Goal: Contribute content: Contribute content

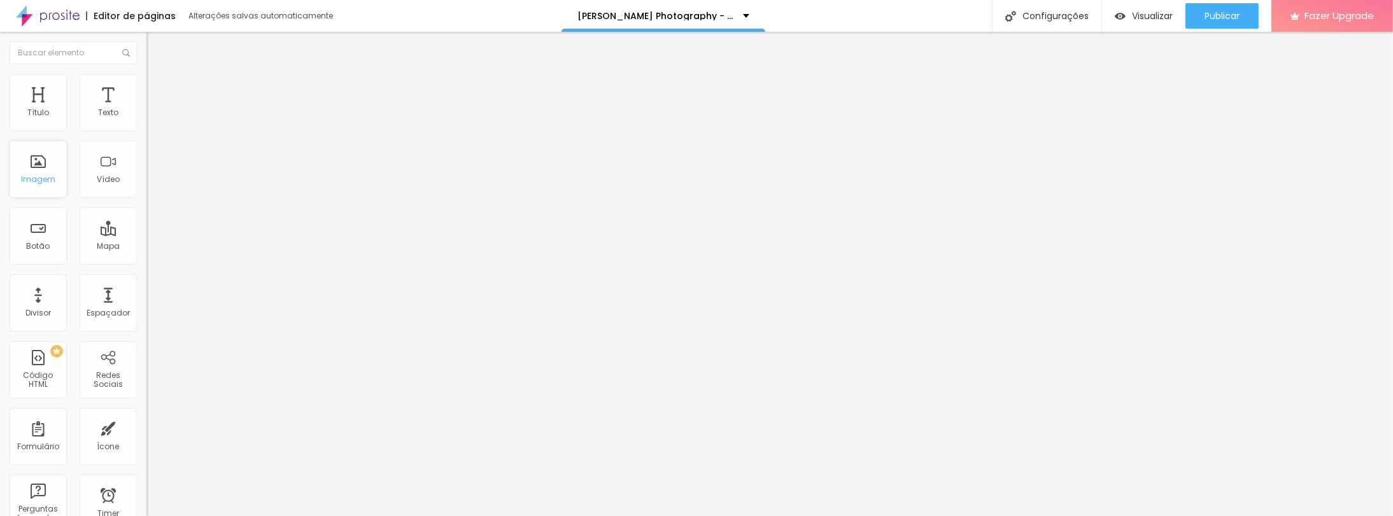
click at [29, 186] on div "Imagem" at bounding box center [38, 169] width 57 height 57
click at [146, 109] on span "Adicionar imagem" at bounding box center [187, 104] width 82 height 11
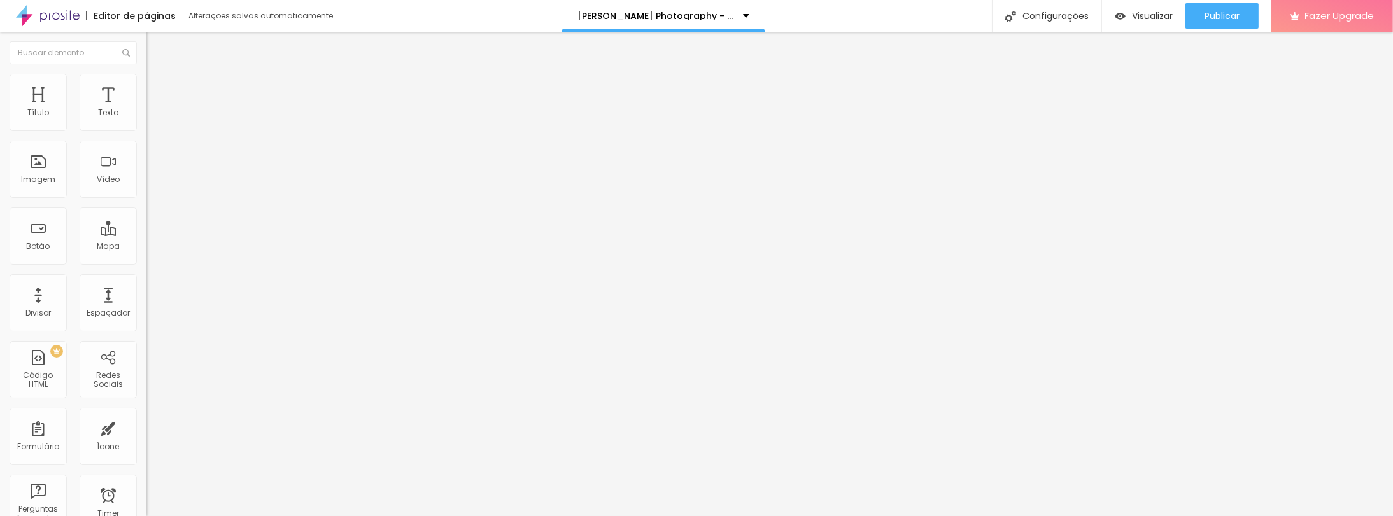
click at [158, 85] on span "Estilo" at bounding box center [168, 82] width 20 height 11
type input "95"
type input "90"
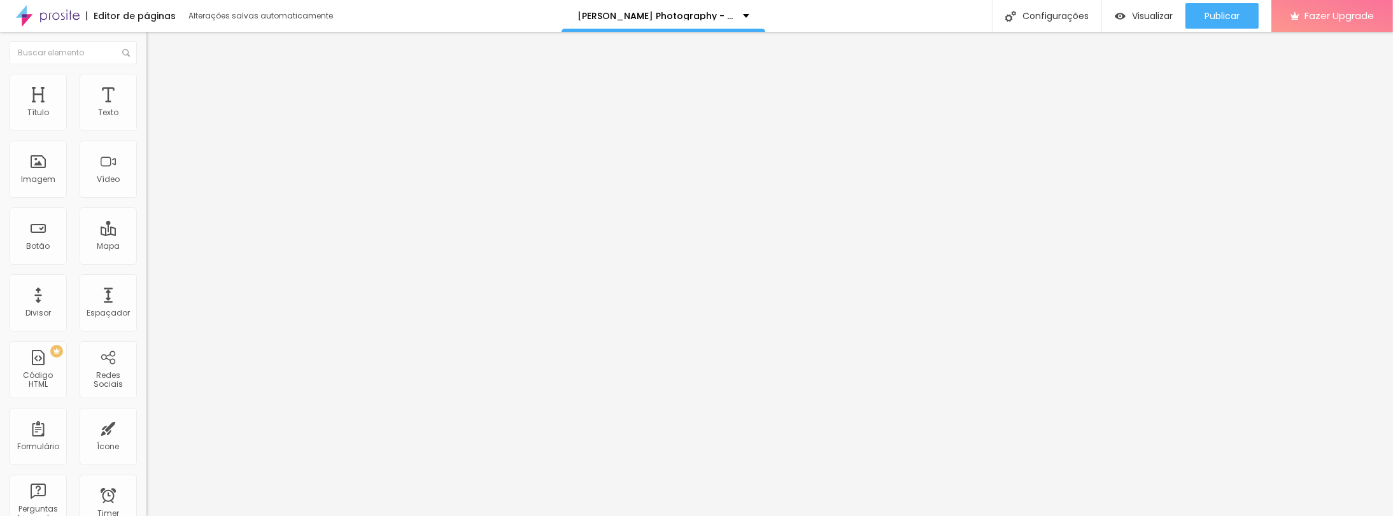
type input "85"
type input "80"
type input "75"
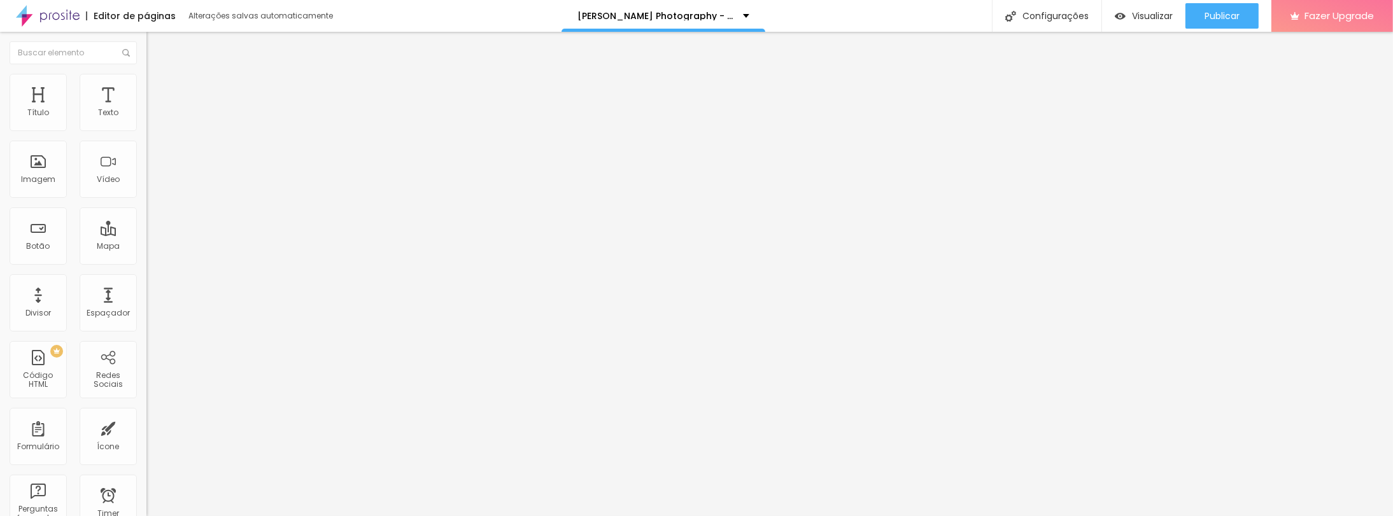
type input "75"
type input "70"
type input "65"
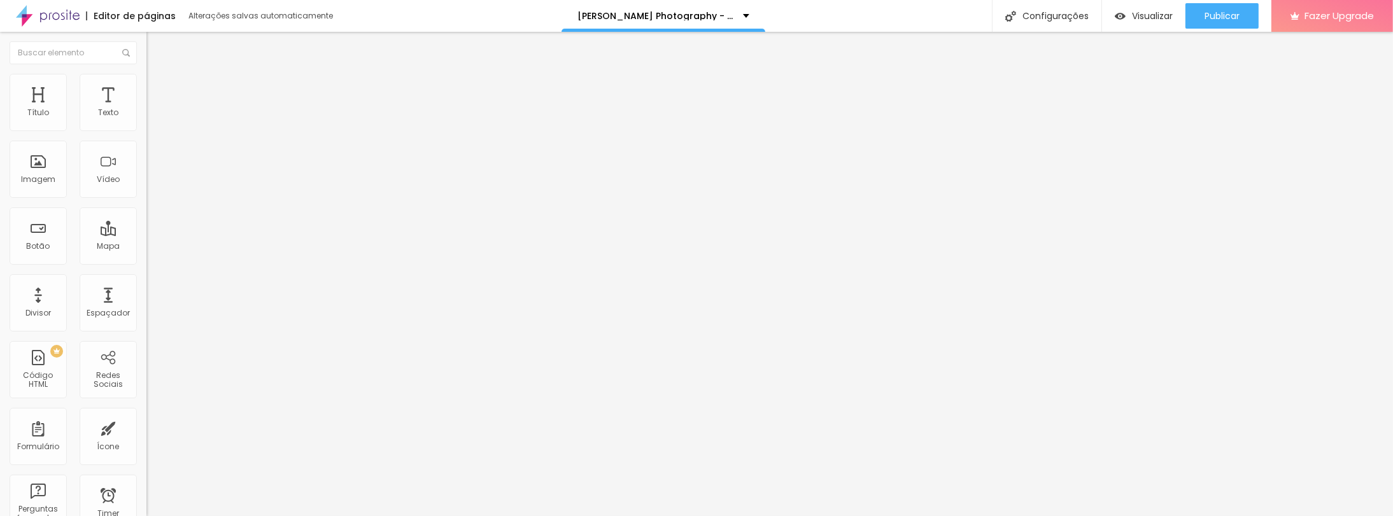
type input "60"
type input "55"
type input "50"
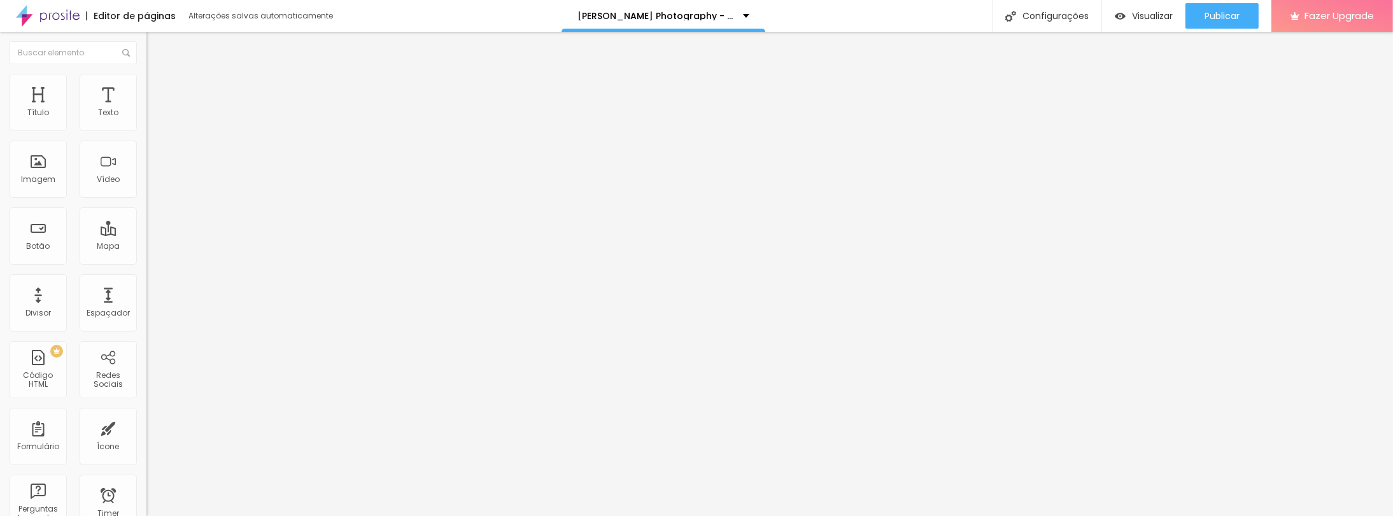
type input "50"
type input "45"
type input "40"
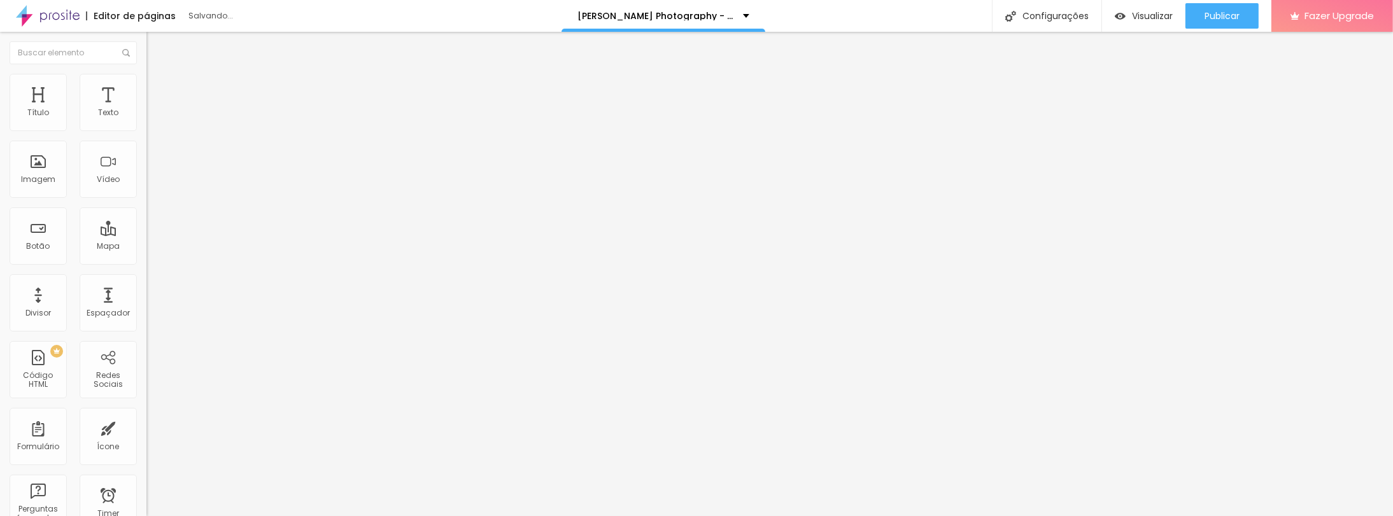
type input "35"
type input "30"
type input "35"
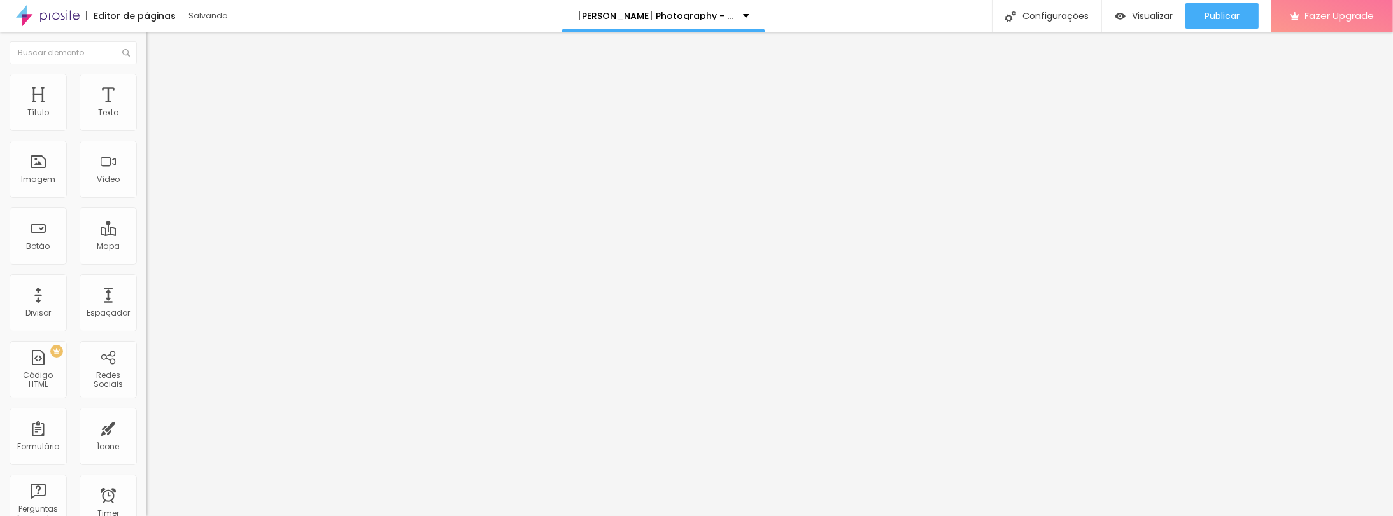
type input "35"
drag, startPoint x: 128, startPoint y: 134, endPoint x: 55, endPoint y: 135, distance: 73.2
click at [146, 130] on input "range" at bounding box center [187, 125] width 82 height 10
click at [158, 90] on span "Avançado" at bounding box center [179, 95] width 42 height 11
type input "17"
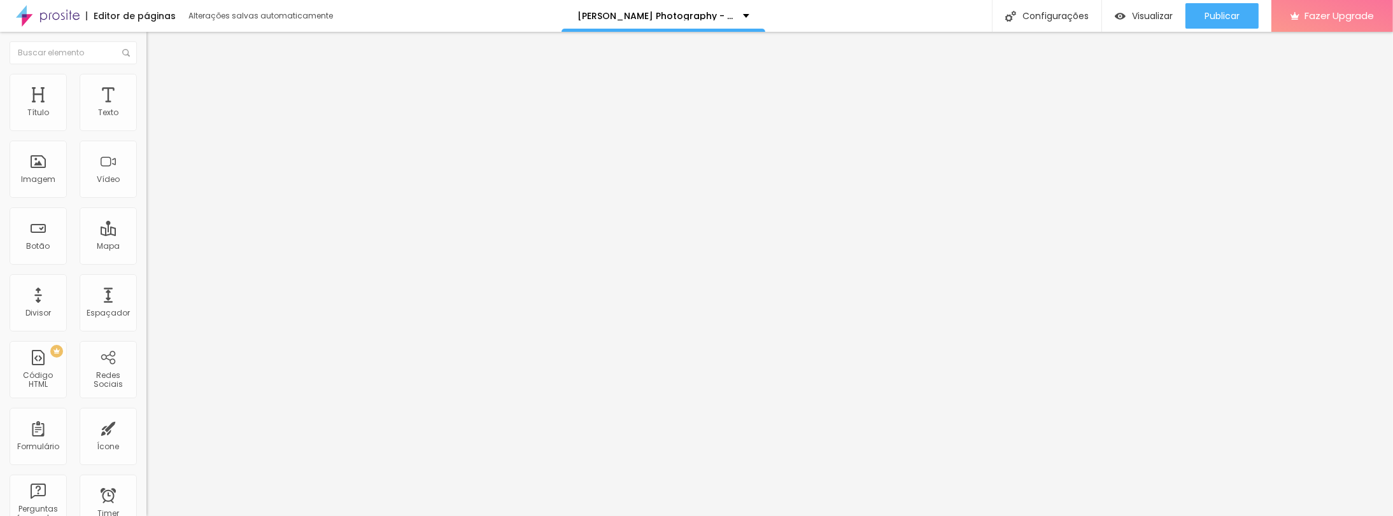
type input "17"
type input "15"
type input "10"
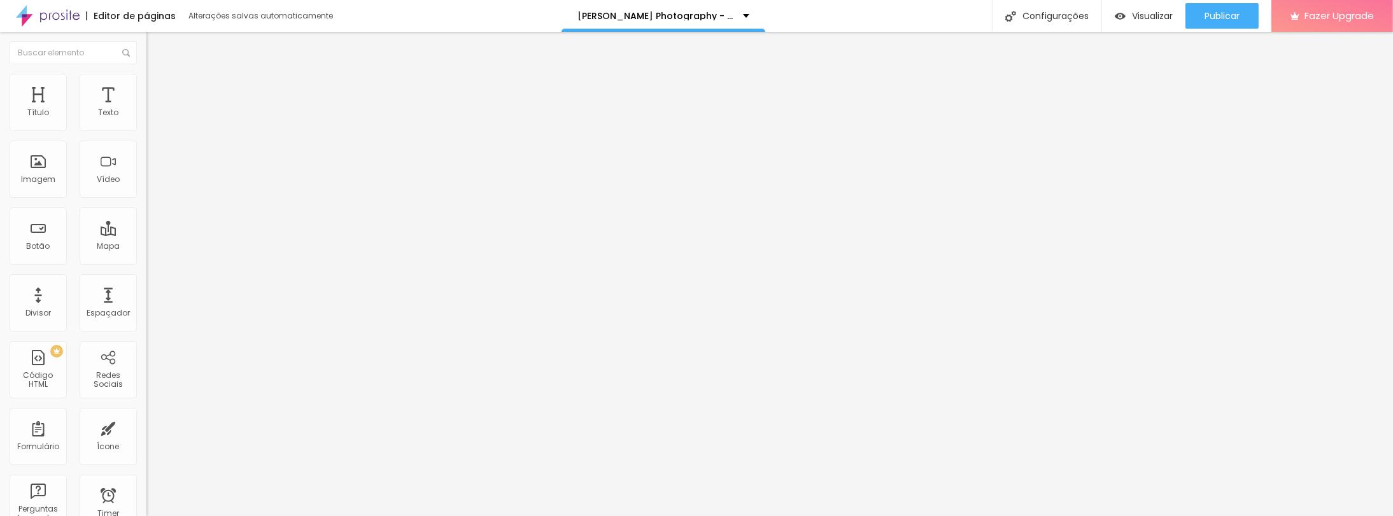
type input "6"
type input "1"
type input "0"
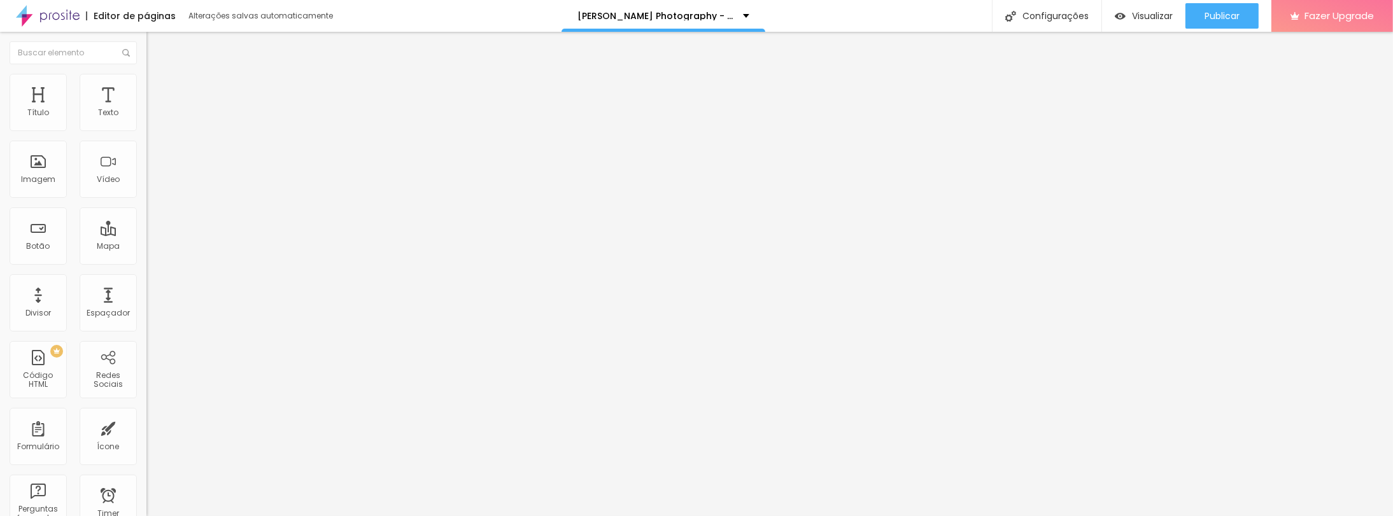
type input "0"
drag, startPoint x: 42, startPoint y: 125, endPoint x: 8, endPoint y: 125, distance: 34.4
type input "0"
click at [146, 247] on input "range" at bounding box center [187, 252] width 82 height 10
type input "7"
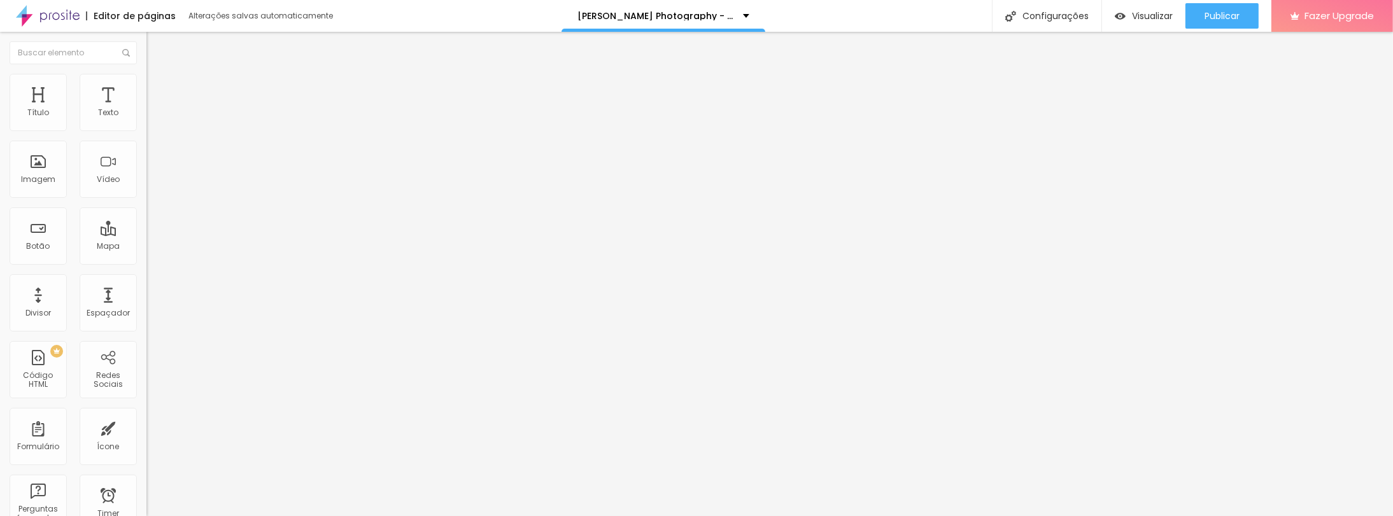
type input "7"
type input "2"
type input "0"
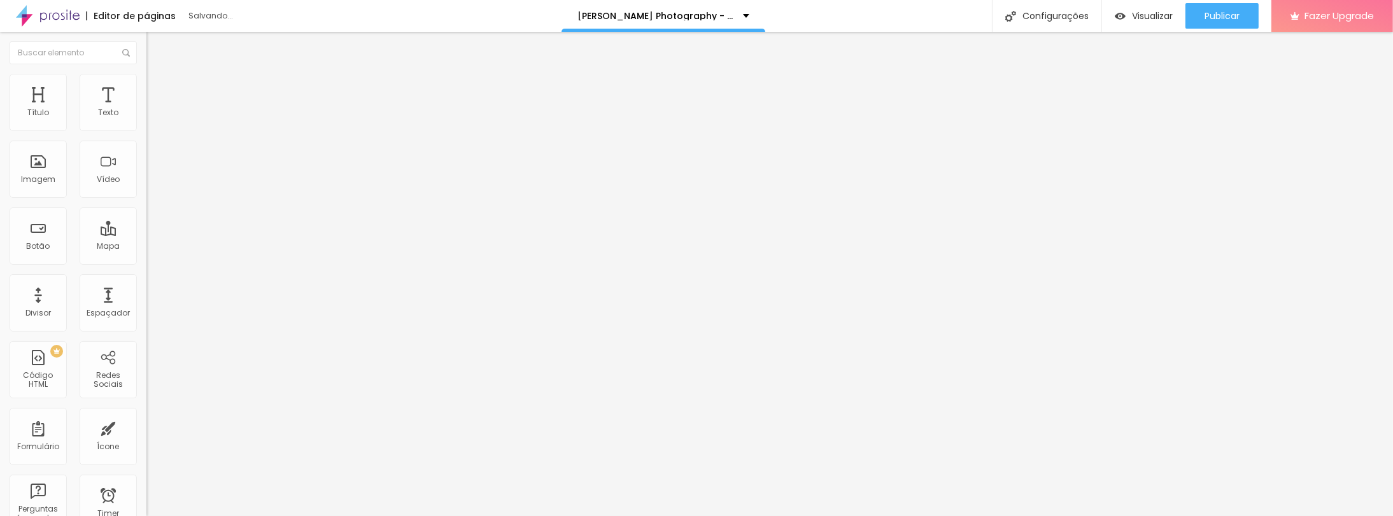
drag, startPoint x: 36, startPoint y: 147, endPoint x: -2, endPoint y: 148, distance: 37.6
type input "0"
click at [146, 427] on input "range" at bounding box center [187, 432] width 82 height 10
click at [146, 74] on li "Conteúdo" at bounding box center [219, 67] width 146 height 13
click at [146, 199] on span "Original" at bounding box center [161, 193] width 31 height 11
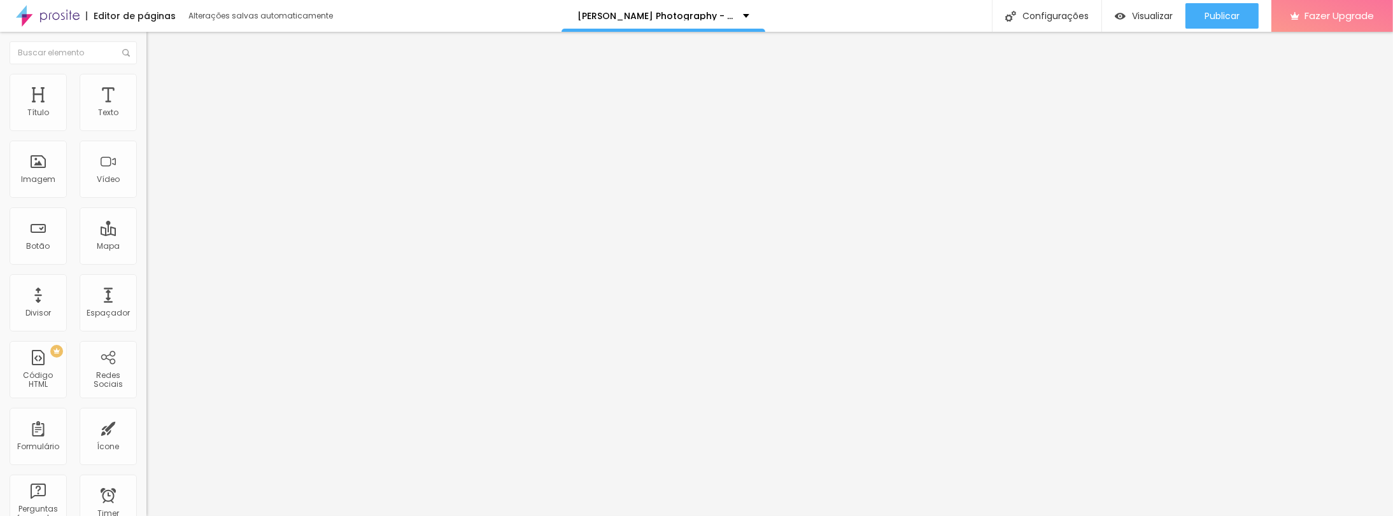
click at [146, 207] on span "Cinema" at bounding box center [162, 201] width 32 height 11
click at [146, 219] on span "Padrão" at bounding box center [160, 213] width 29 height 11
drag, startPoint x: 92, startPoint y: 319, endPoint x: 94, endPoint y: 328, distance: 8.4
click at [146, 225] on div "Quadrado 1:1" at bounding box center [219, 222] width 146 height 8
click at [146, 234] on span "Original" at bounding box center [161, 228] width 31 height 11
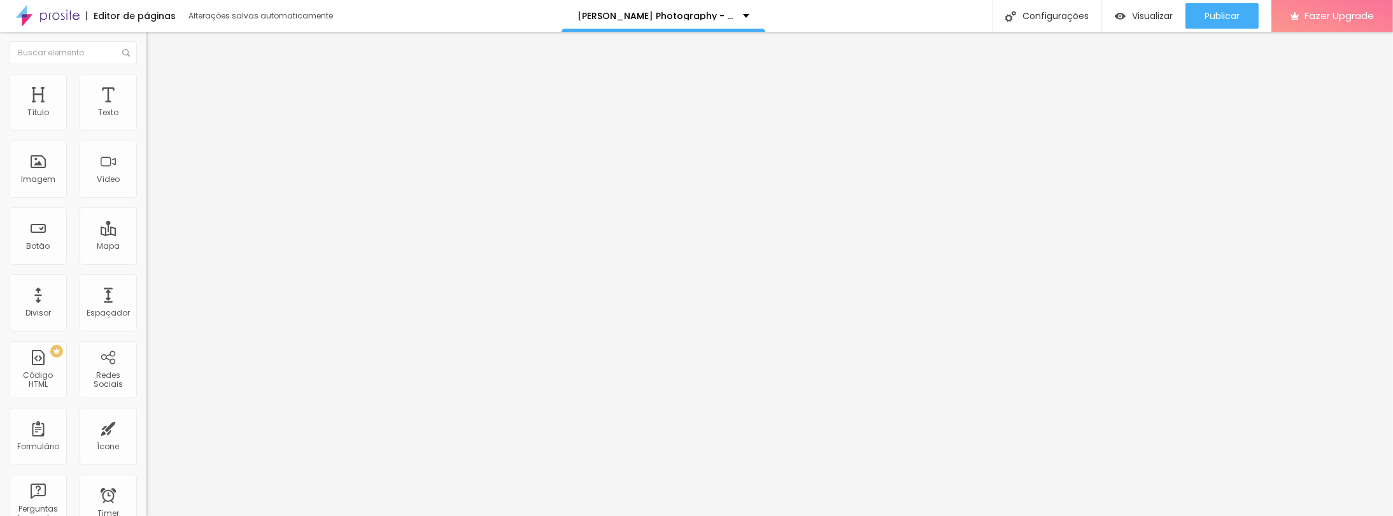
click at [146, 75] on img at bounding box center [151, 79] width 11 height 11
type input "30"
type input "25"
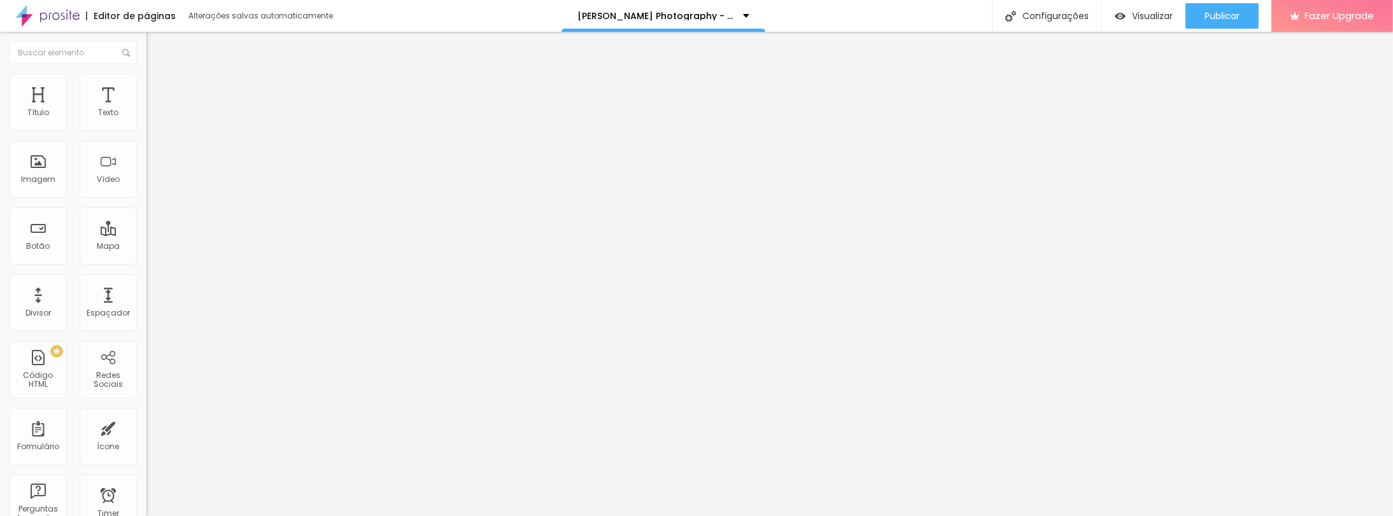
type input "30"
type input "25"
drag, startPoint x: 43, startPoint y: 134, endPoint x: 36, endPoint y: 136, distance: 7.1
type input "25"
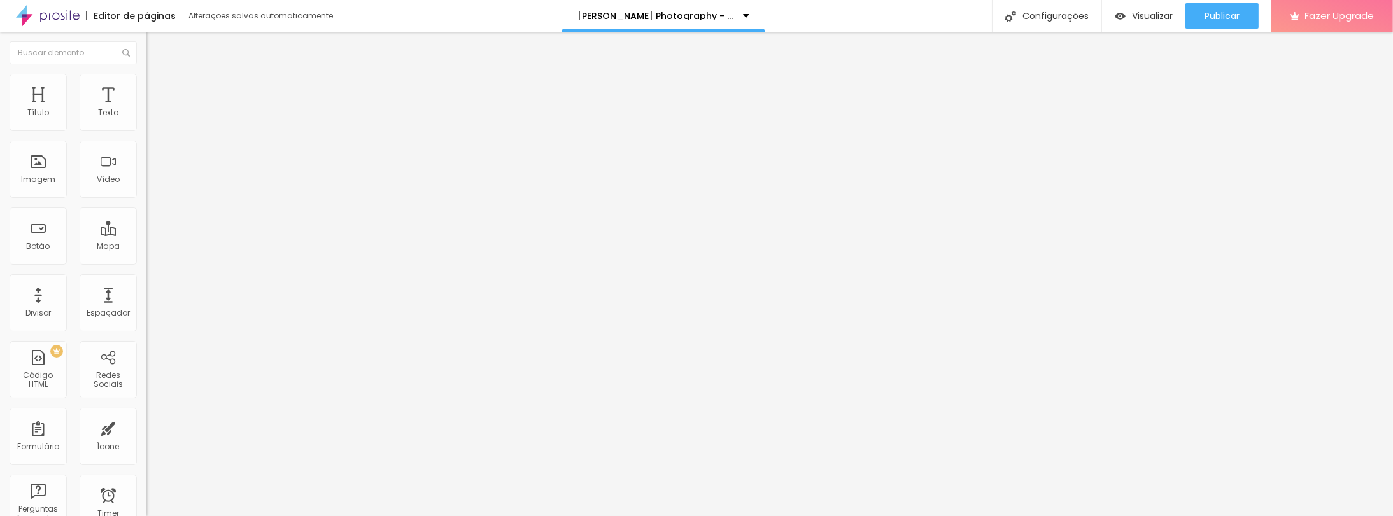
click at [146, 130] on input "range" at bounding box center [187, 125] width 82 height 10
click at [146, 87] on li "Avançado" at bounding box center [219, 93] width 146 height 13
type input "2"
type input "6"
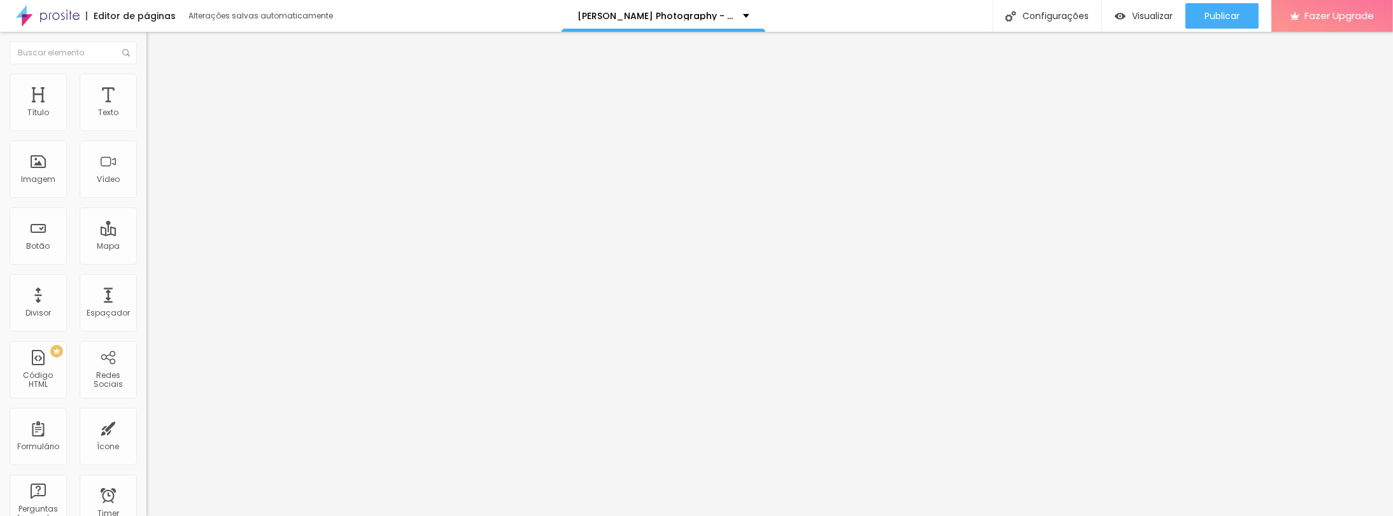
type input "6"
type input "12"
type input "15"
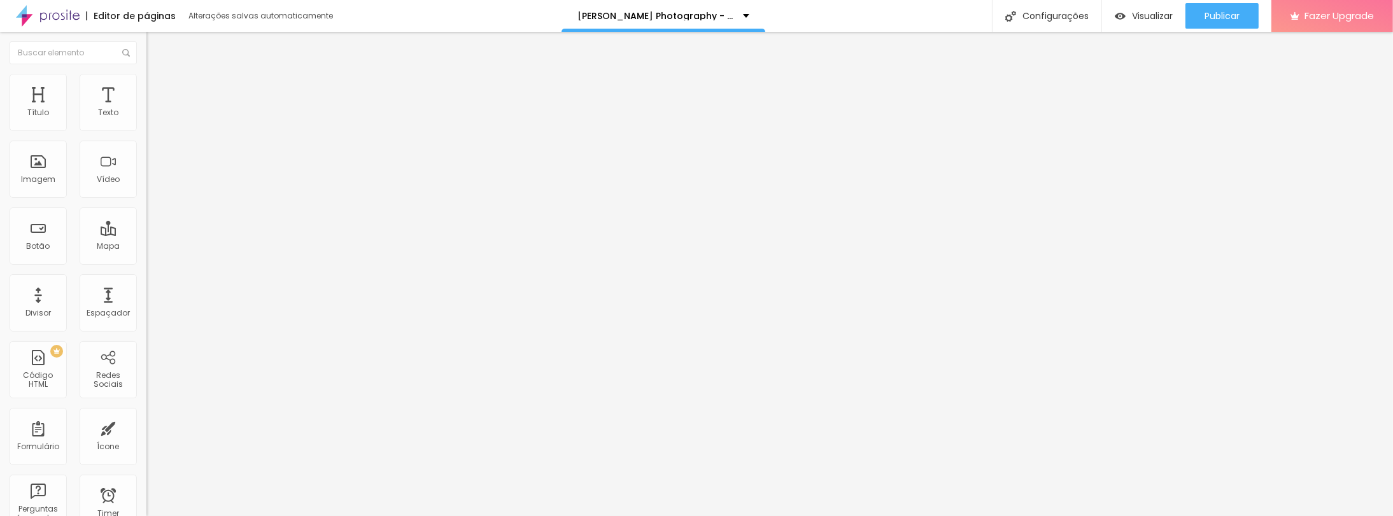
type input "18"
type input "21"
type input "23"
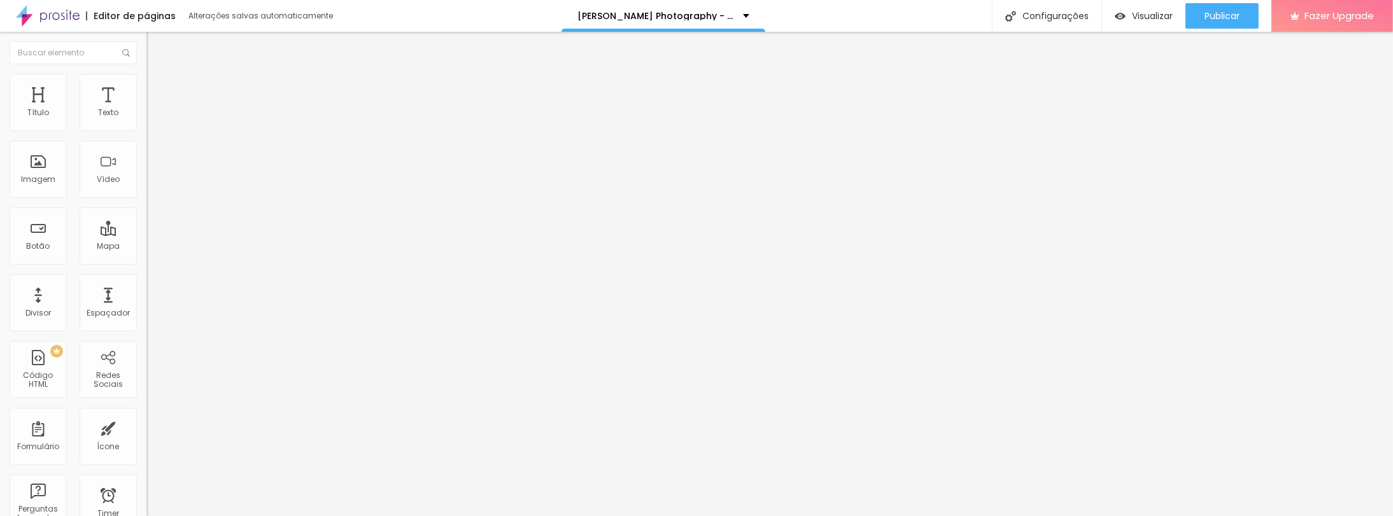
type input "23"
type input "24"
type input "25"
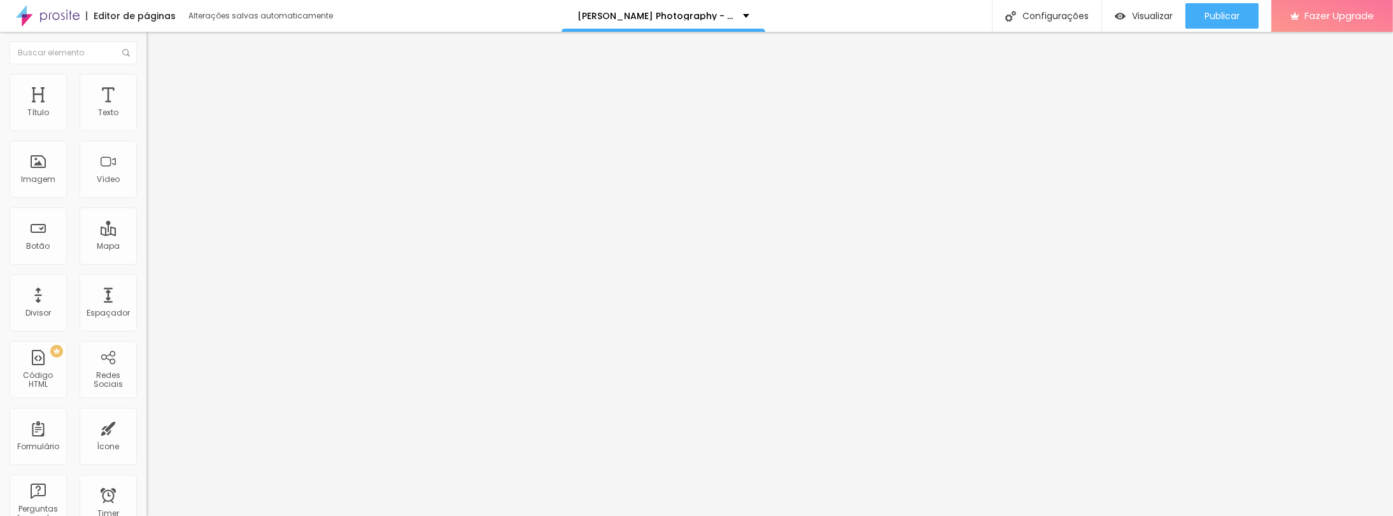
type input "11"
type input "1"
type input "0"
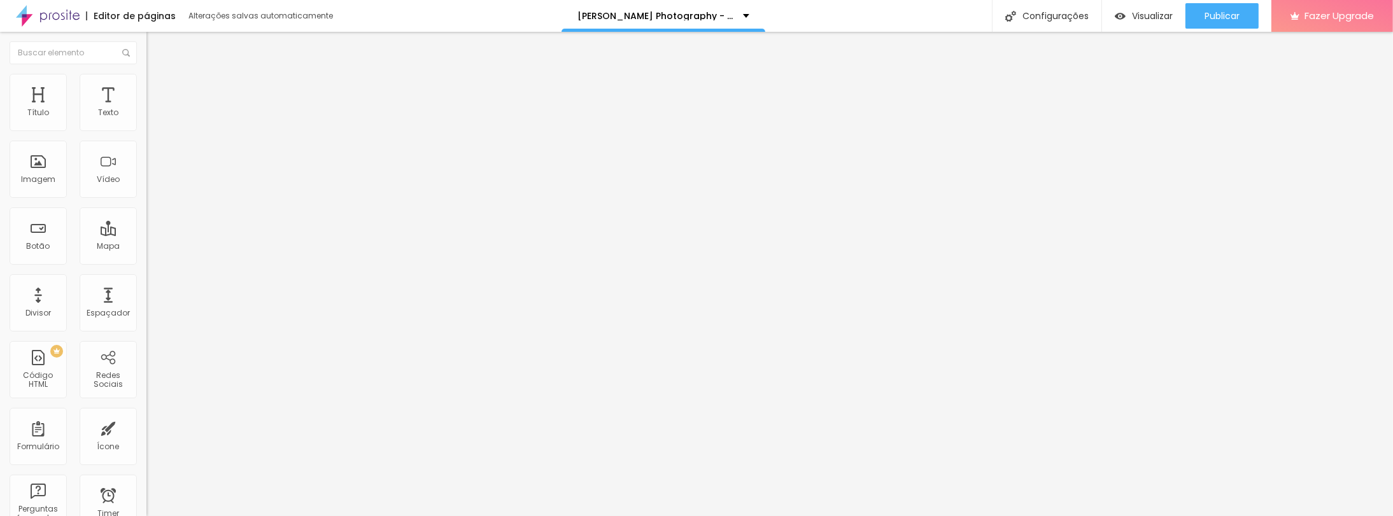
type input "0"
drag, startPoint x: 48, startPoint y: 148, endPoint x: -1, endPoint y: 147, distance: 49.0
click at [146, 427] on input "range" at bounding box center [187, 432] width 82 height 10
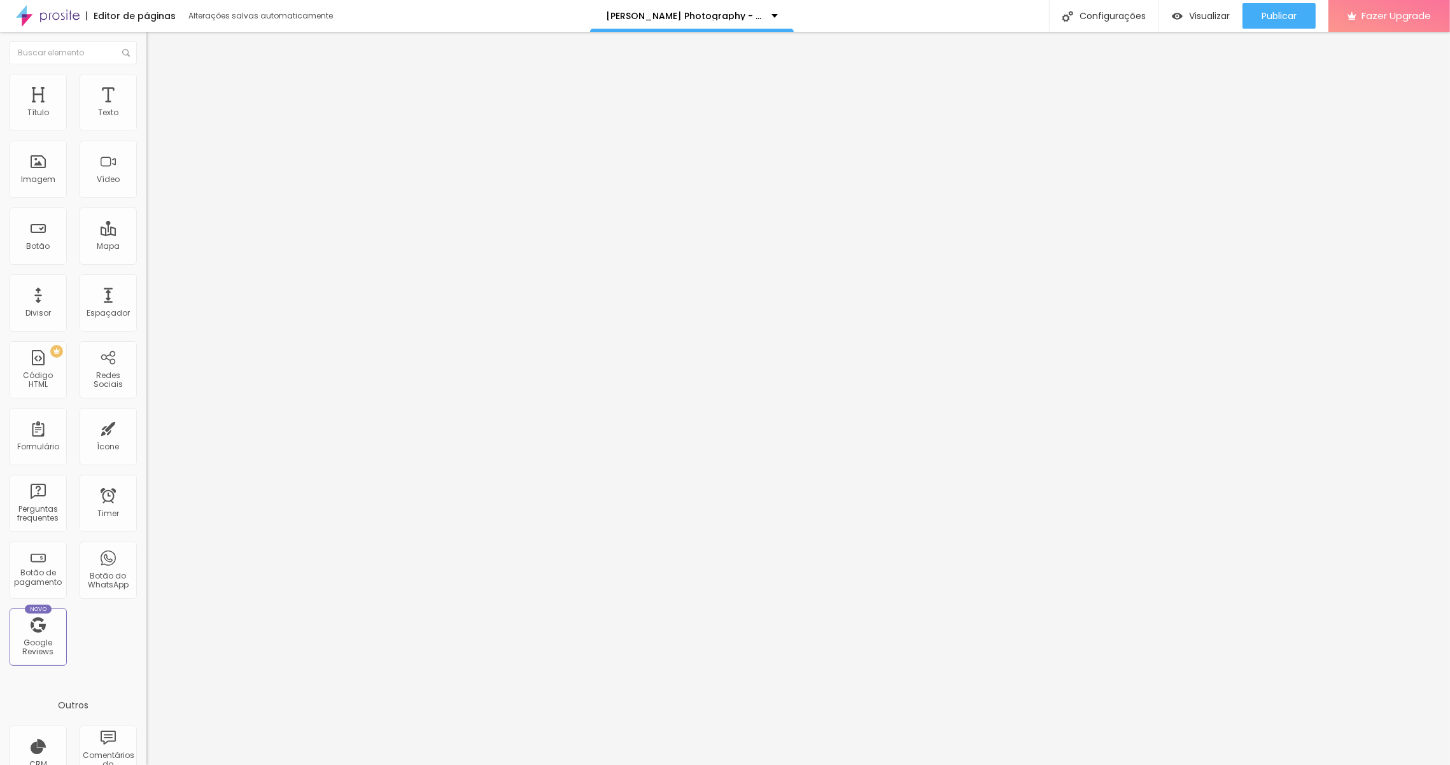
click at [146, 109] on span "Trocar imagem" at bounding box center [180, 104] width 69 height 11
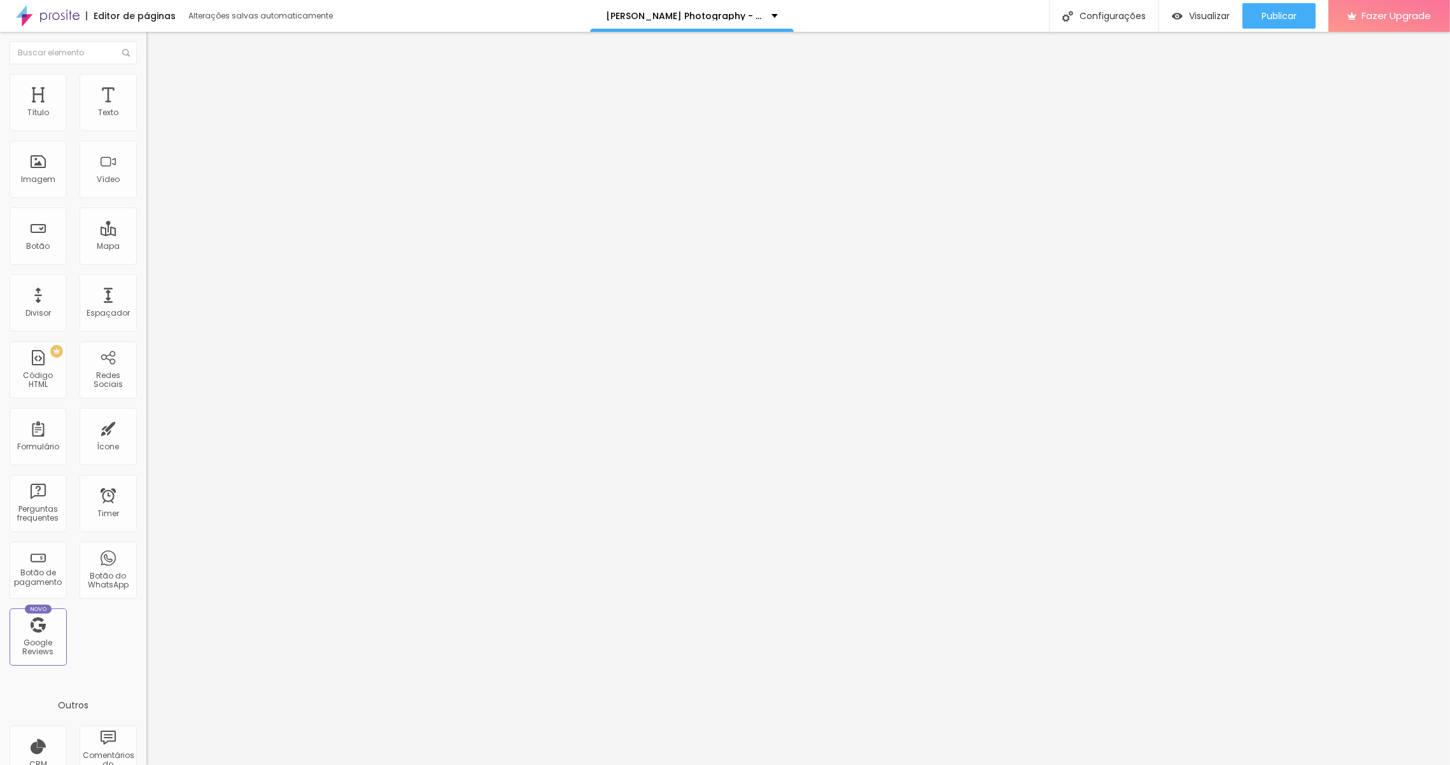
click at [156, 50] on img "button" at bounding box center [161, 46] width 10 height 10
click at [146, 85] on li "Estilo" at bounding box center [219, 80] width 146 height 13
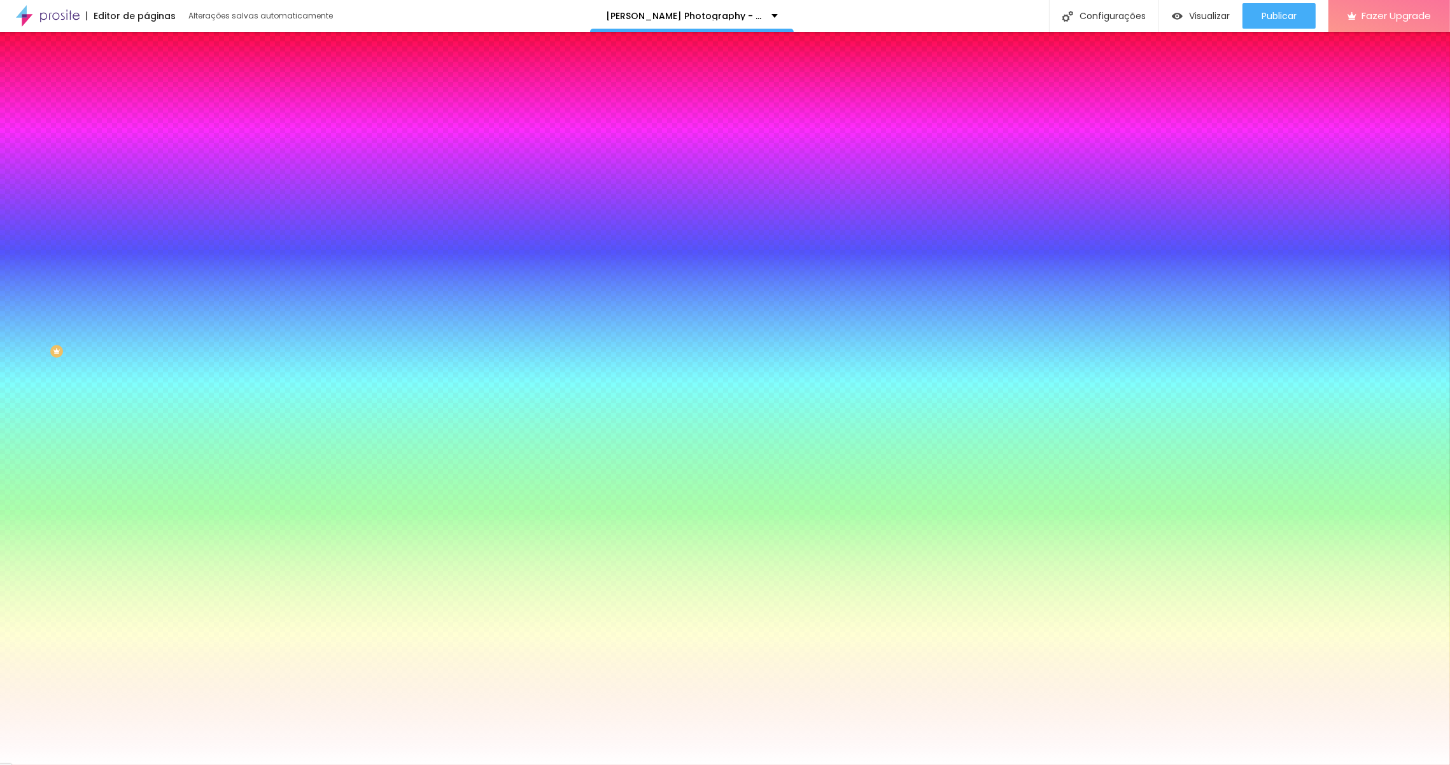
click at [146, 87] on li "Avançado" at bounding box center [219, 93] width 146 height 13
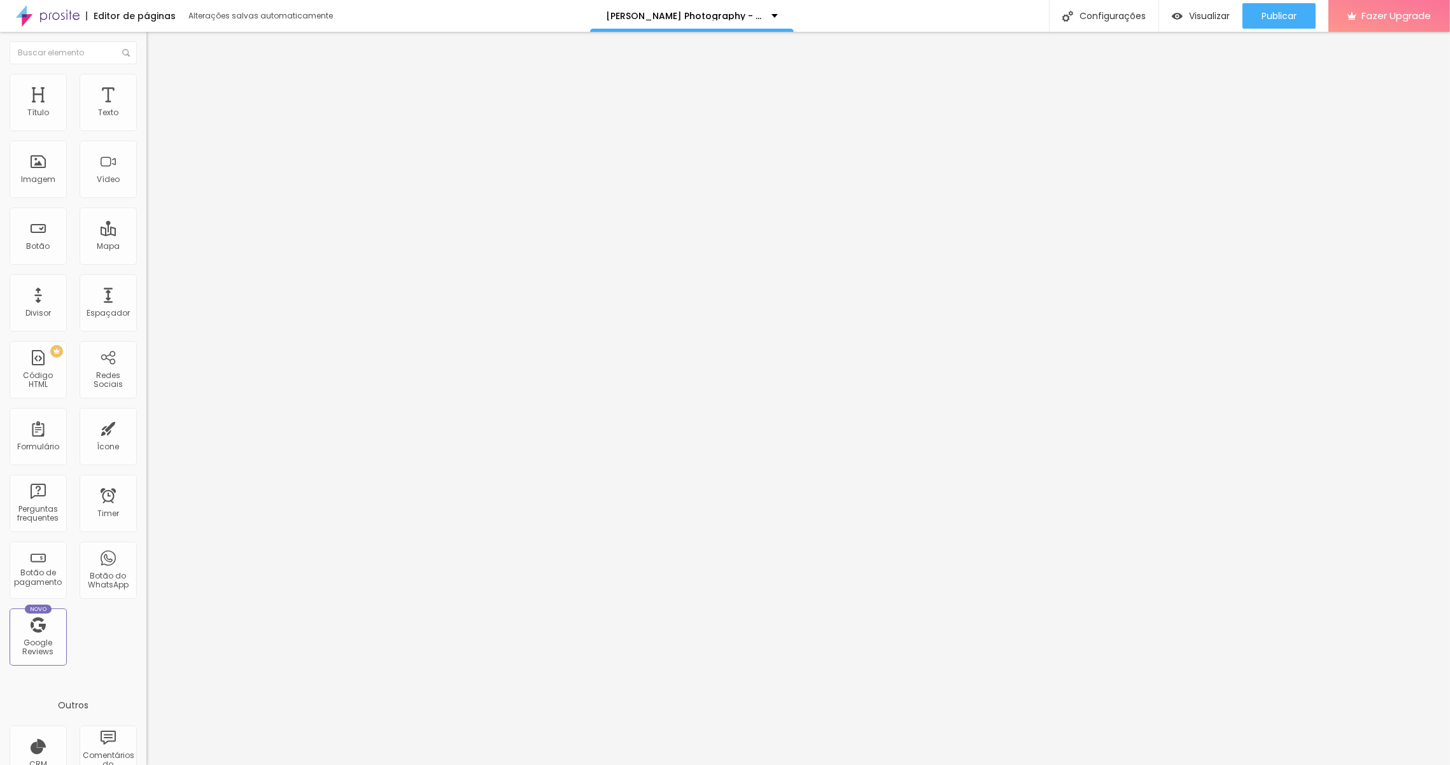
click at [146, 52] on button "Editar Coluna" at bounding box center [219, 46] width 146 height 29
click at [146, 116] on span "Completo" at bounding box center [165, 110] width 39 height 11
click at [146, 123] on span "Encaixotado" at bounding box center [171, 118] width 50 height 11
click at [1203, 18] on span "Visualizar" at bounding box center [1209, 16] width 41 height 10
click at [146, 92] on img at bounding box center [151, 89] width 11 height 11
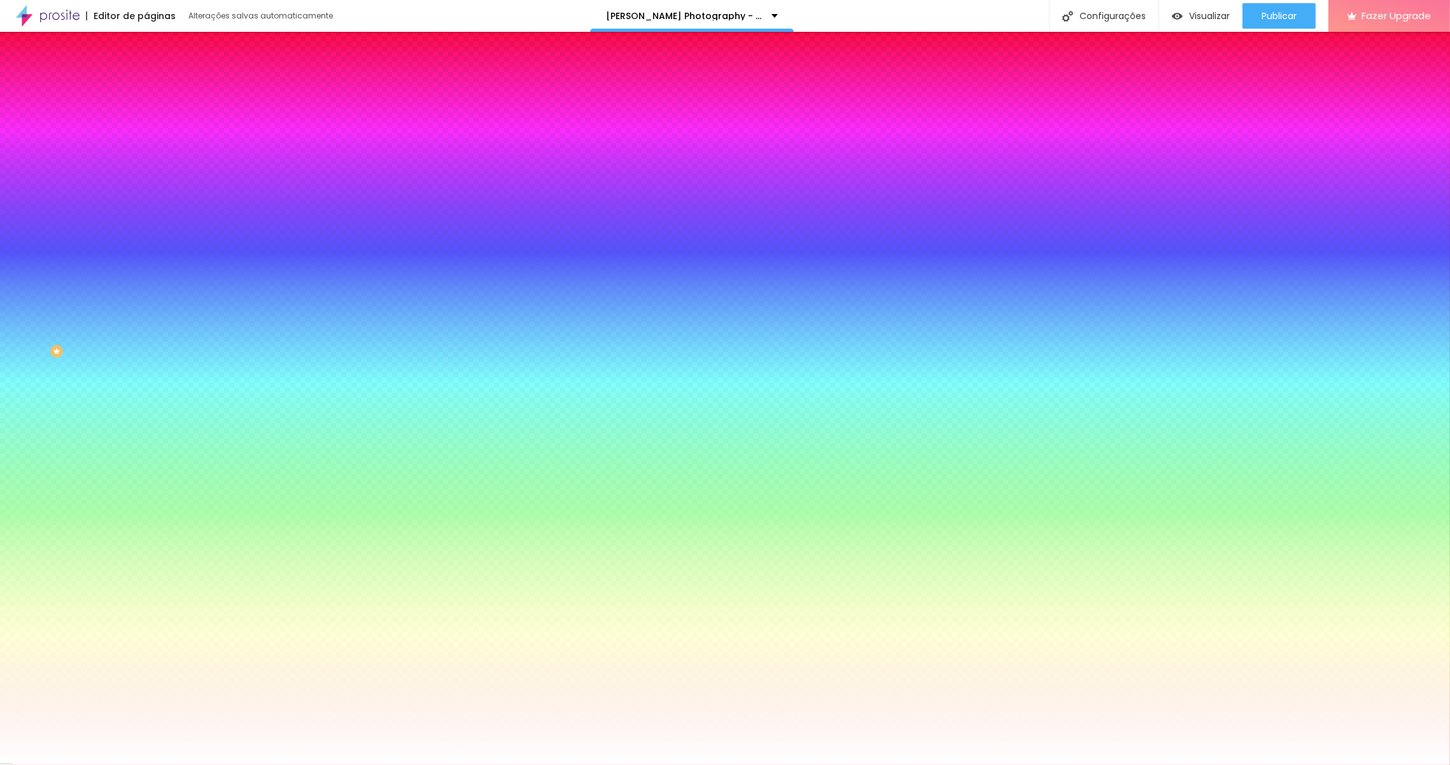
click at [151, 413] on icon "button" at bounding box center [155, 409] width 8 height 8
click at [137, 516] on select "AbrilFatface-Regular Actor-Regular Alegreya AlegreyaBlack [PERSON_NAME] Allan-R…" at bounding box center [68, 779] width 137 height 13
select select "CormorantGeramond-Regular"
click at [502, 516] on div at bounding box center [725, 765] width 1450 height 0
click at [151, 413] on icon "button" at bounding box center [155, 409] width 8 height 8
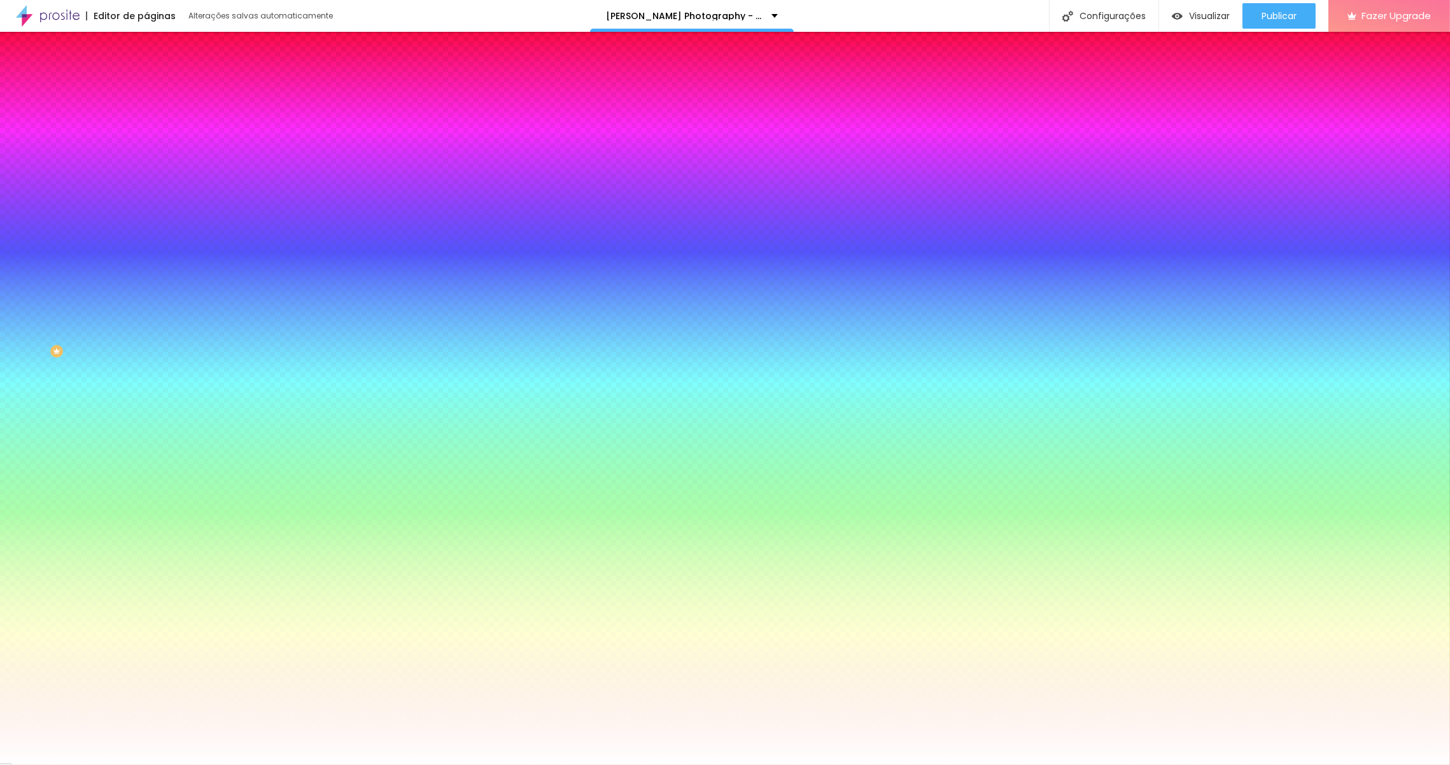
click at [530, 516] on div at bounding box center [725, 765] width 1450 height 0
click at [146, 83] on img at bounding box center [151, 76] width 11 height 11
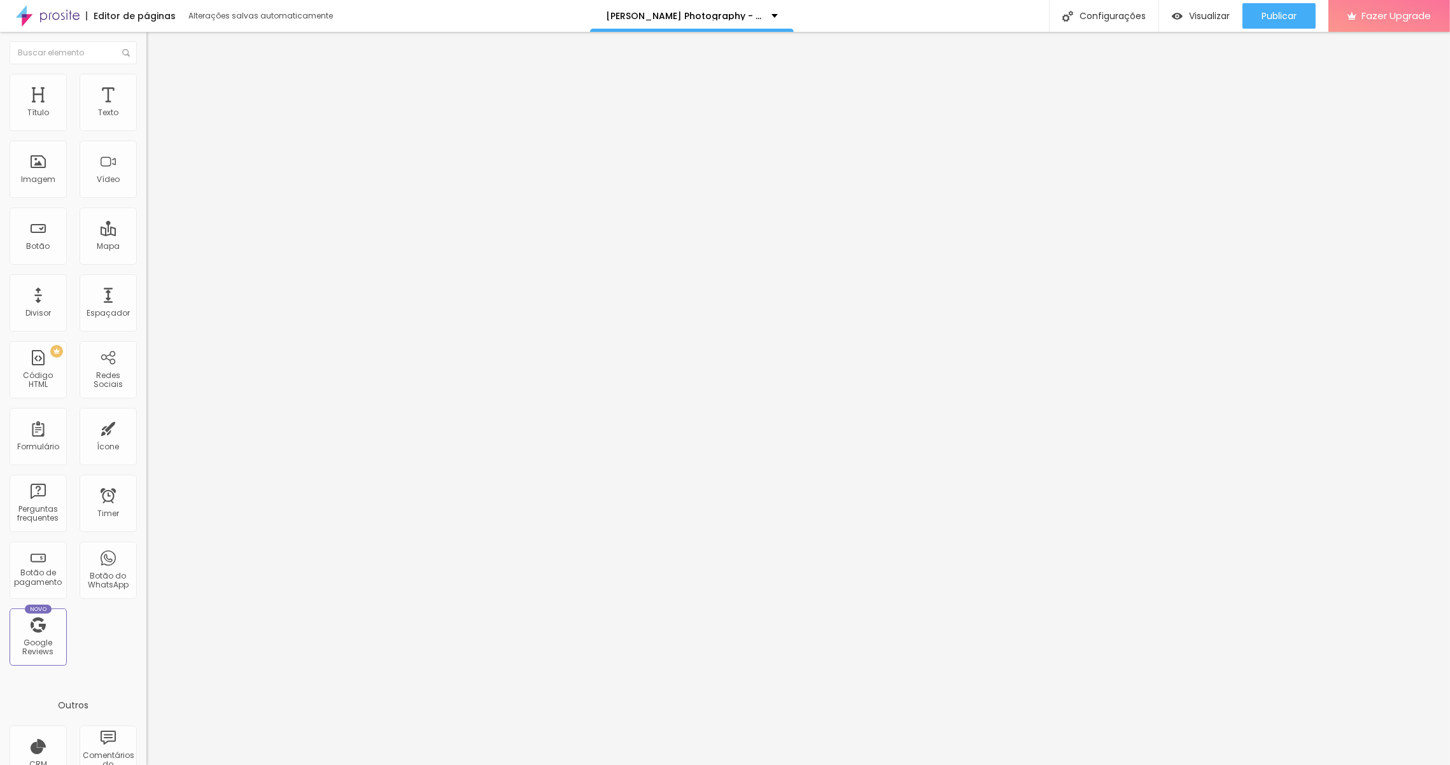
click at [146, 135] on span "Editar perguntas" at bounding box center [182, 129] width 73 height 11
drag, startPoint x: 687, startPoint y: 239, endPoint x: 560, endPoint y: 234, distance: 127.4
click at [158, 98] on span "Estilo" at bounding box center [168, 92] width 20 height 11
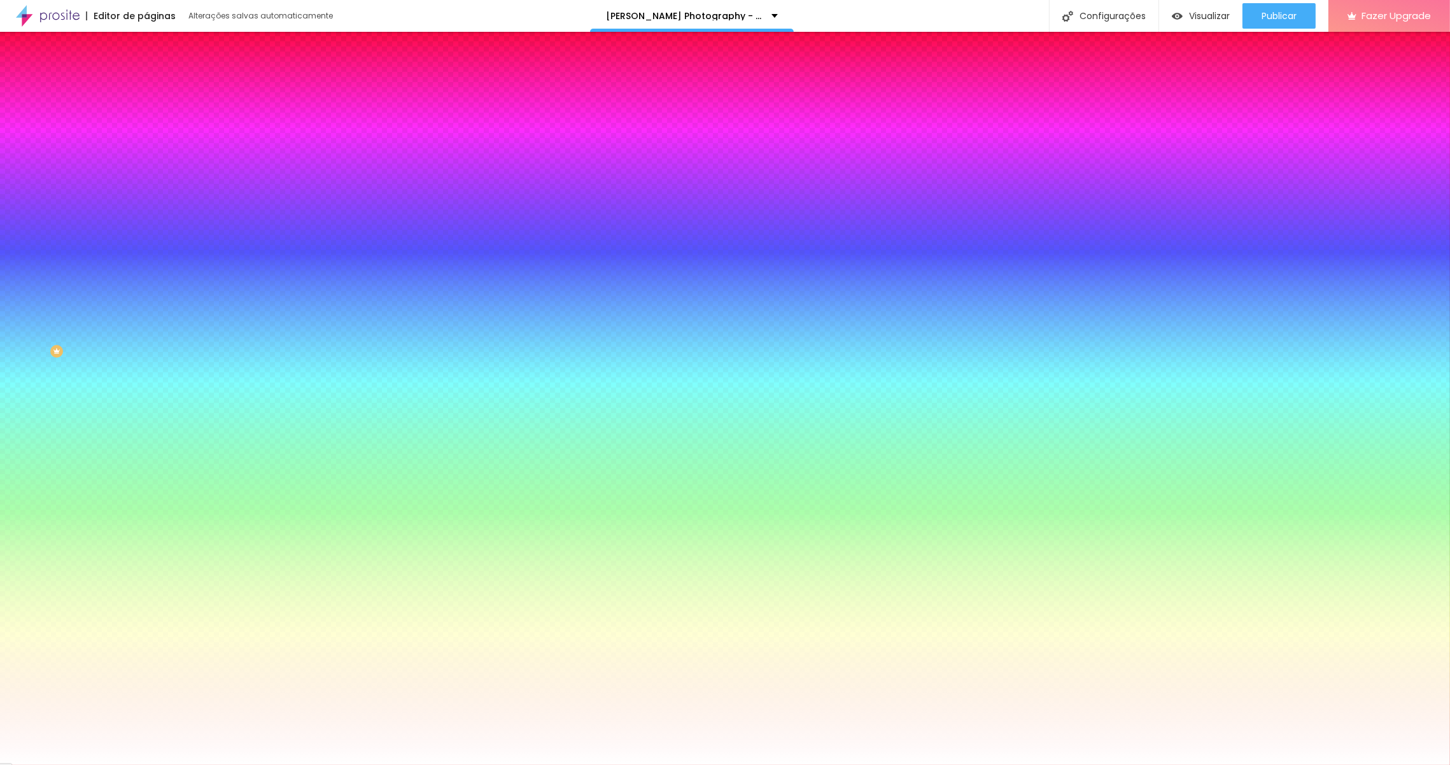
click at [151, 413] on icon "button" at bounding box center [155, 409] width 8 height 8
type input "15"
type input "16"
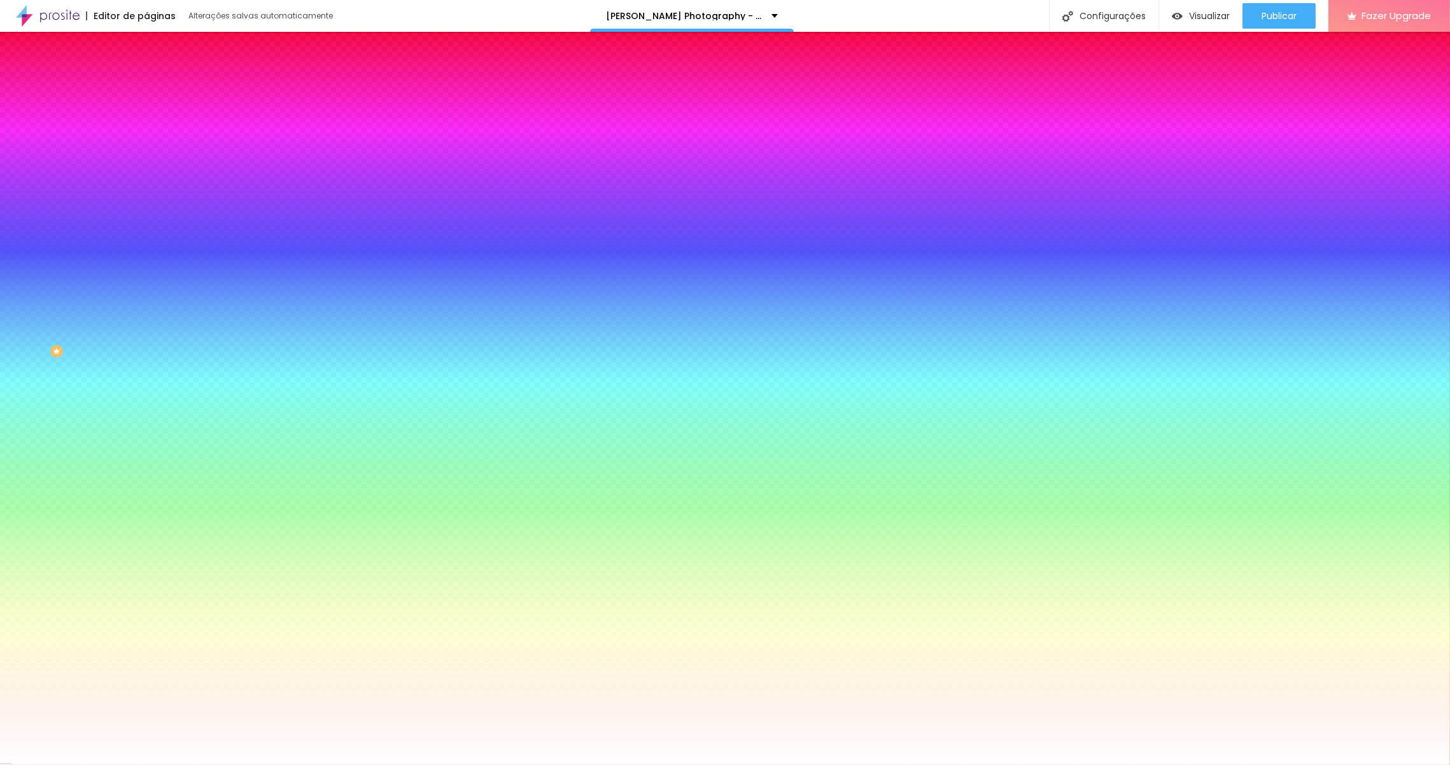
type input "17"
drag, startPoint x: 193, startPoint y: 503, endPoint x: 207, endPoint y: 505, distance: 14.7
type input "16"
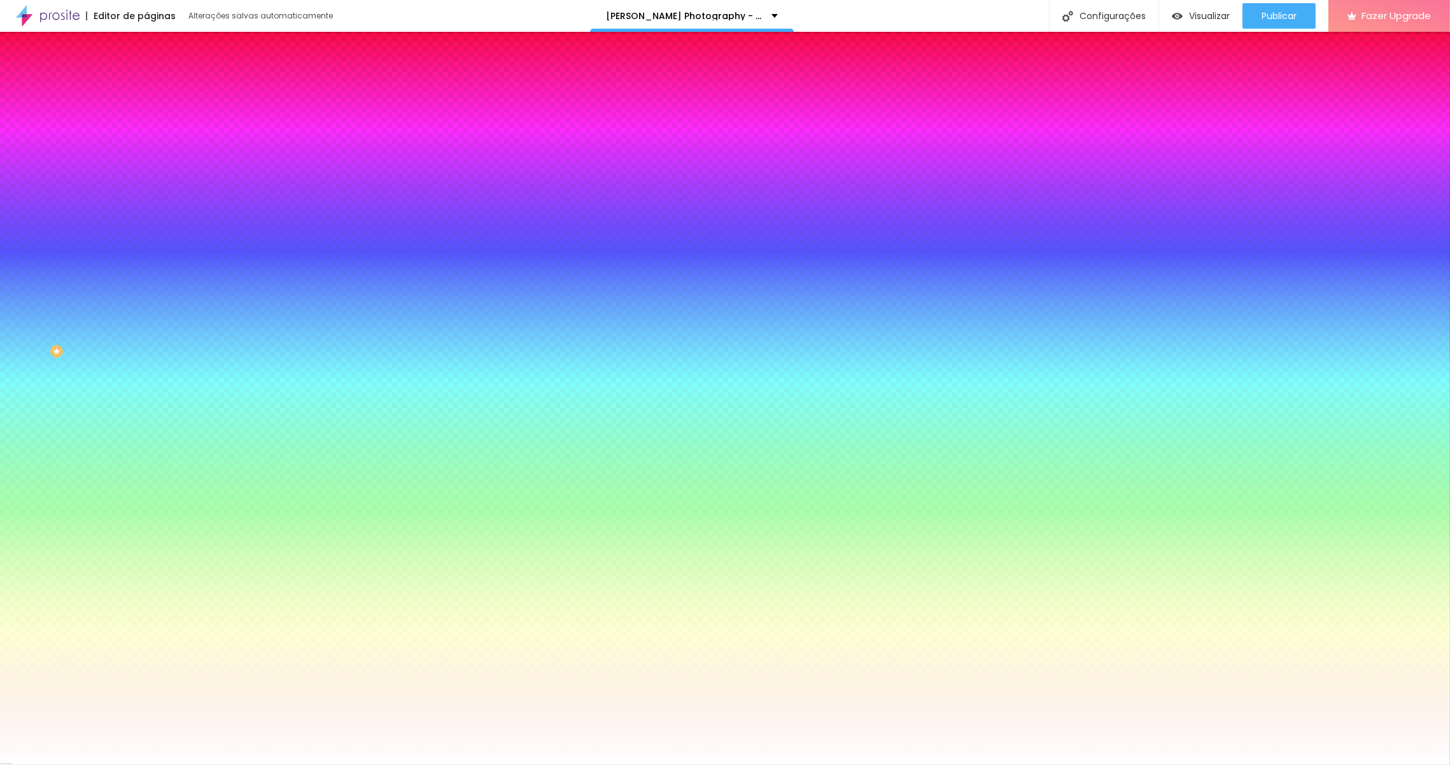
type input "16"
type input "15"
type input "14"
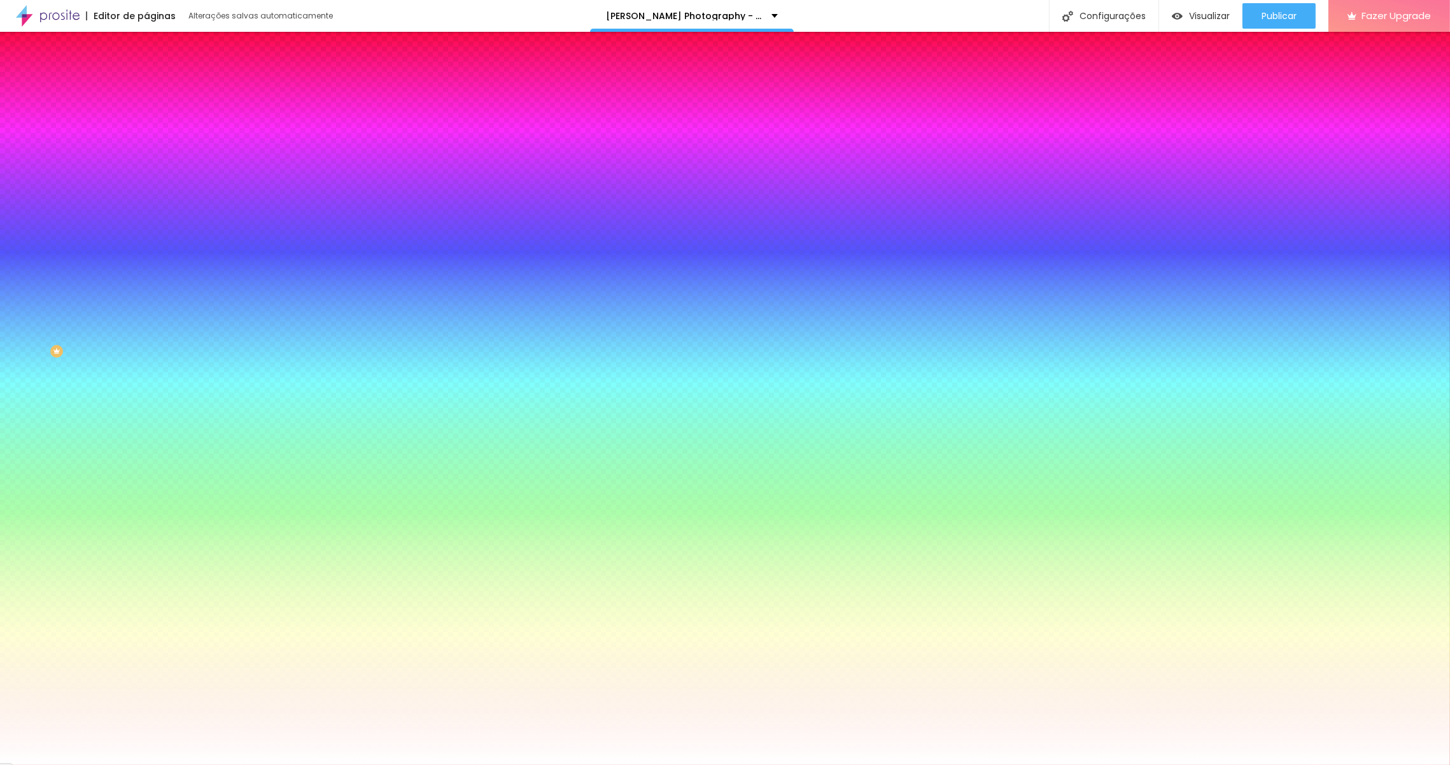
type input "13"
type input "12"
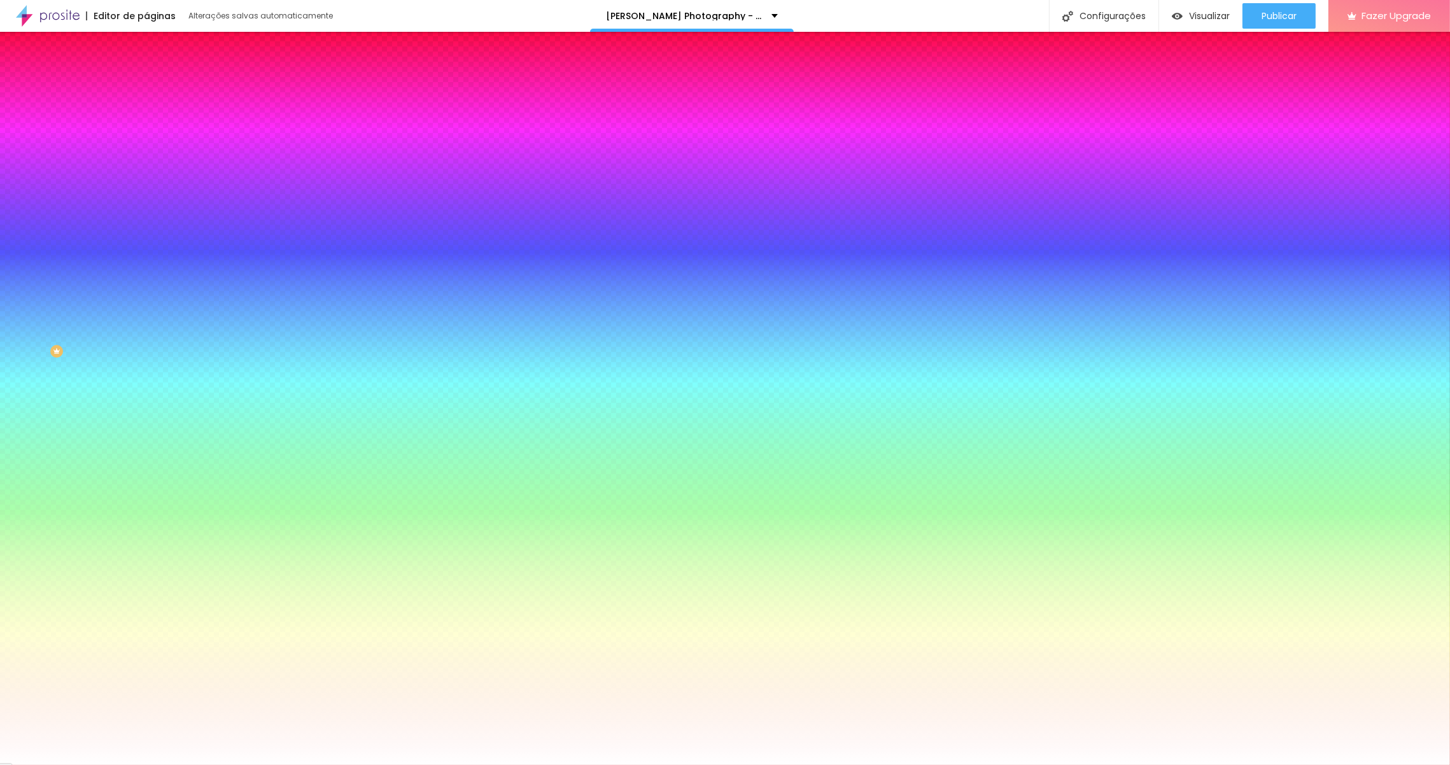
click at [121, 516] on div at bounding box center [725, 765] width 1450 height 0
click at [146, 97] on img at bounding box center [151, 102] width 11 height 11
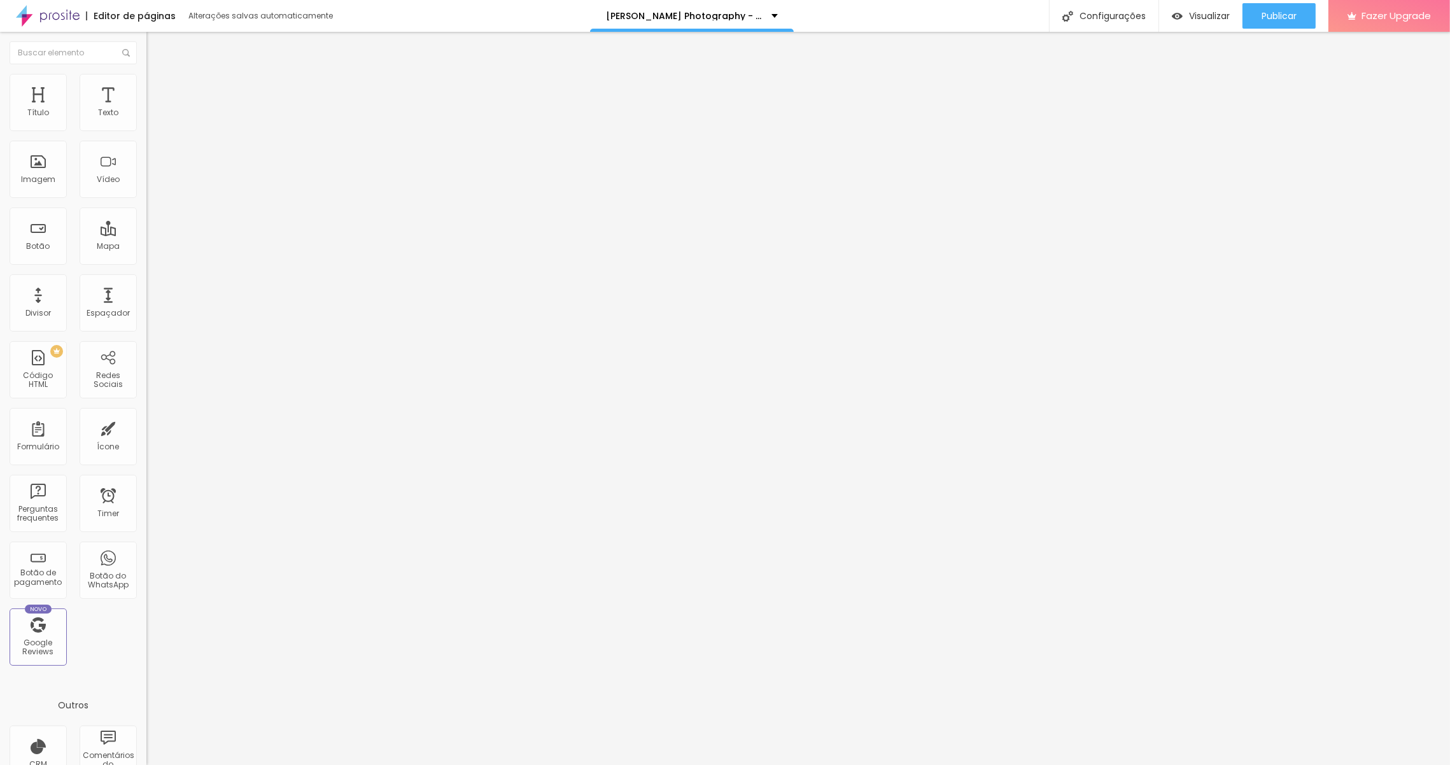
click at [146, 84] on li "Conteúdo" at bounding box center [219, 77] width 146 height 13
click at [146, 134] on div at bounding box center [219, 134] width 146 height 0
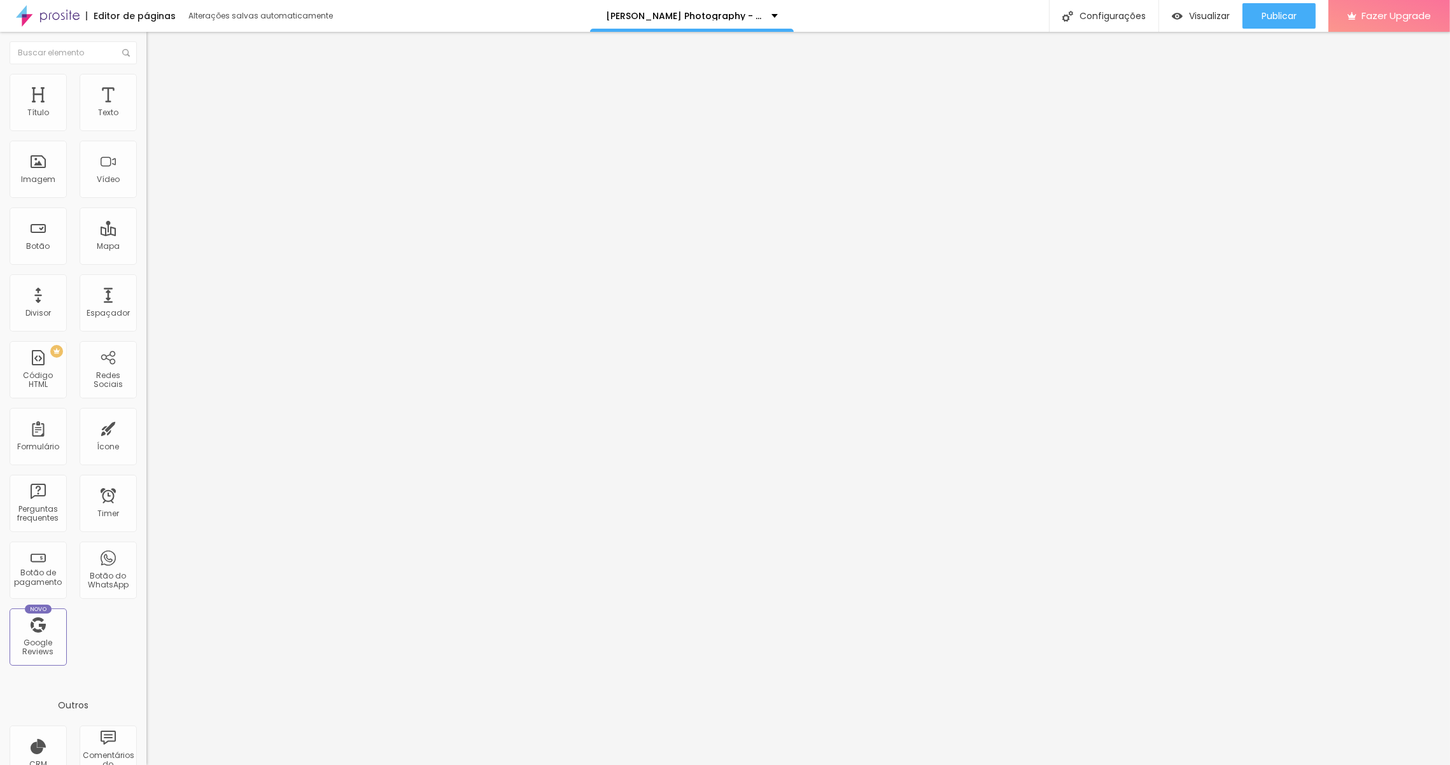
click at [146, 134] on div at bounding box center [219, 134] width 146 height 0
click at [146, 126] on span "Quantidade :" at bounding box center [171, 120] width 50 height 11
click at [146, 135] on span "Editar perguntas" at bounding box center [182, 129] width 73 height 11
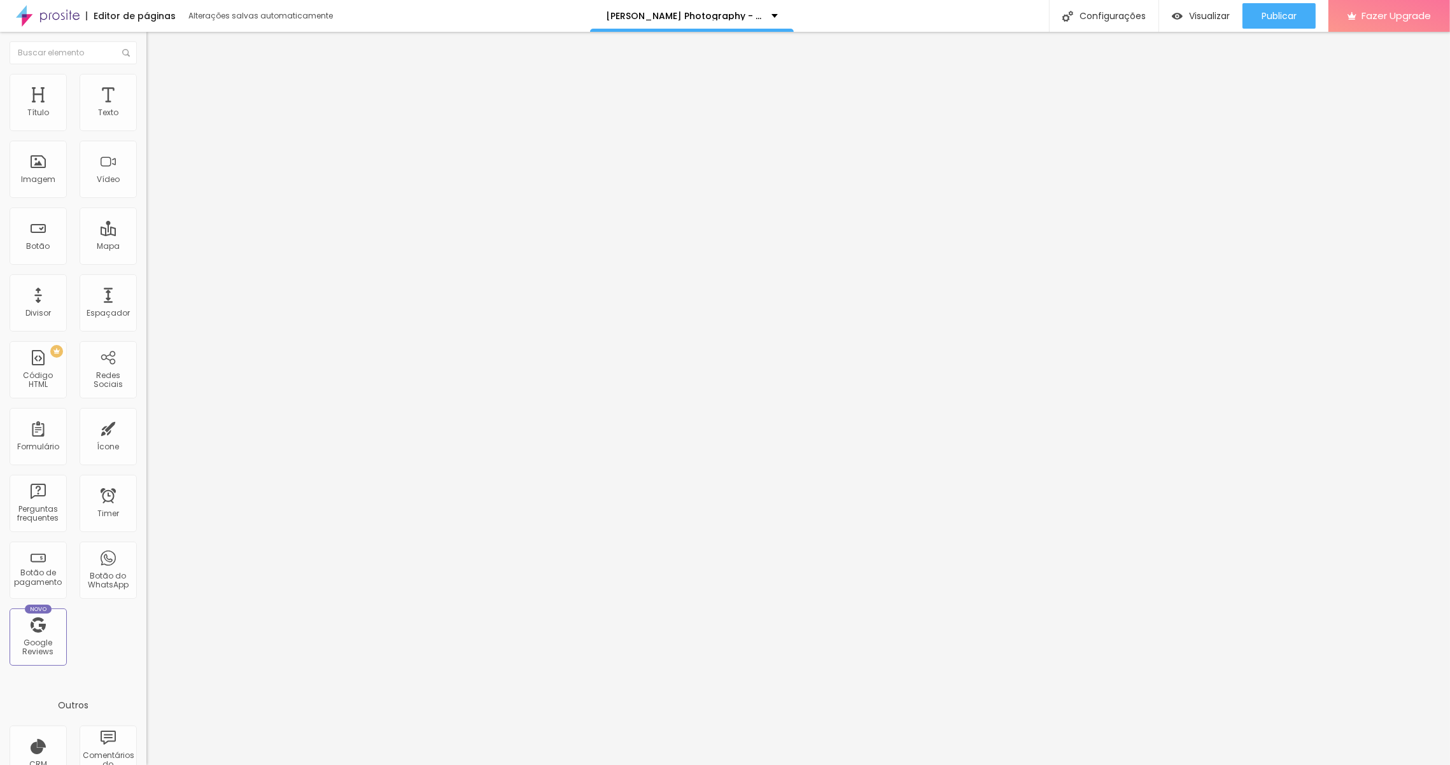
drag, startPoint x: 691, startPoint y: 358, endPoint x: 570, endPoint y: 358, distance: 120.9
click at [1076, 516] on div at bounding box center [725, 778] width 1450 height 11
click at [146, 109] on span "Trocar imagem" at bounding box center [180, 104] width 69 height 11
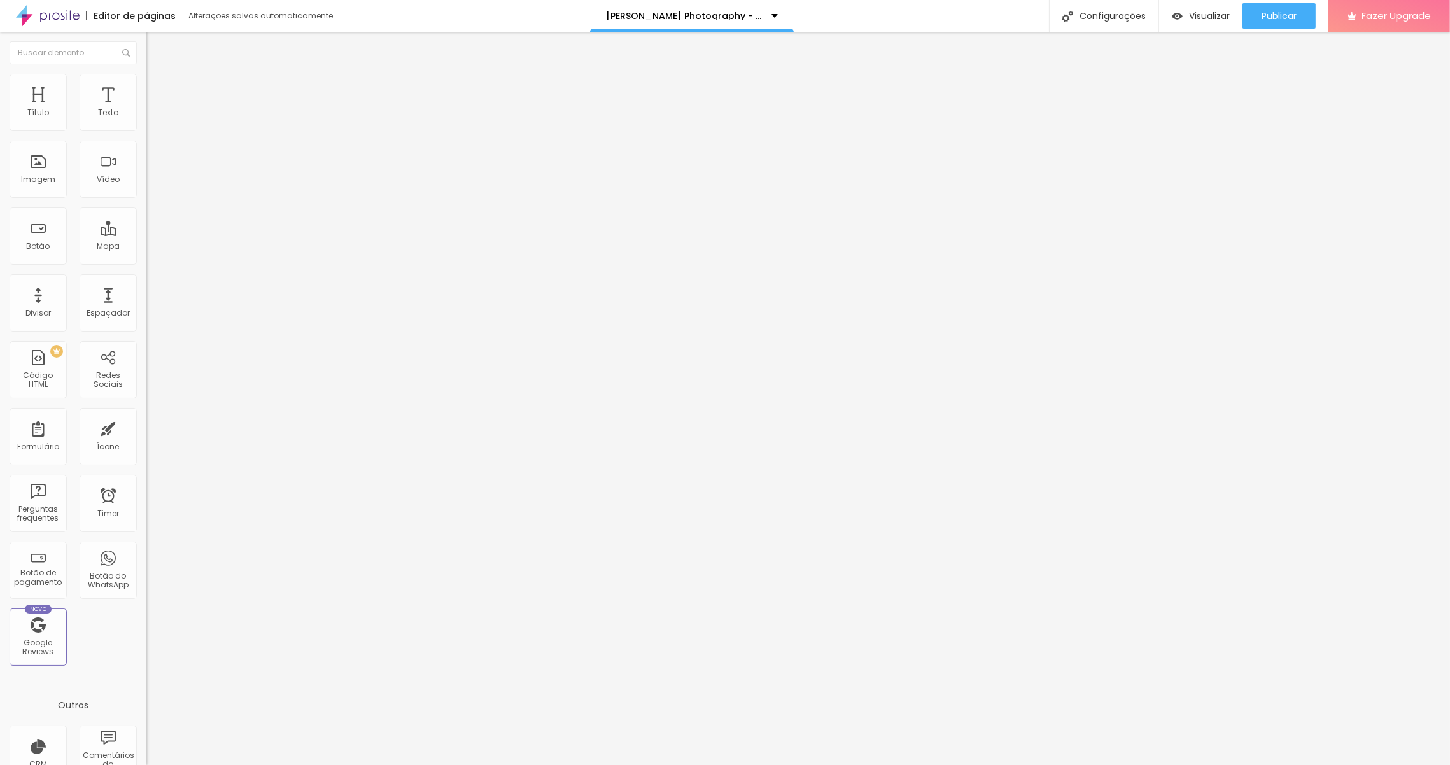
click at [146, 90] on img at bounding box center [151, 89] width 11 height 11
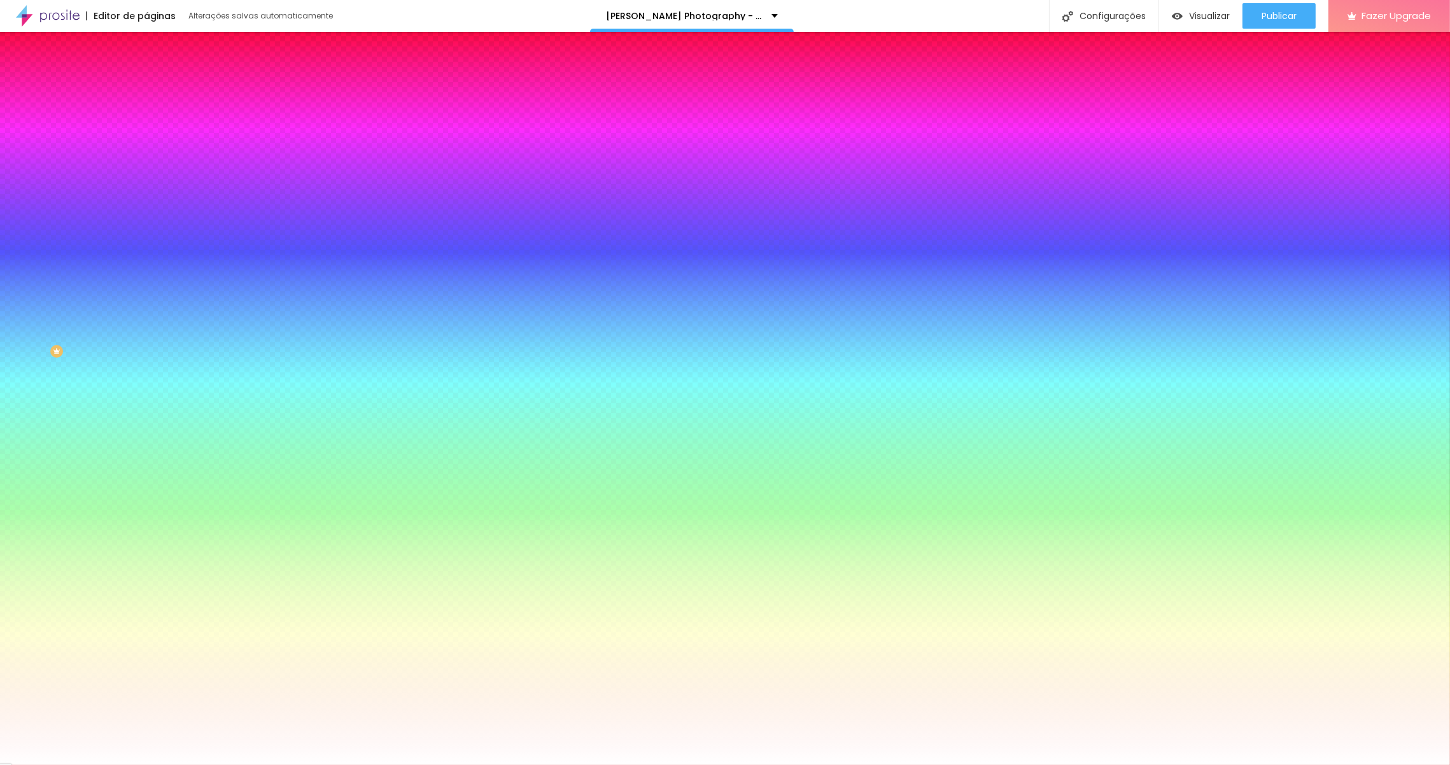
click at [146, 417] on button "button" at bounding box center [155, 410] width 18 height 13
click at [137, 516] on select "AbrilFatface-Regular Actor-Regular Alegreya AlegreyaBlack [PERSON_NAME] Allan-R…" at bounding box center [68, 779] width 137 height 13
select select "CormorantLight"
click at [516, 516] on div at bounding box center [725, 765] width 1450 height 0
click at [146, 83] on img at bounding box center [151, 76] width 11 height 11
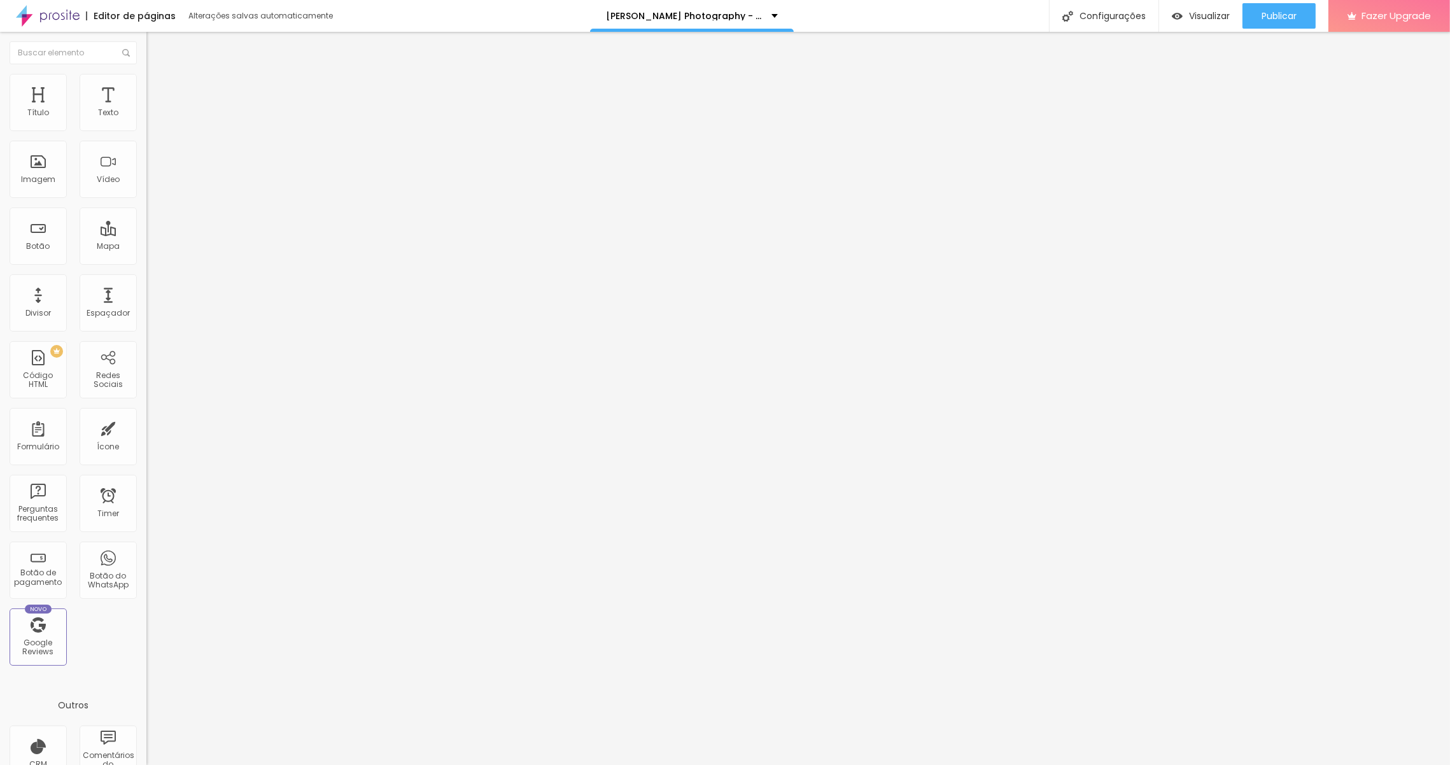
click at [146, 134] on div at bounding box center [219, 134] width 146 height 0
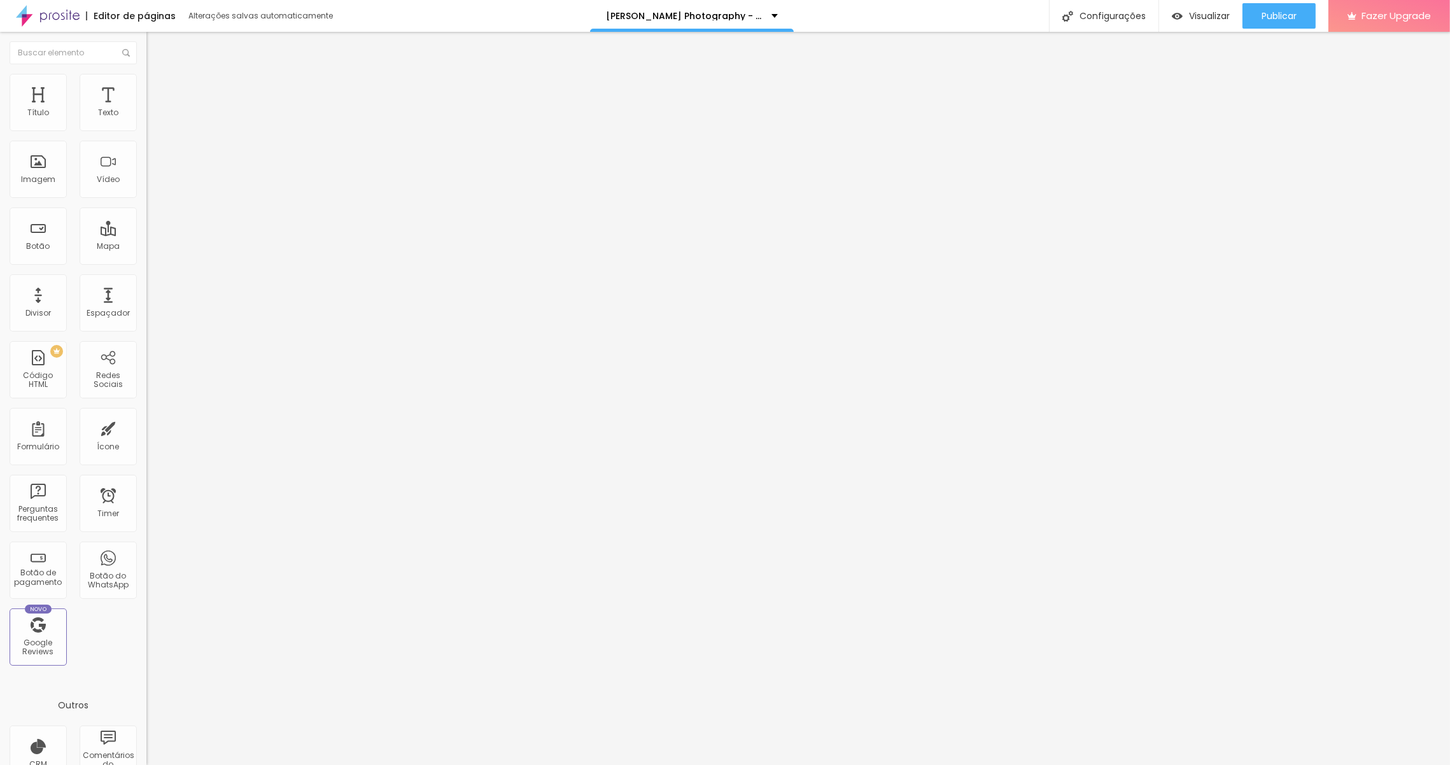
click at [146, 134] on div at bounding box center [219, 134] width 146 height 0
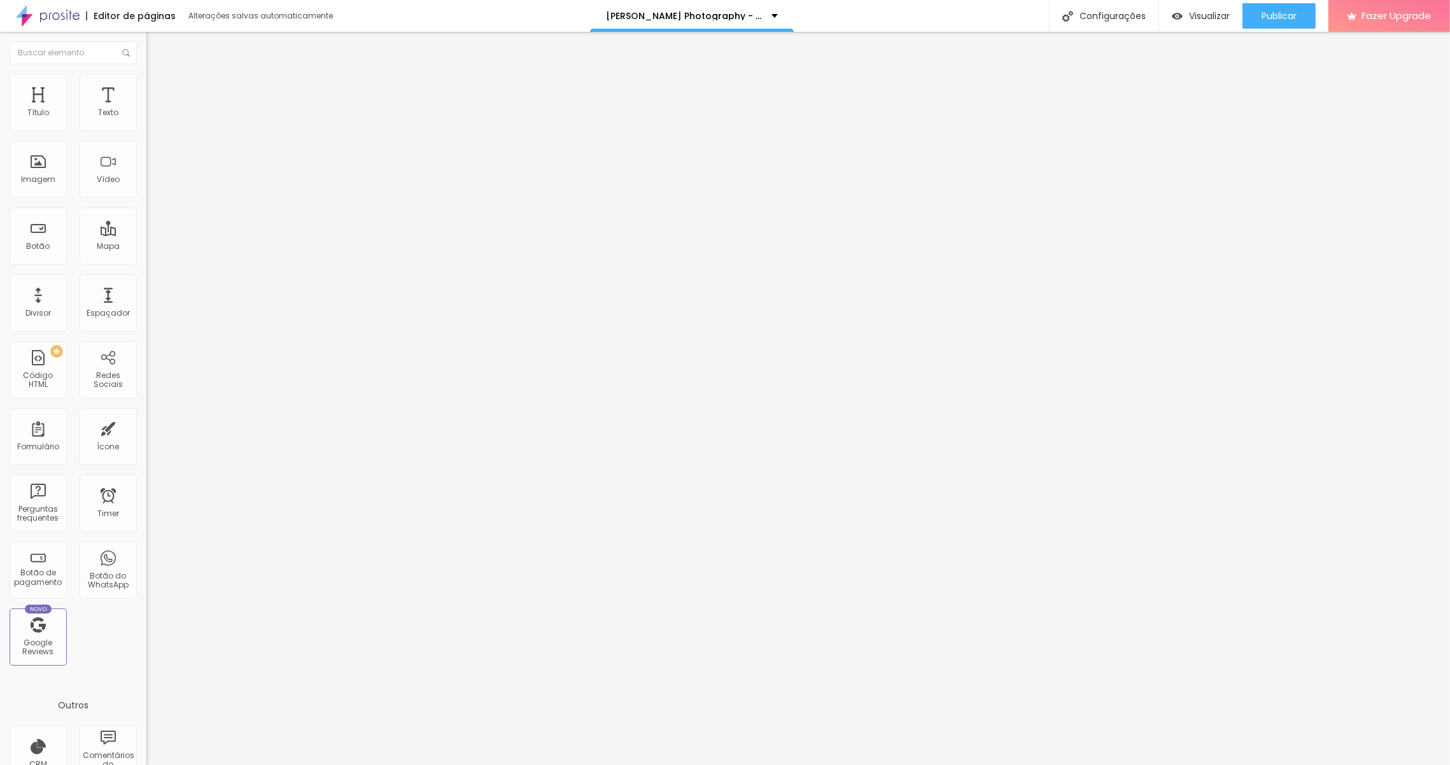
click at [146, 134] on div at bounding box center [219, 134] width 146 height 0
click at [196, 126] on span "2" at bounding box center [198, 120] width 4 height 11
click at [146, 135] on span "Editar perguntas" at bounding box center [182, 129] width 73 height 11
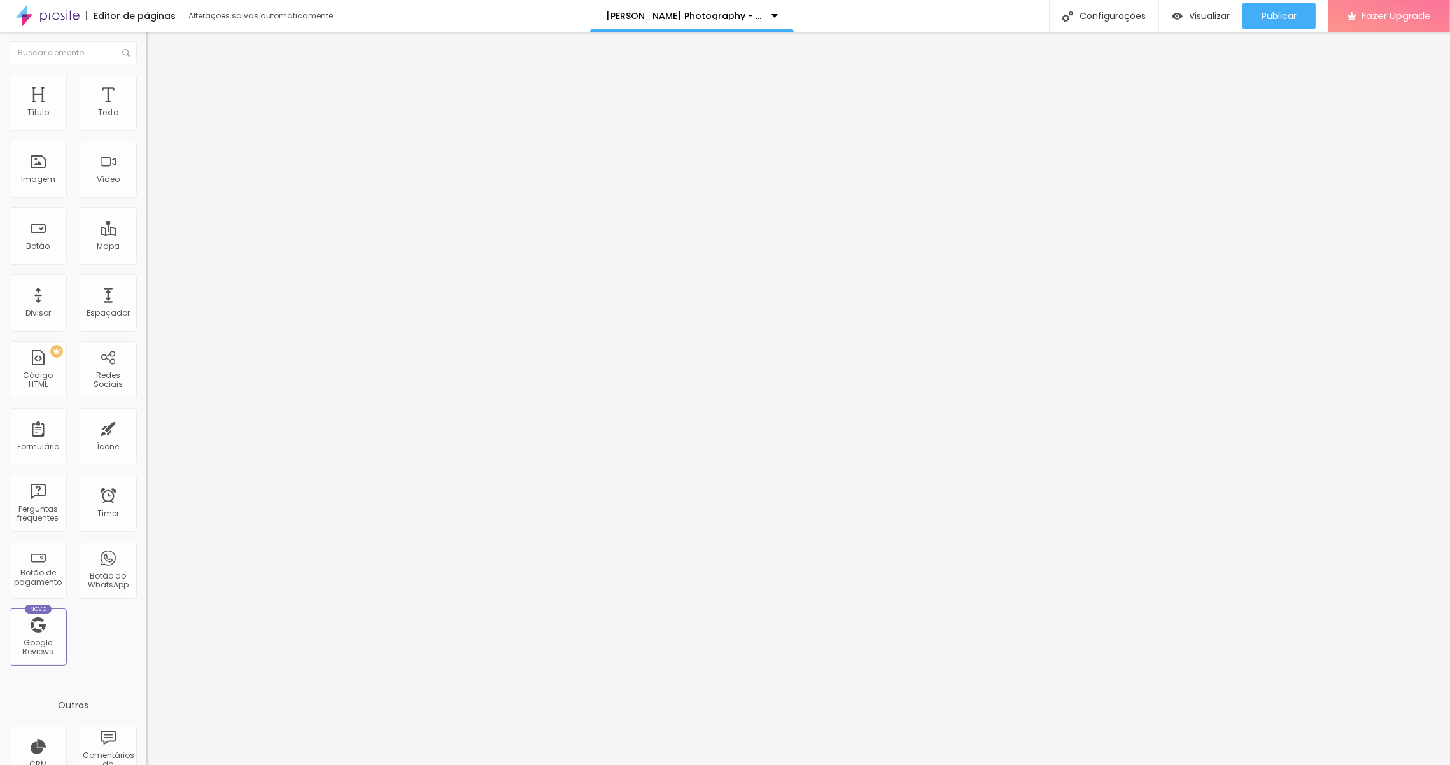
drag, startPoint x: 638, startPoint y: 358, endPoint x: 665, endPoint y: 363, distance: 27.2
drag, startPoint x: 689, startPoint y: 362, endPoint x: 551, endPoint y: 351, distance: 139.1
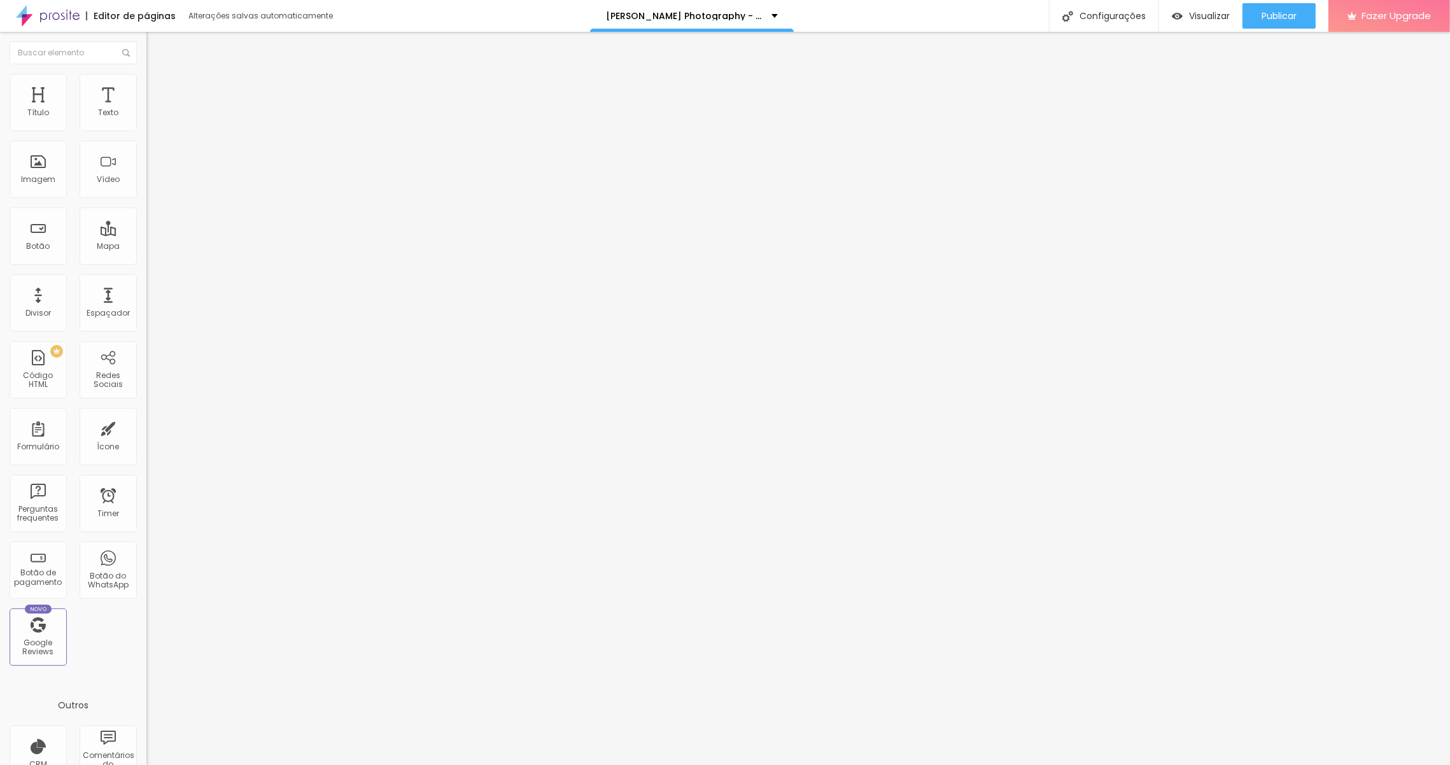
drag, startPoint x: 635, startPoint y: 237, endPoint x: 614, endPoint y: 240, distance: 21.8
drag, startPoint x: 695, startPoint y: 237, endPoint x: 535, endPoint y: 234, distance: 159.8
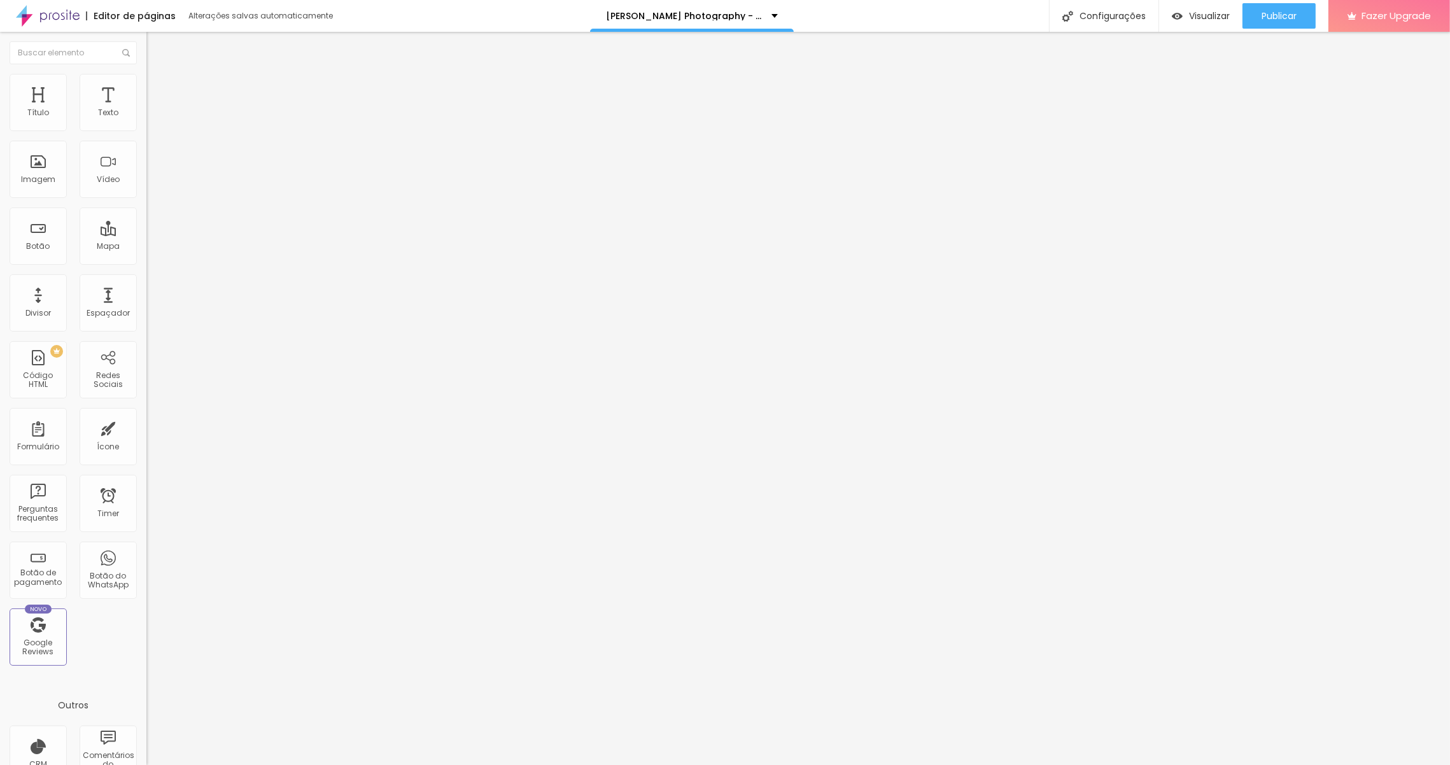
drag, startPoint x: 563, startPoint y: 353, endPoint x: 554, endPoint y: 353, distance: 9.5
drag, startPoint x: 834, startPoint y: 355, endPoint x: 790, endPoint y: 357, distance: 44.0
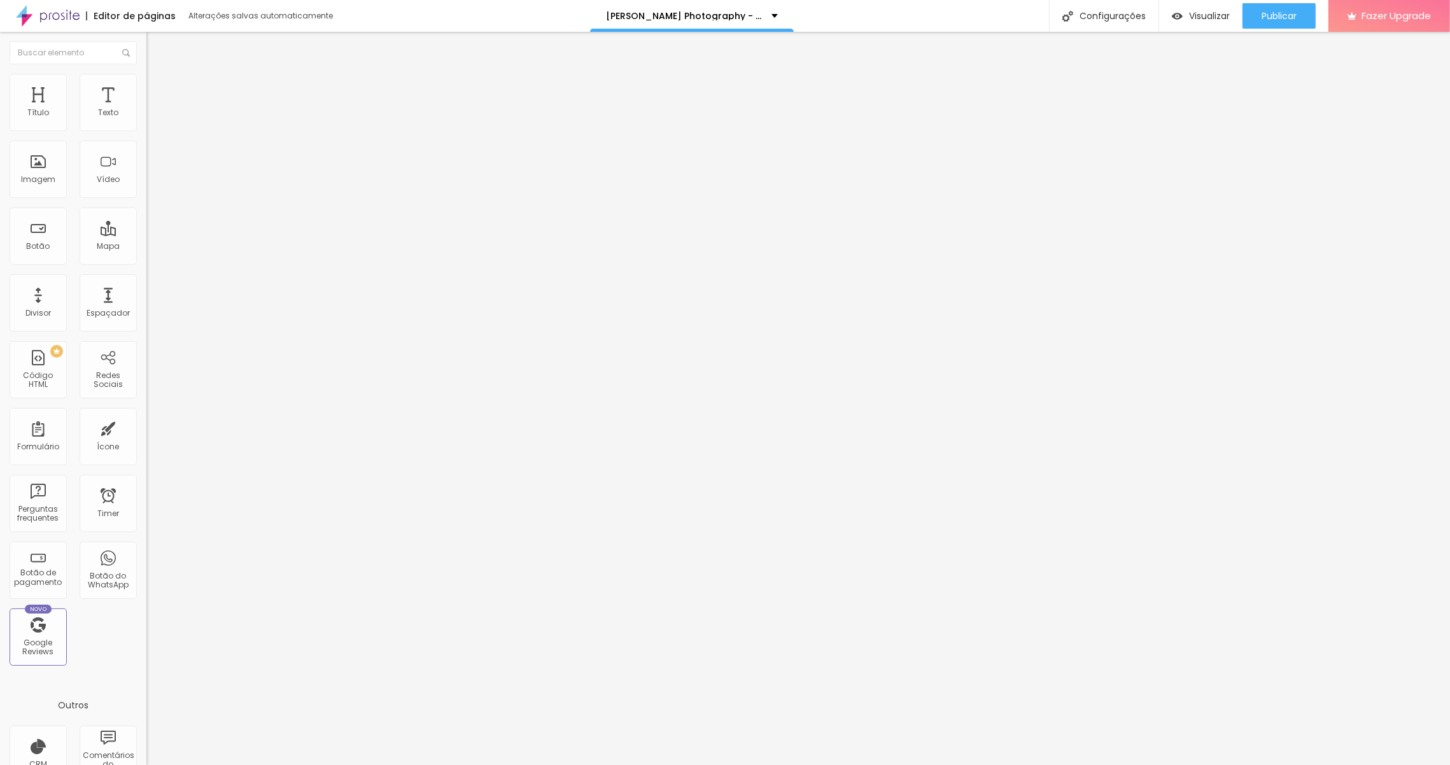
drag, startPoint x: 1054, startPoint y: 353, endPoint x: 866, endPoint y: 359, distance: 187.8
click at [158, 98] on span "Estilo" at bounding box center [168, 92] width 20 height 11
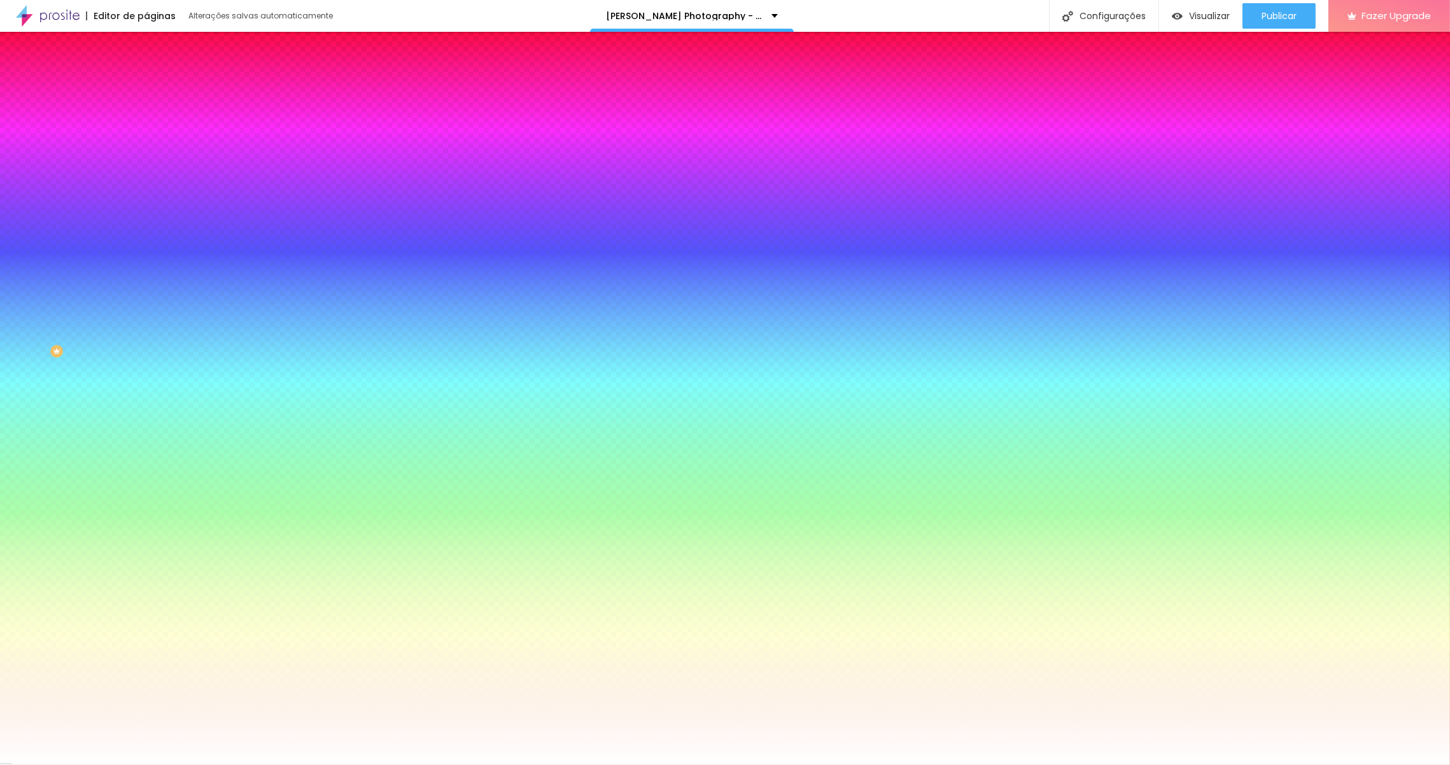
type input "95"
type input "90"
type input "85"
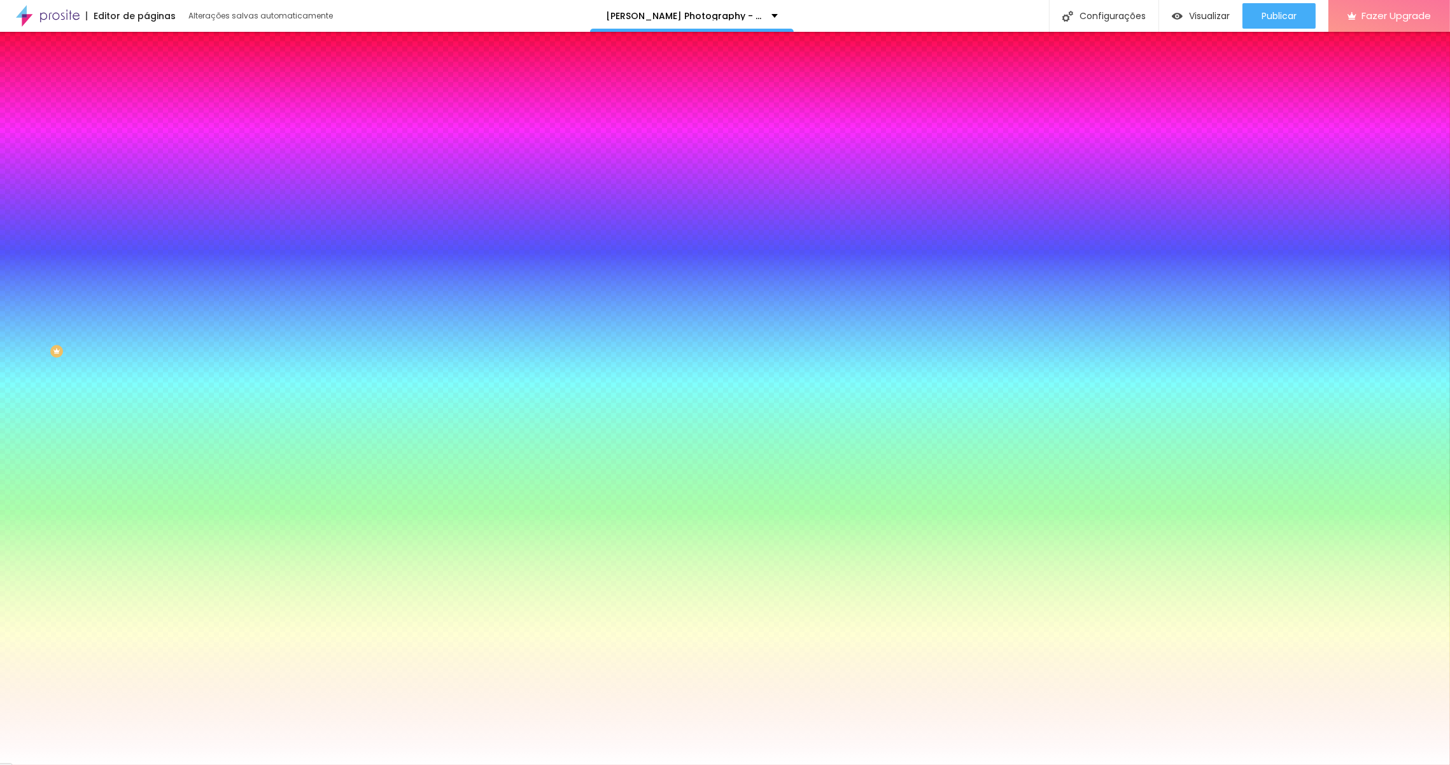
type input "85"
type input "80"
type input "85"
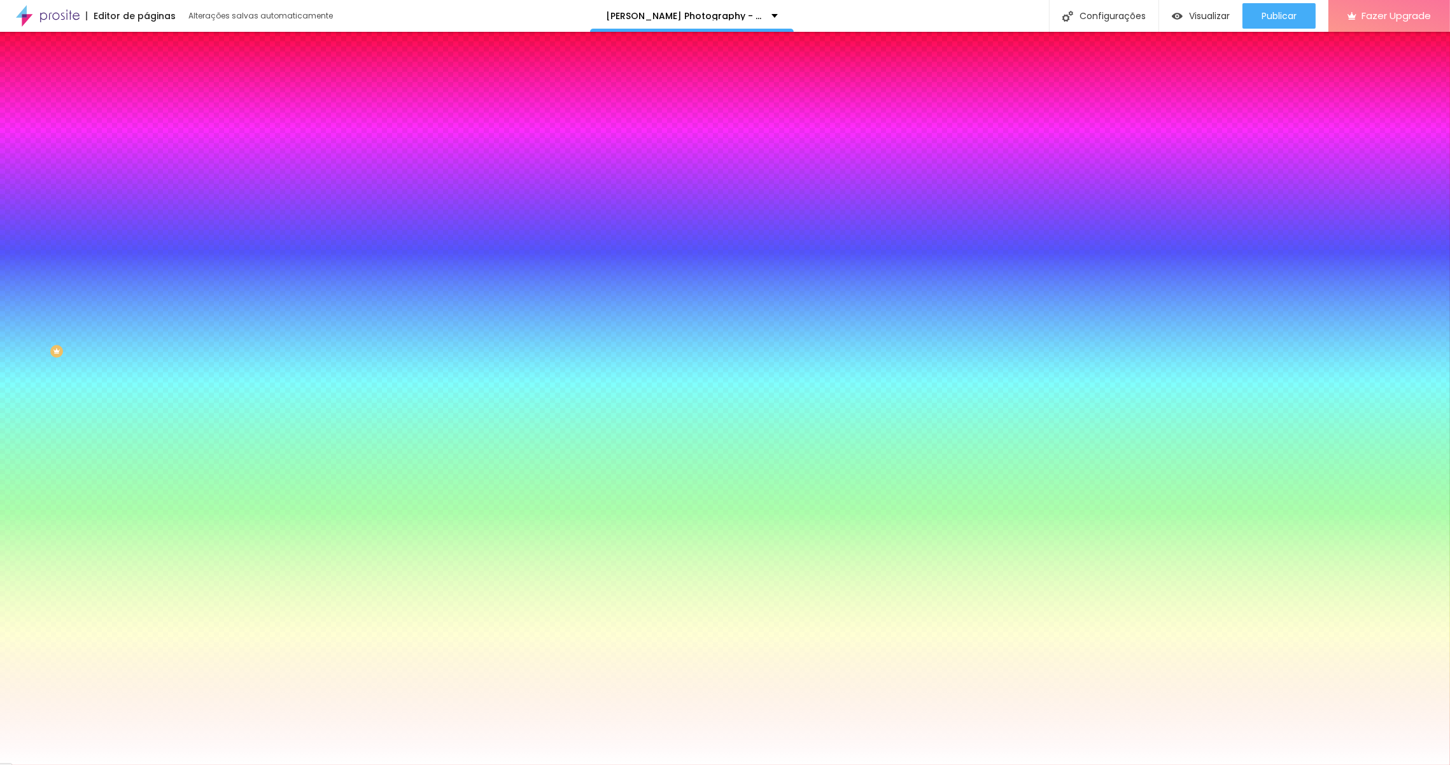
type input "100"
drag, startPoint x: 131, startPoint y: 211, endPoint x: 187, endPoint y: 204, distance: 56.4
click at [187, 206] on input "range" at bounding box center [187, 211] width 82 height 10
click at [151, 164] on img at bounding box center [155, 168] width 8 height 8
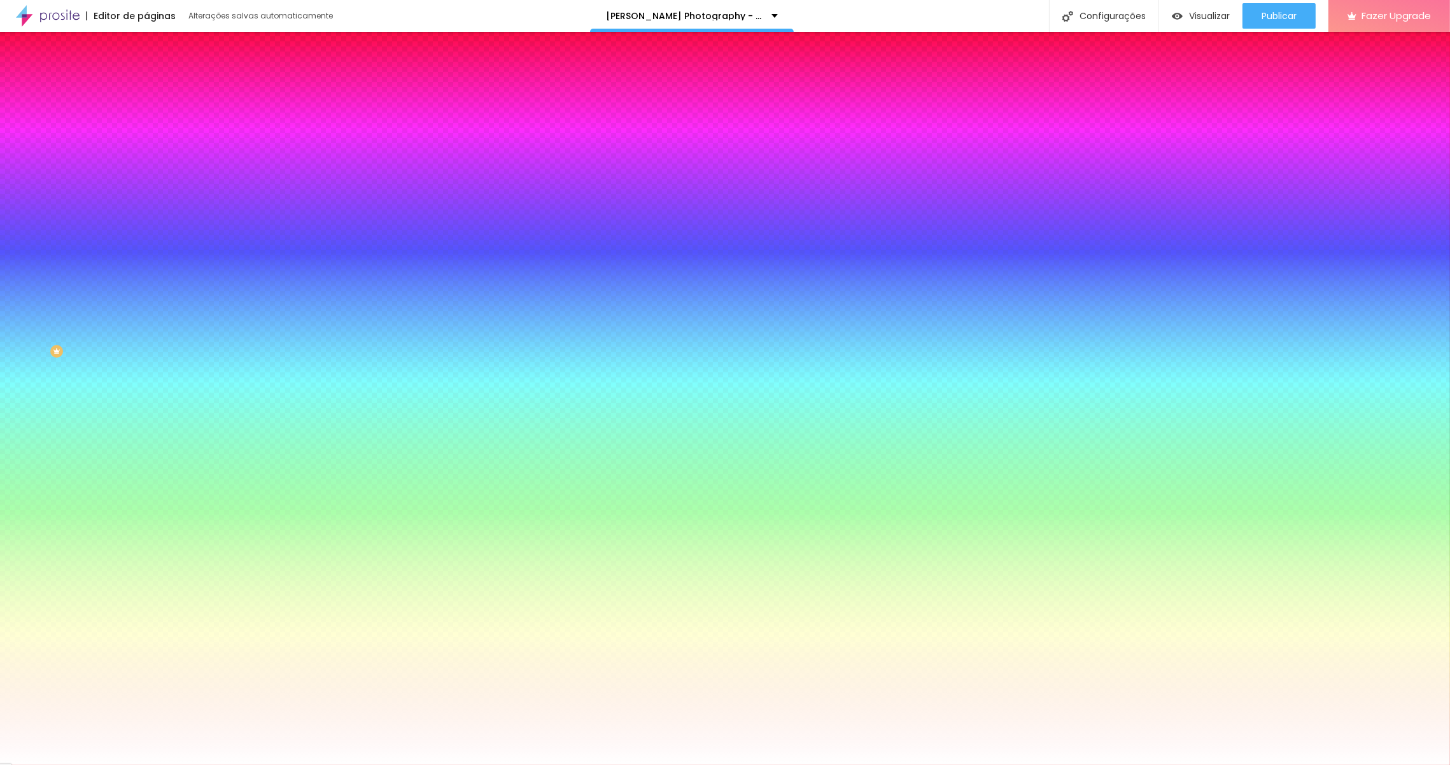
radio input "false"
radio input "true"
click at [151, 164] on img at bounding box center [155, 168] width 8 height 8
radio input "true"
radio input "false"
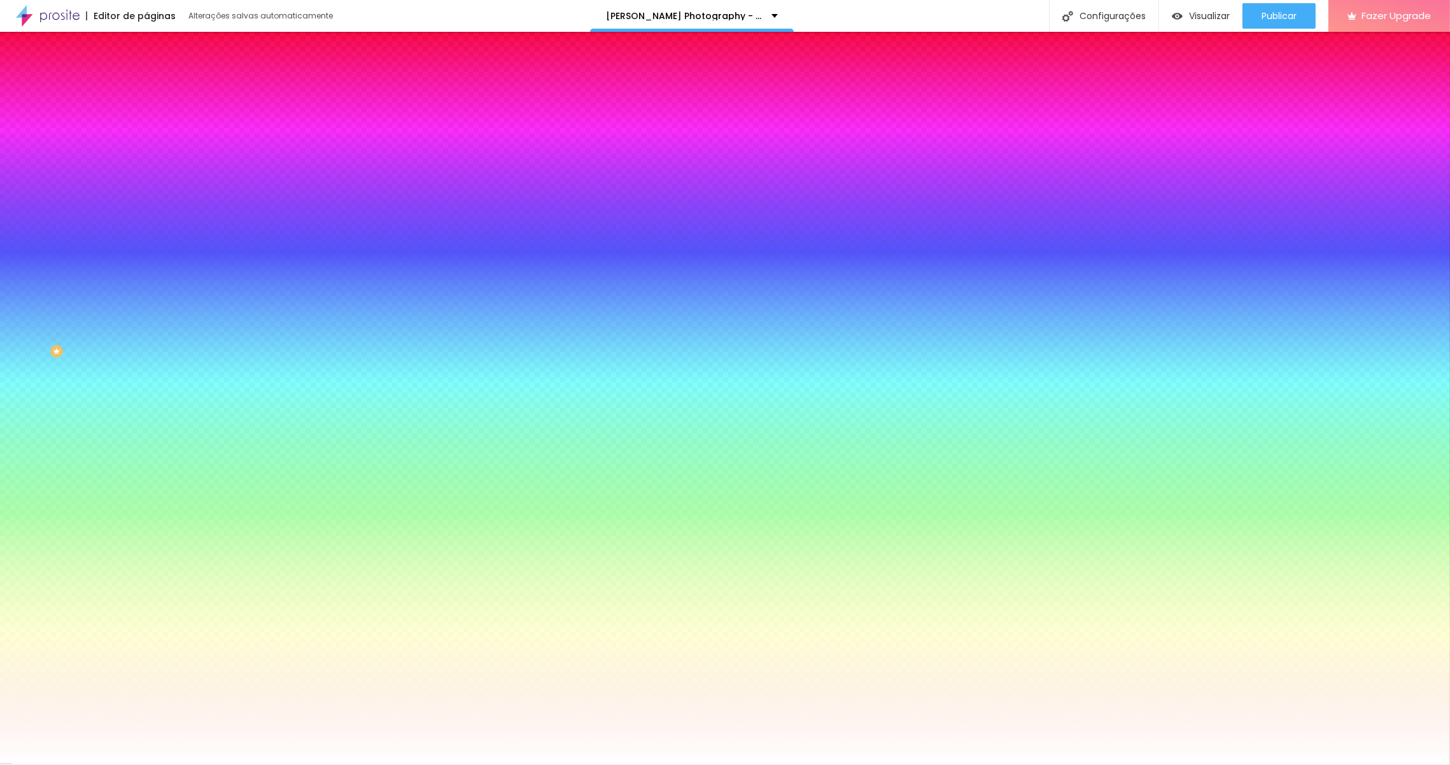
click at [151, 164] on img at bounding box center [155, 168] width 8 height 8
radio input "false"
radio input "true"
click at [151, 164] on img at bounding box center [155, 168] width 8 height 8
radio input "true"
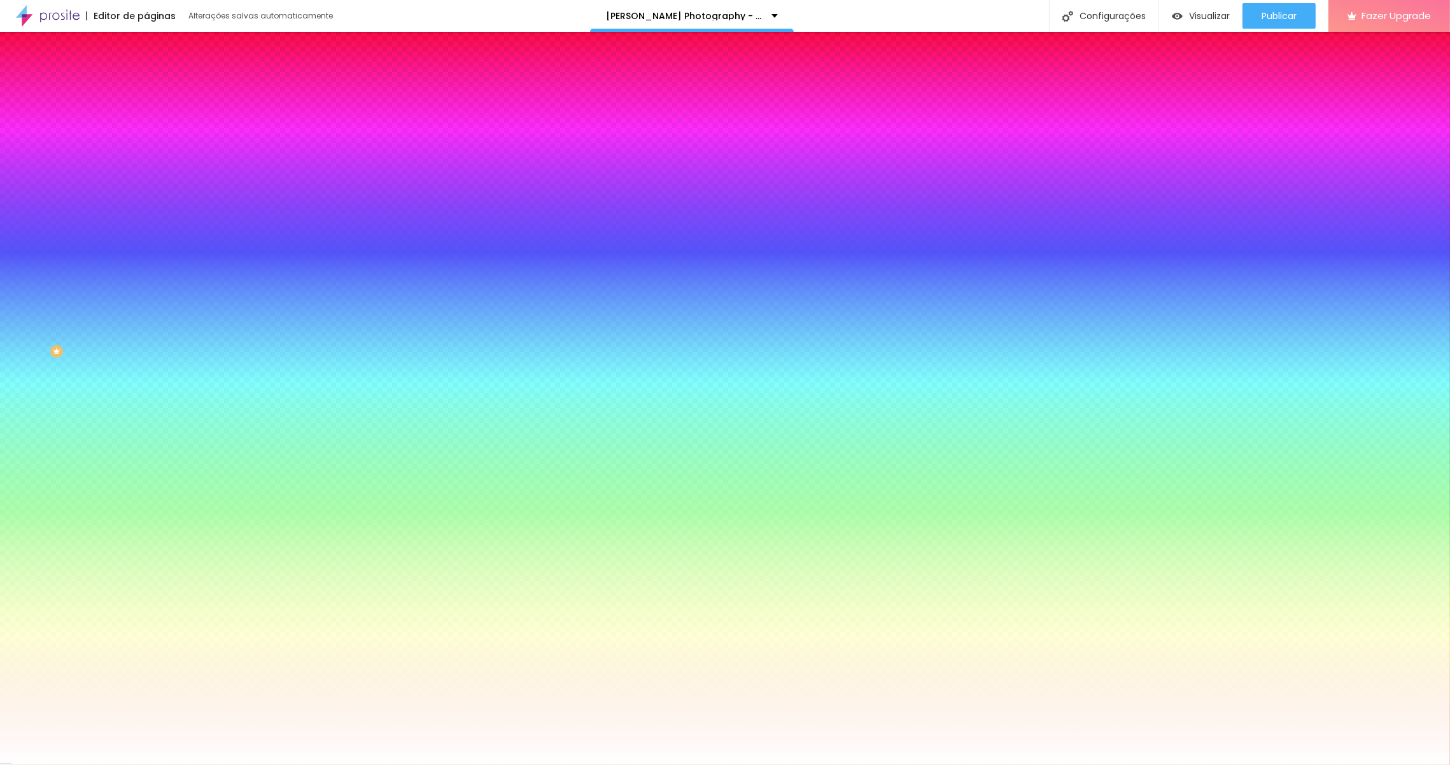
radio input "false"
click at [151, 164] on img at bounding box center [155, 168] width 8 height 8
radio input "false"
radio input "true"
click at [151, 164] on img at bounding box center [155, 168] width 8 height 8
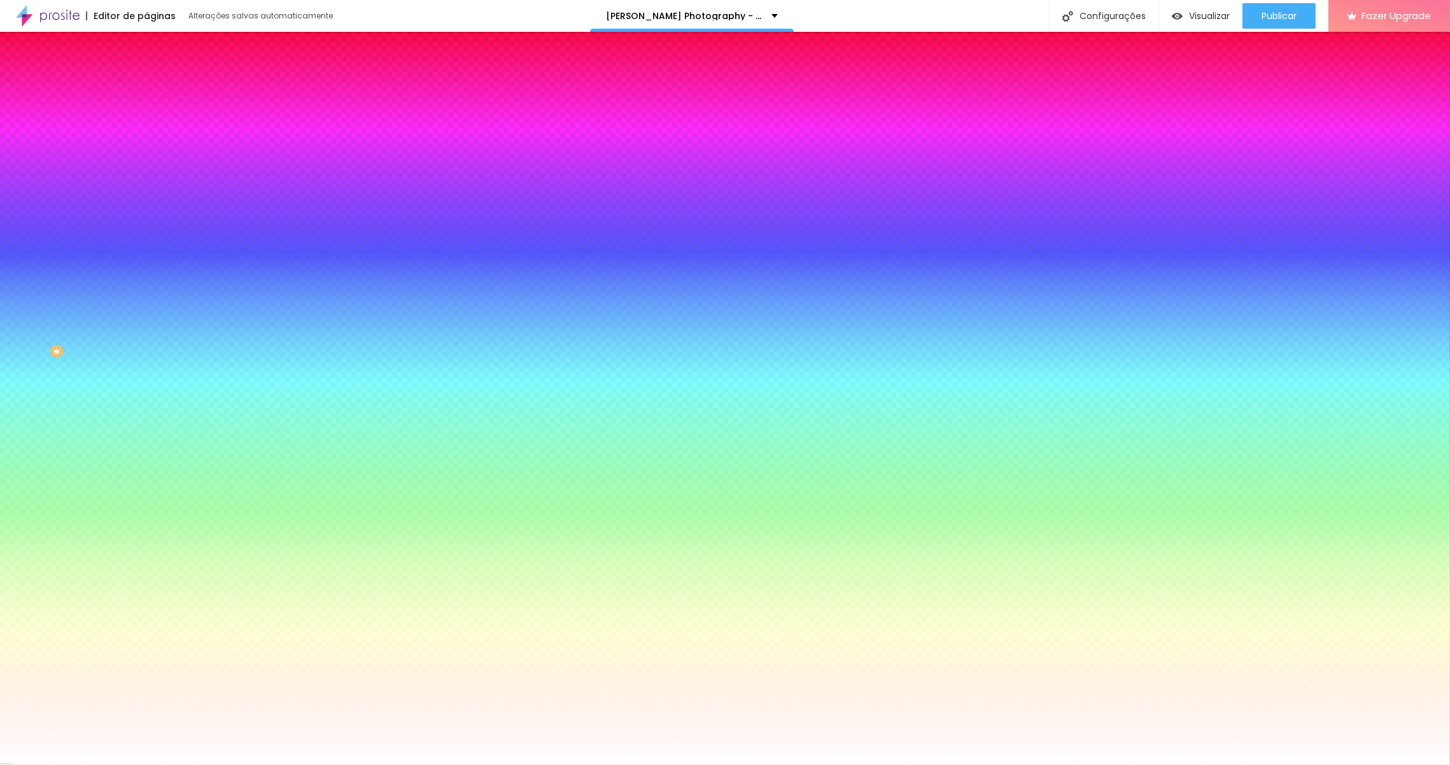
radio input "true"
radio input "false"
click at [151, 164] on img at bounding box center [155, 168] width 8 height 8
radio input "false"
radio input "true"
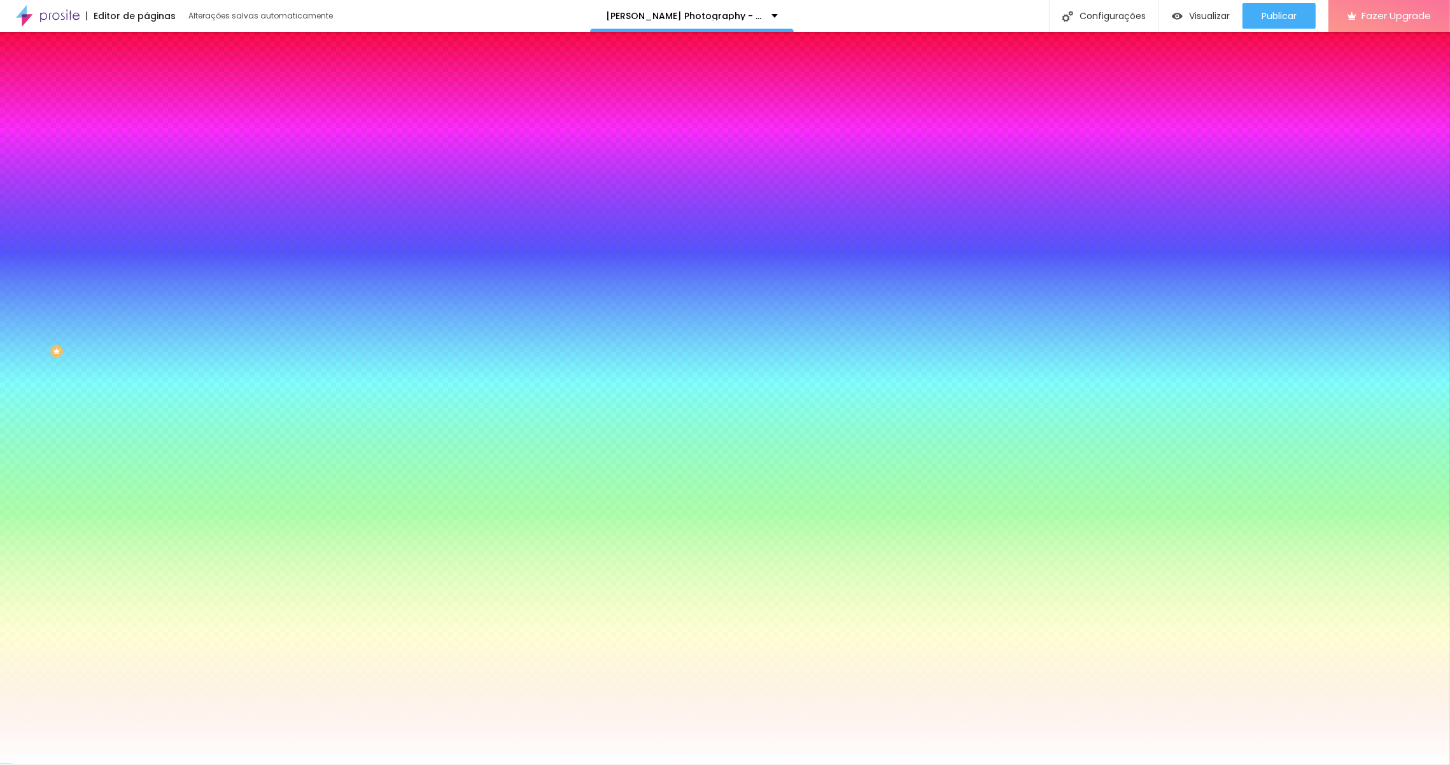
click at [146, 475] on span "Seta" at bounding box center [155, 470] width 18 height 11
click at [146, 495] on span "Abrir" at bounding box center [154, 489] width 17 height 11
click at [146, 482] on div "Seta" at bounding box center [219, 478] width 146 height 8
click at [146, 495] on span "Abrir" at bounding box center [154, 489] width 17 height 11
click at [146, 516] on div "Direita Esquerda Direita" at bounding box center [219, 507] width 146 height 27
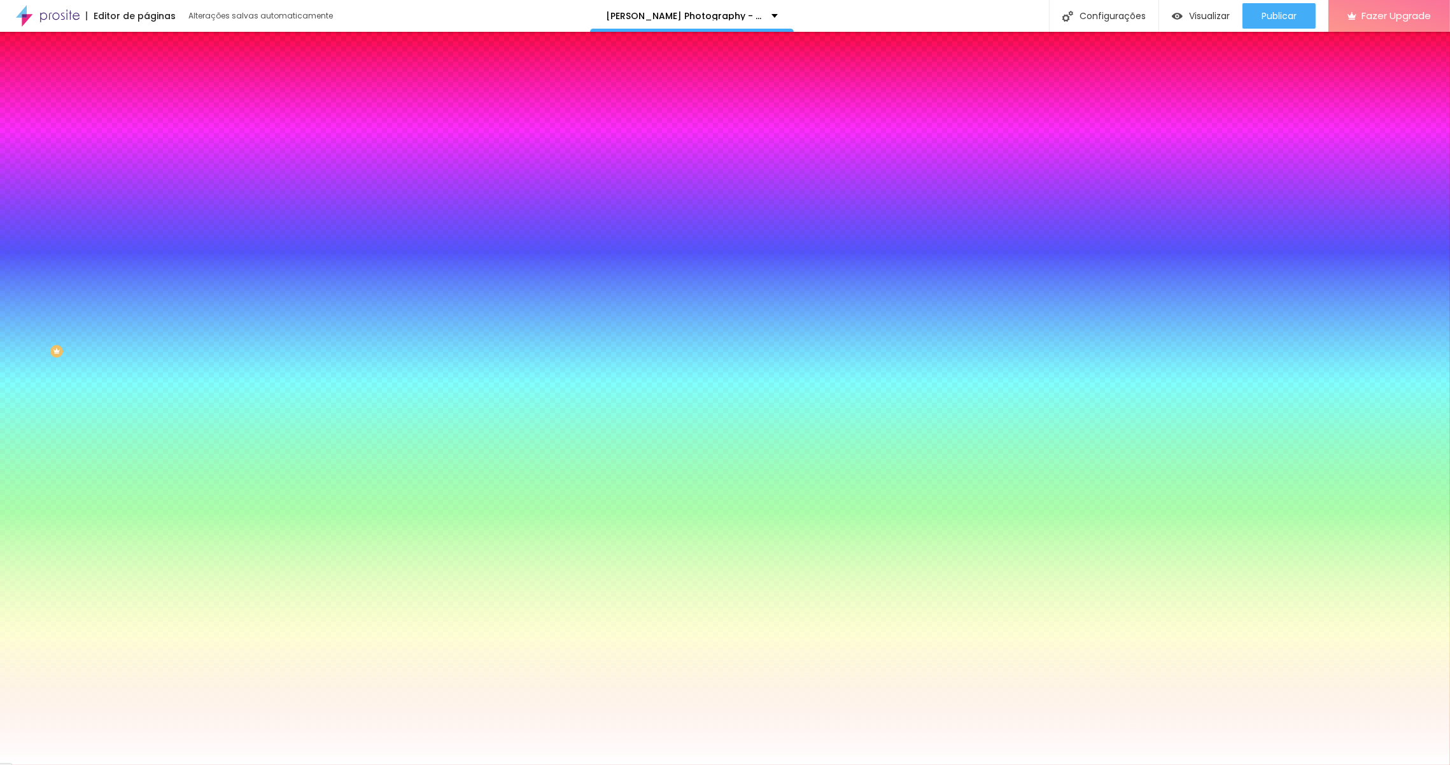
click at [146, 503] on span "Direita" at bounding box center [158, 497] width 24 height 11
click at [146, 510] on span "Esquerda" at bounding box center [165, 505] width 38 height 11
click at [157, 515] on span "Esquerda" at bounding box center [176, 509] width 38 height 11
click at [146, 516] on div "Direita" at bounding box center [219, 518] width 146 height 8
click at [146, 509] on div "Esquerda" at bounding box center [219, 506] width 146 height 8
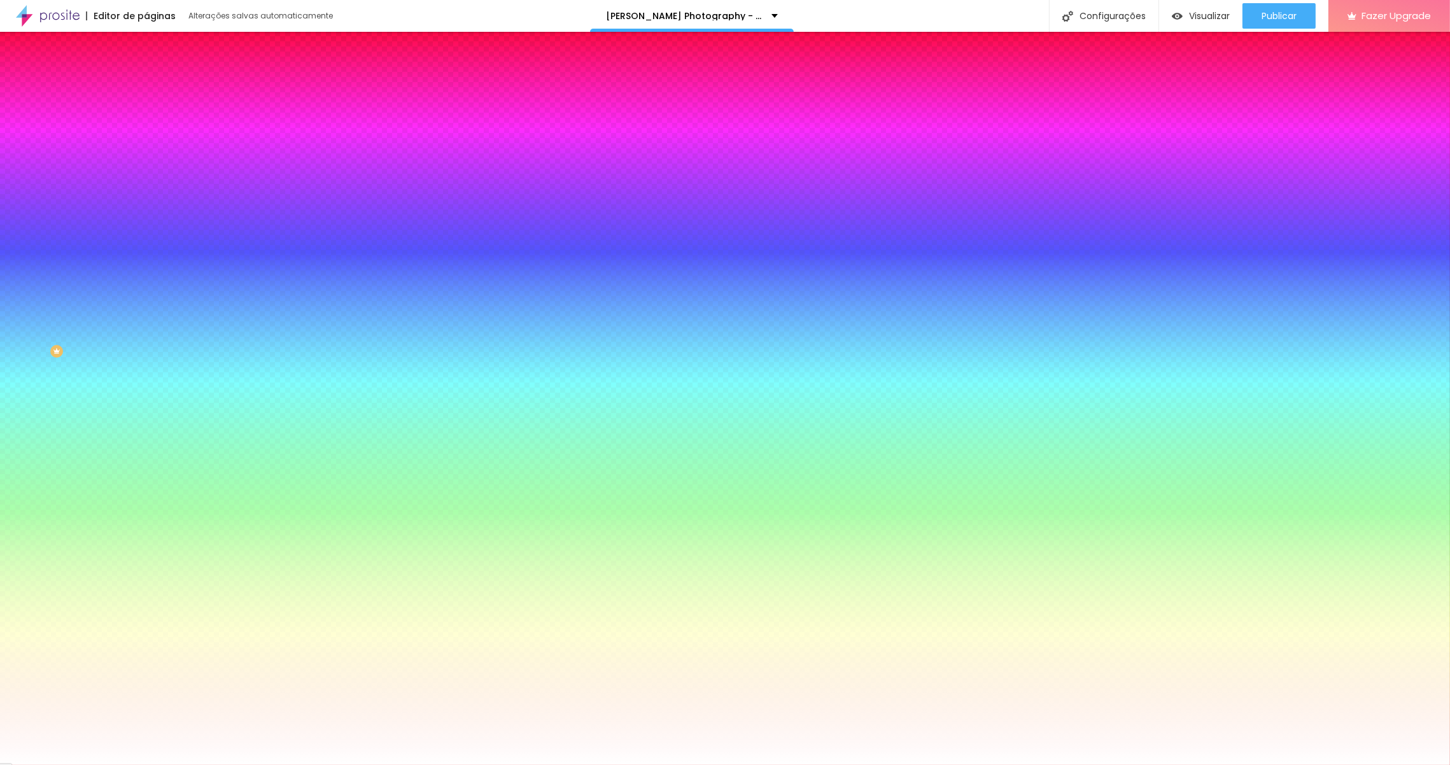
click at [146, 516] on span "Direita" at bounding box center [158, 517] width 24 height 11
click at [146, 483] on span "Seta" at bounding box center [155, 477] width 18 height 11
click at [146, 494] on div "Abrir" at bounding box center [219, 490] width 146 height 8
click at [146, 483] on span "Seta" at bounding box center [155, 477] width 18 height 11
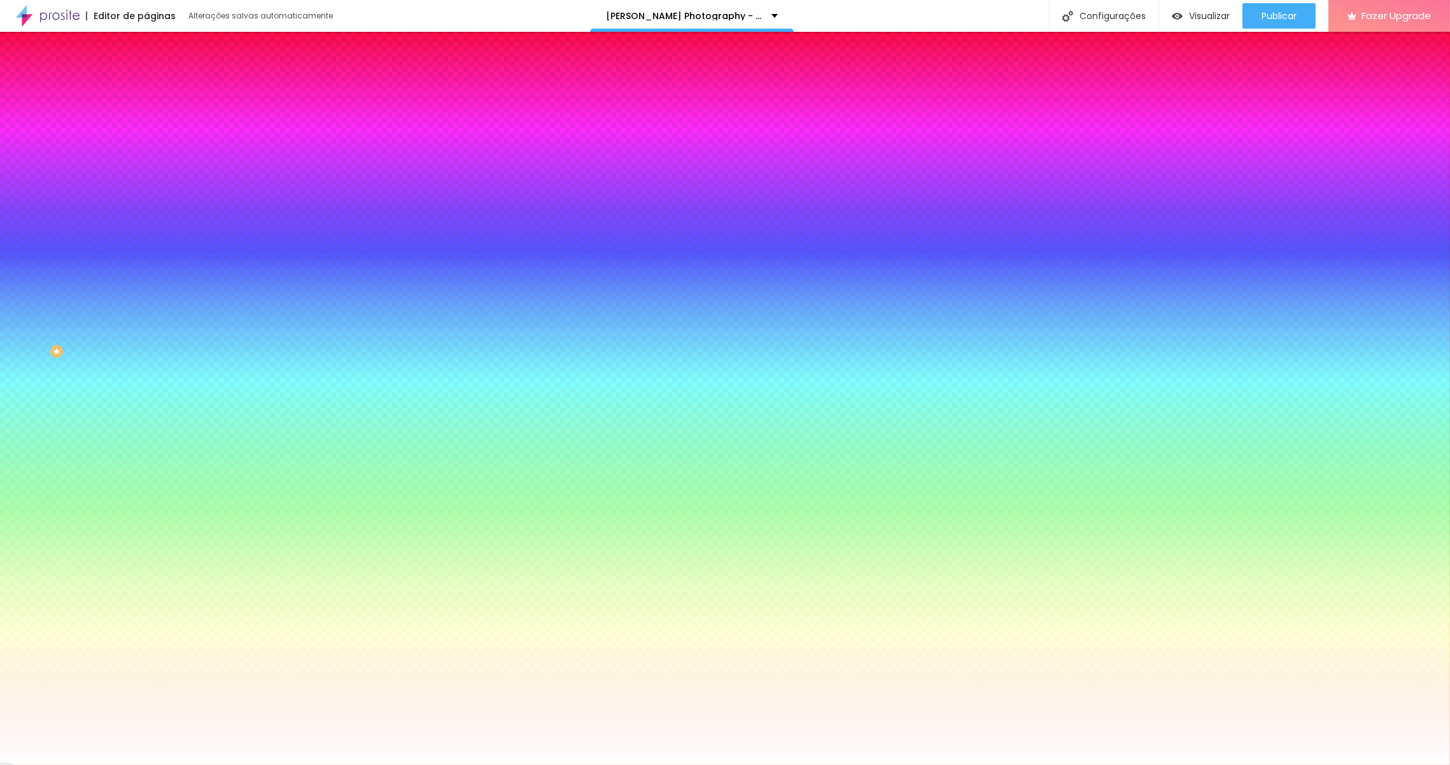
click at [146, 97] on li "Avançado" at bounding box center [219, 103] width 146 height 13
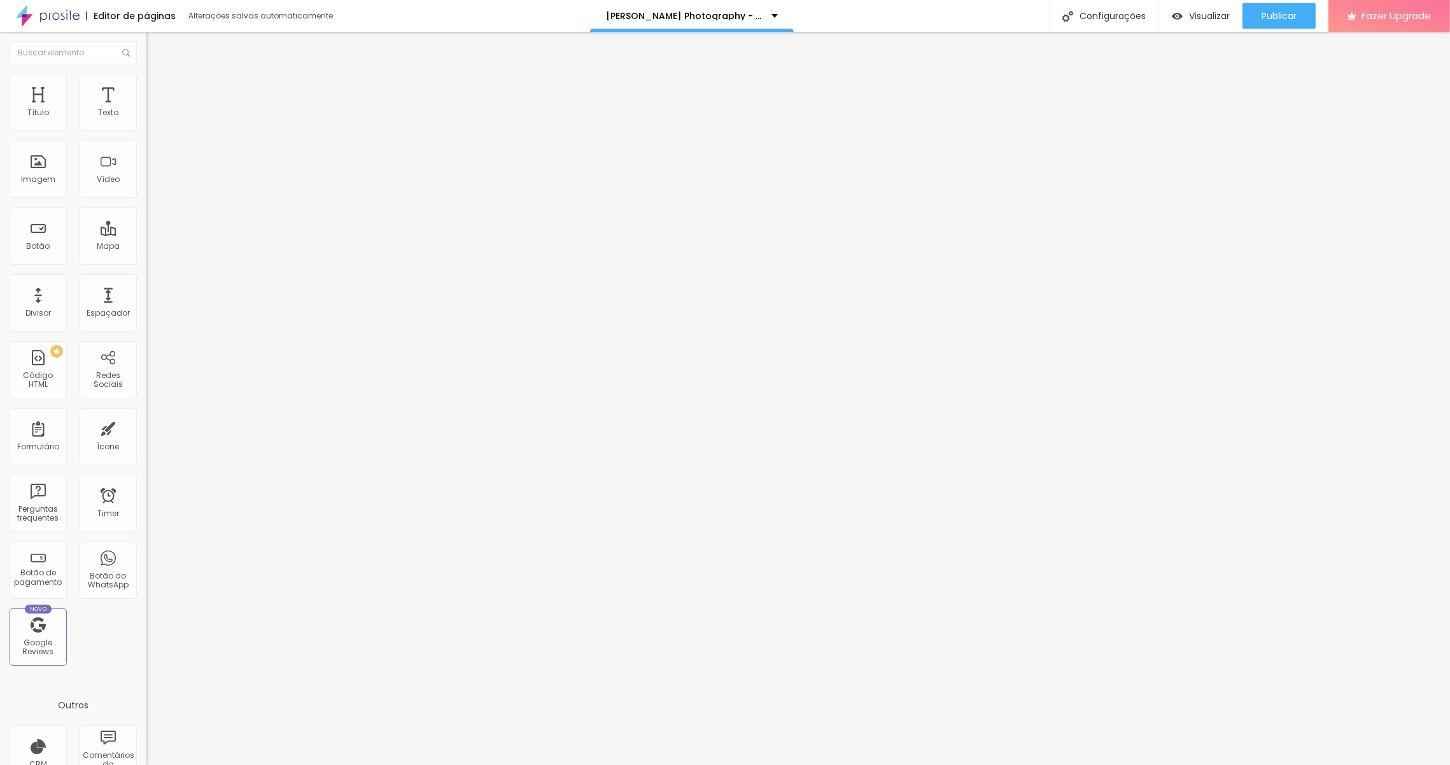
type input "4"
type input "9"
type input "13"
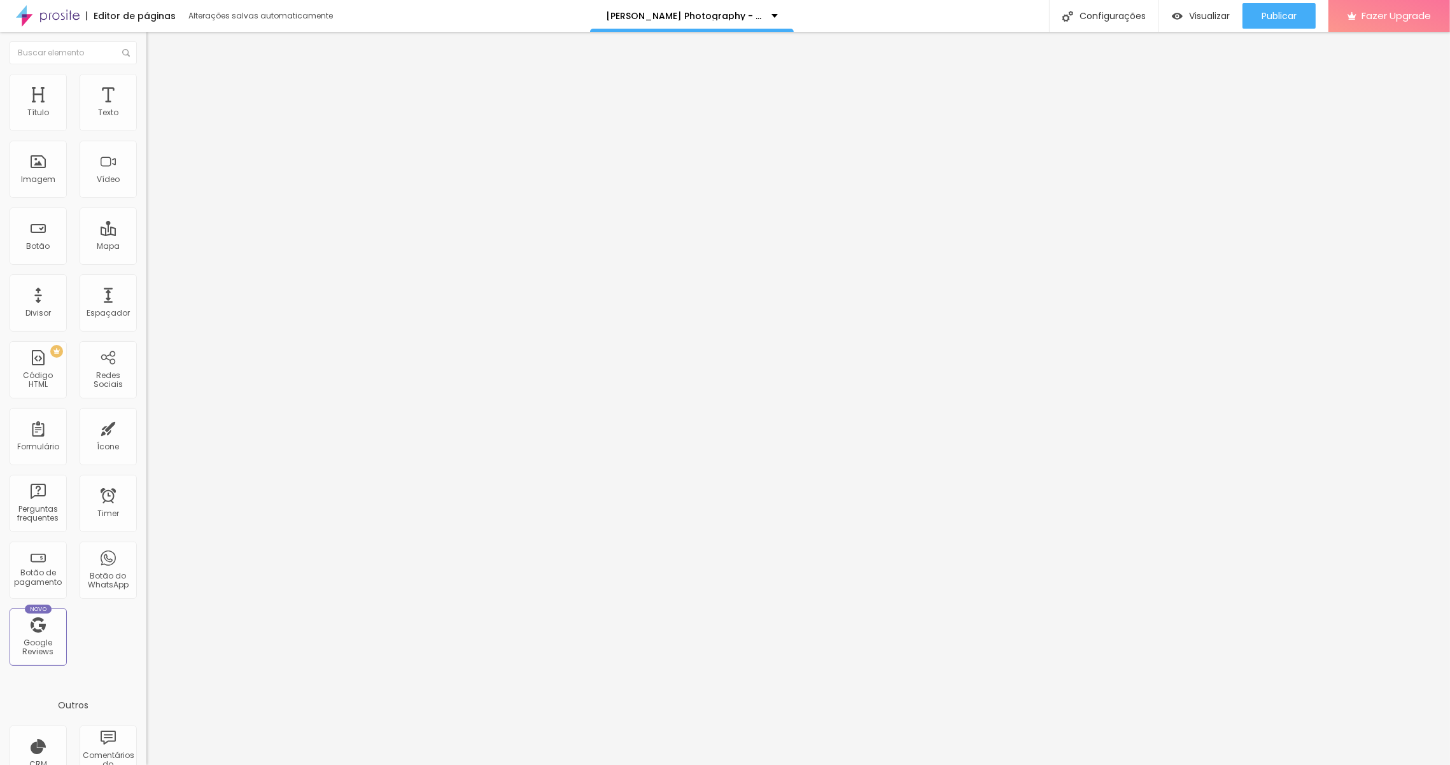
type input "13"
type input "16"
type input "20"
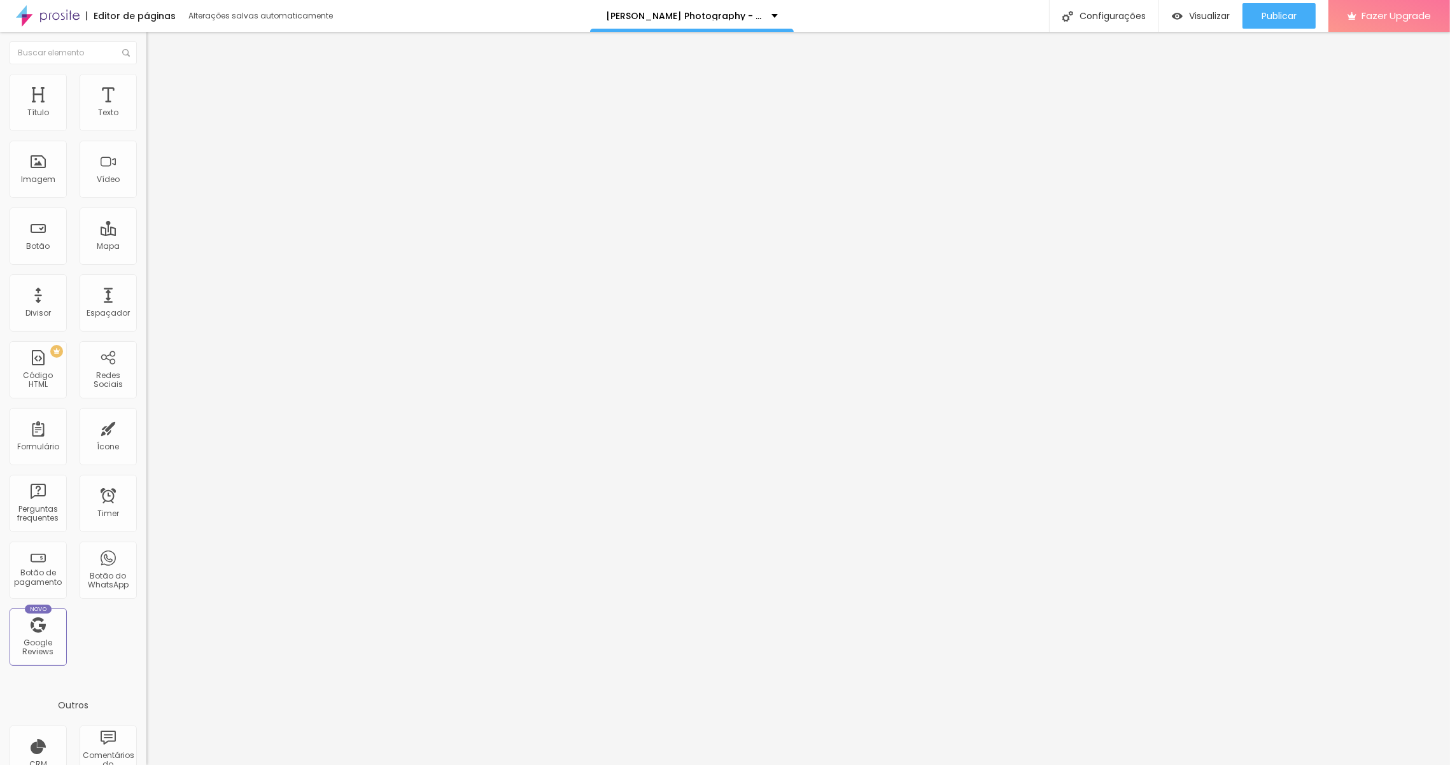
type input "24"
type input "26"
type input "27"
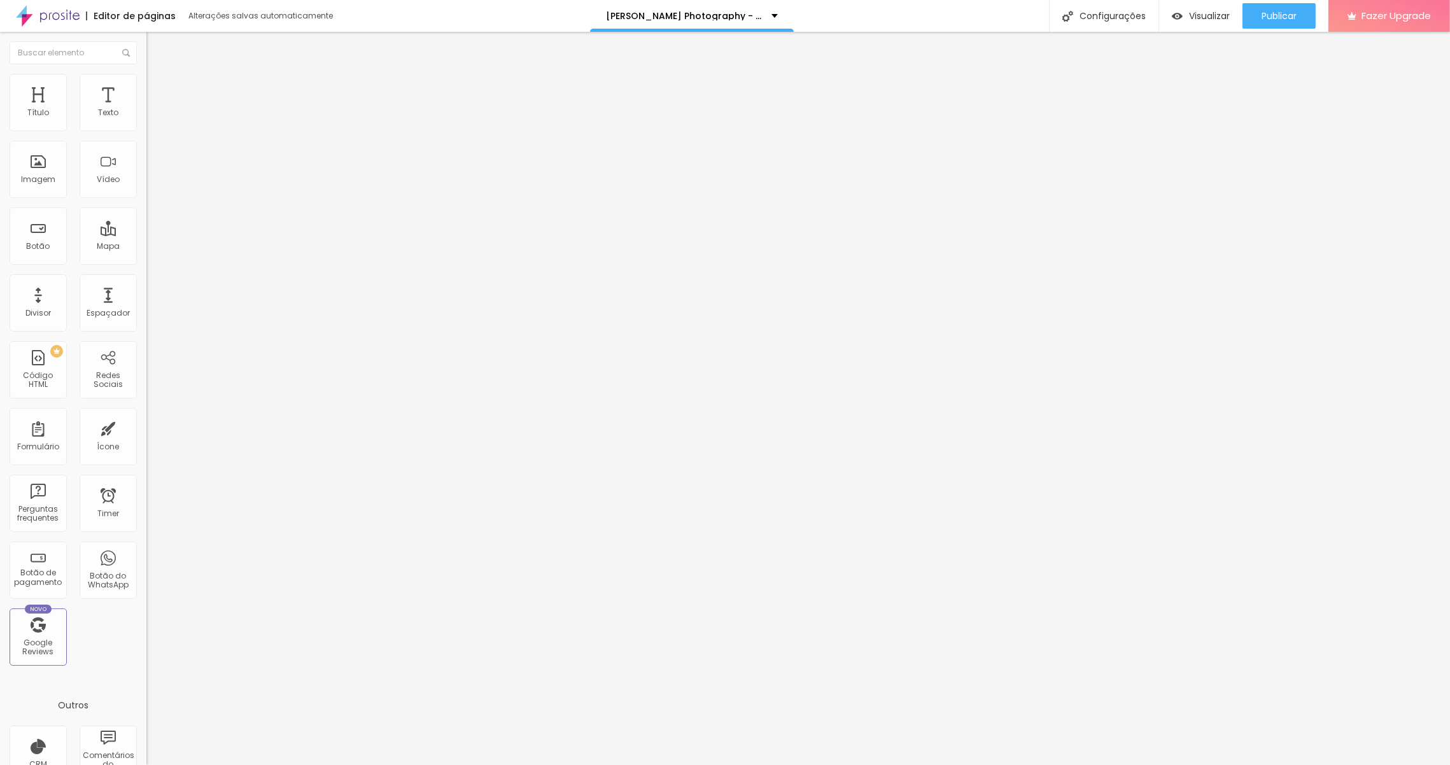
type input "27"
type input "28"
type input "27"
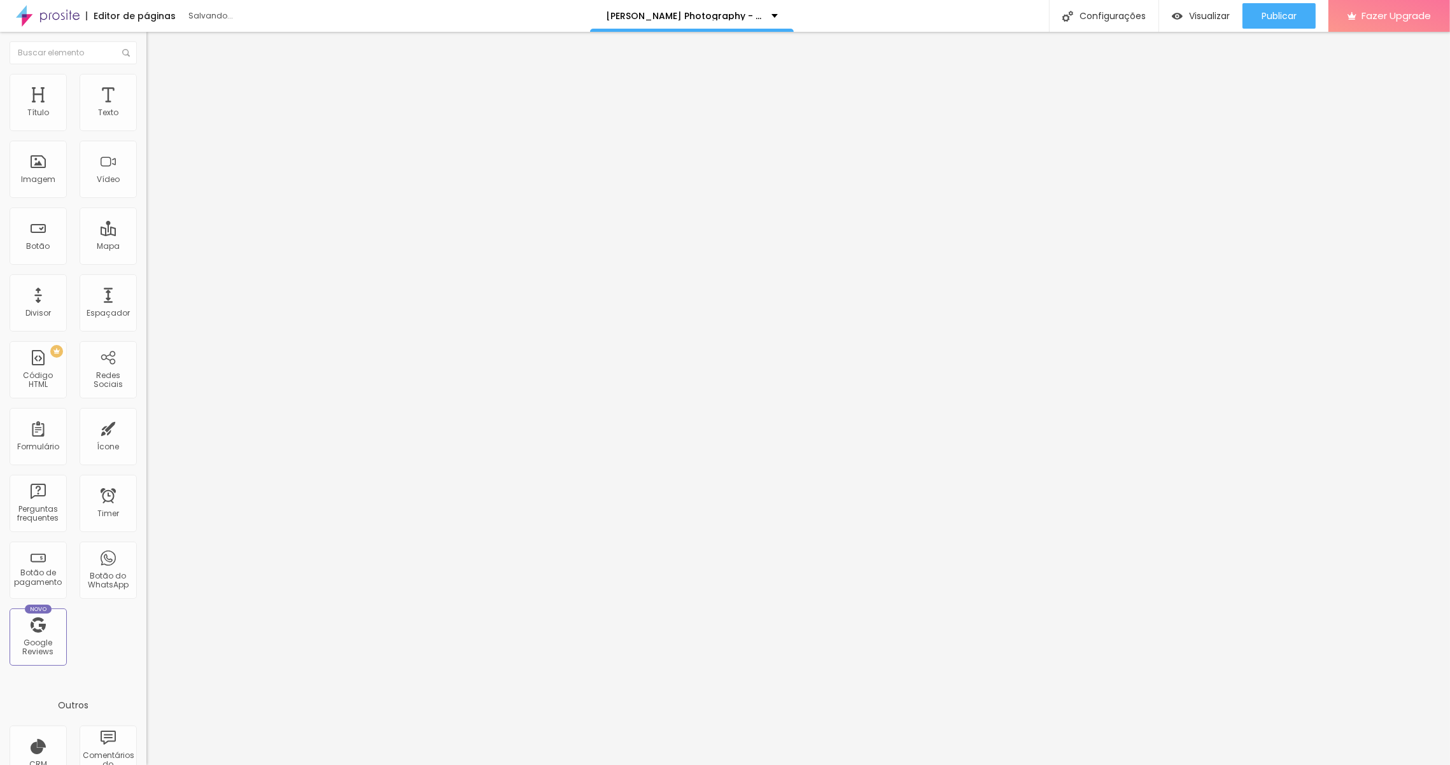
type input "22"
type input "14"
type input "5"
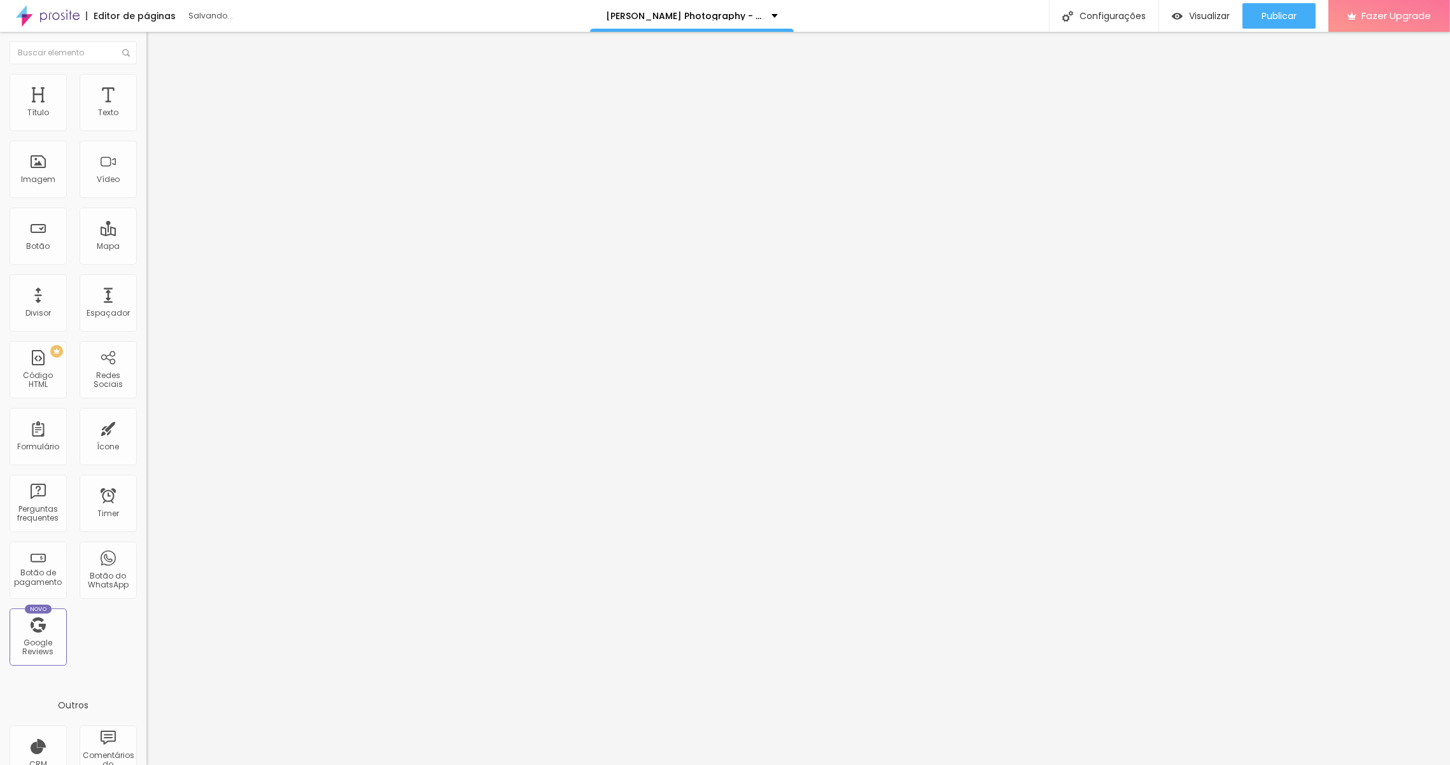
type input "5"
type input "0"
drag, startPoint x: 31, startPoint y: 134, endPoint x: 7, endPoint y: 133, distance: 23.6
click at [146, 257] on input "range" at bounding box center [187, 262] width 82 height 10
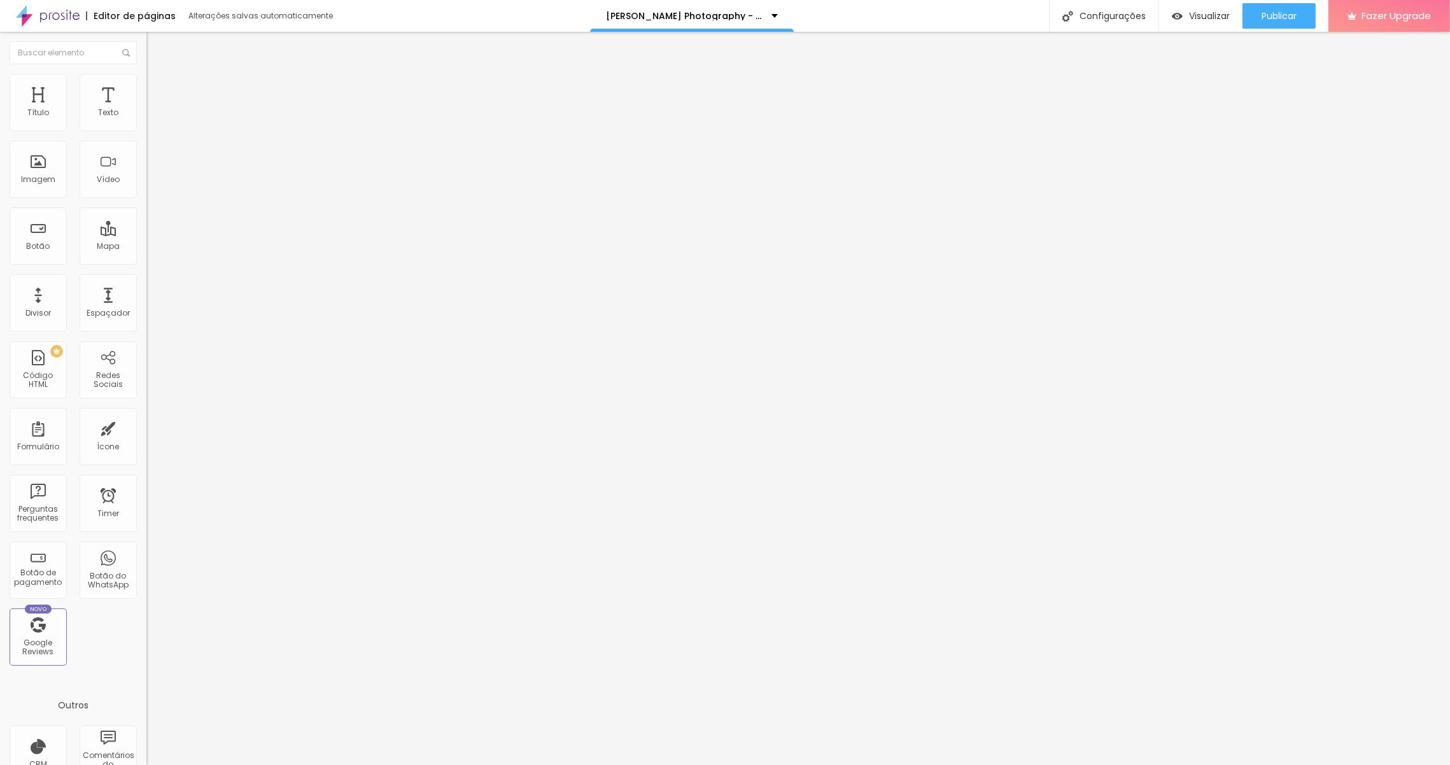
click at [158, 97] on span "Estilo" at bounding box center [168, 92] width 20 height 11
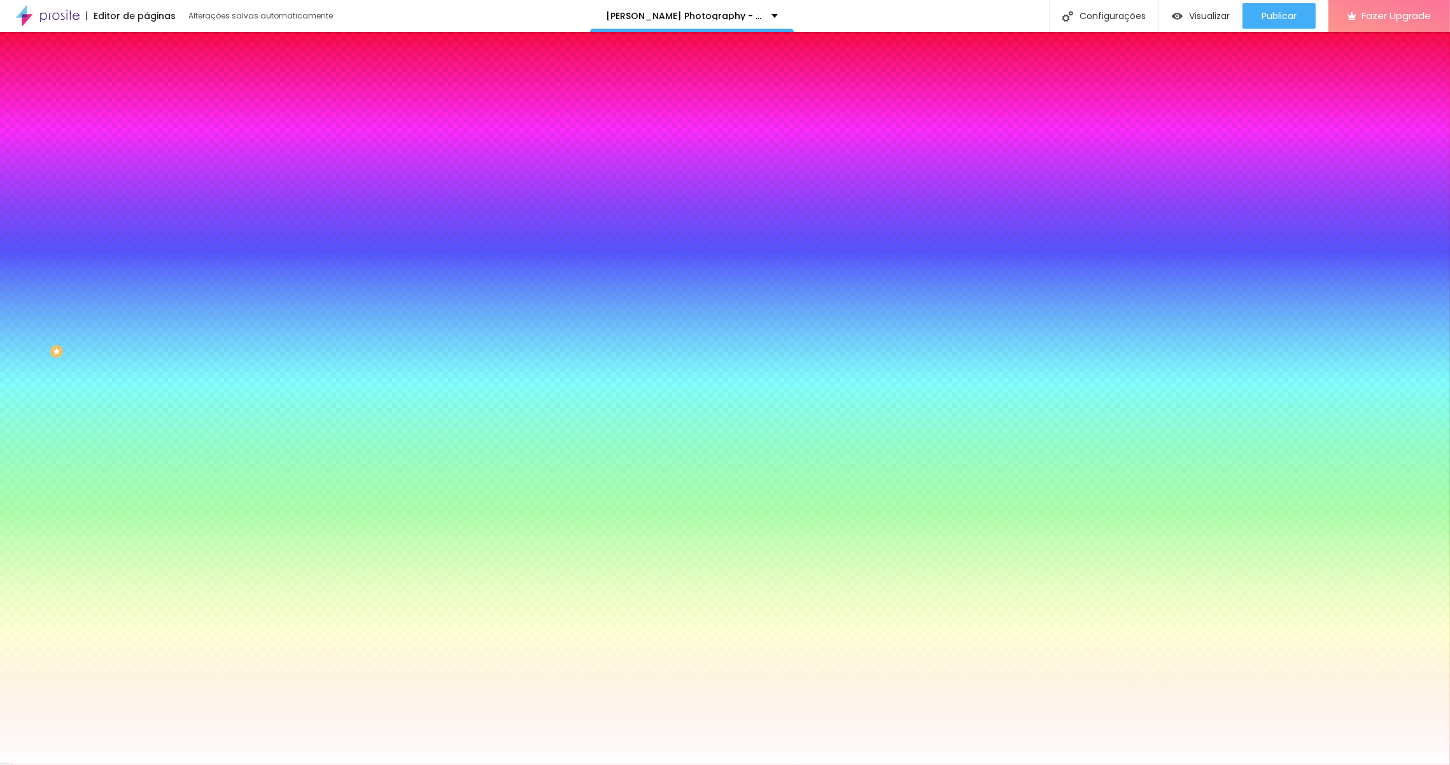
click at [153, 329] on icon "button" at bounding box center [155, 331] width 5 height 5
click at [137, 516] on select "AbrilFatface-Regular Actor-Regular Alegreya AlegreyaBlack [PERSON_NAME] Allan-R…" at bounding box center [68, 779] width 137 height 13
select select "CormorantGeramond-Regular"
type input "19"
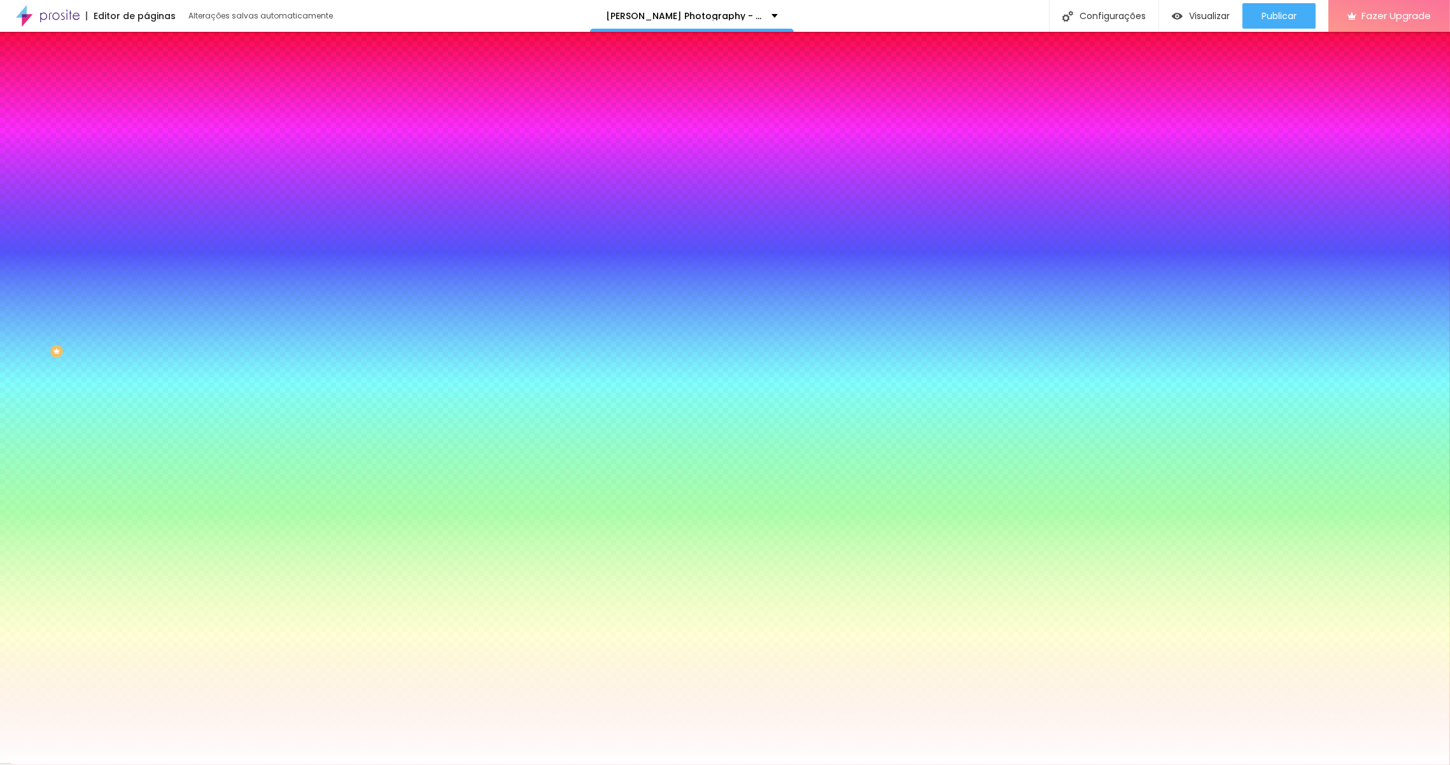
type input "21"
type input "20"
type input "19"
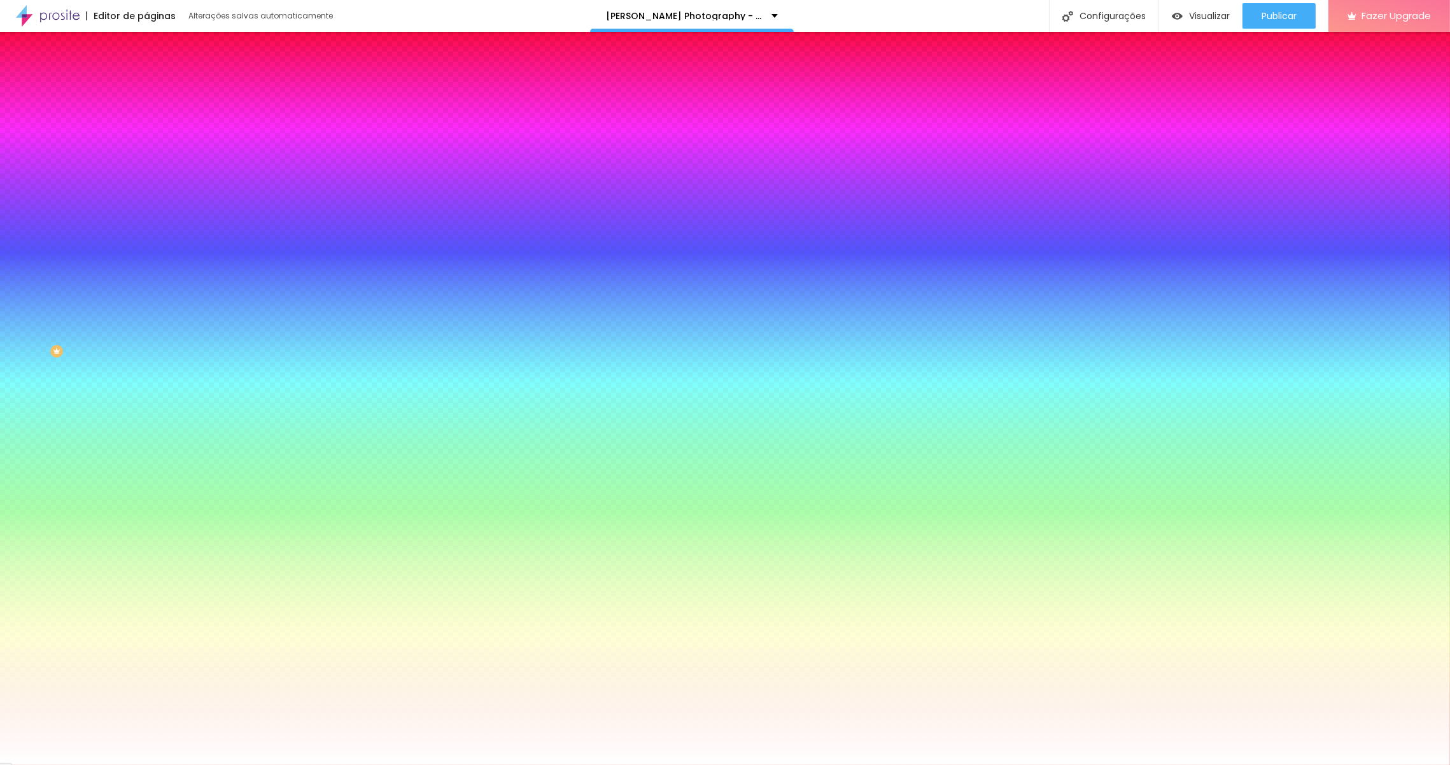
type input "19"
type input "0.4"
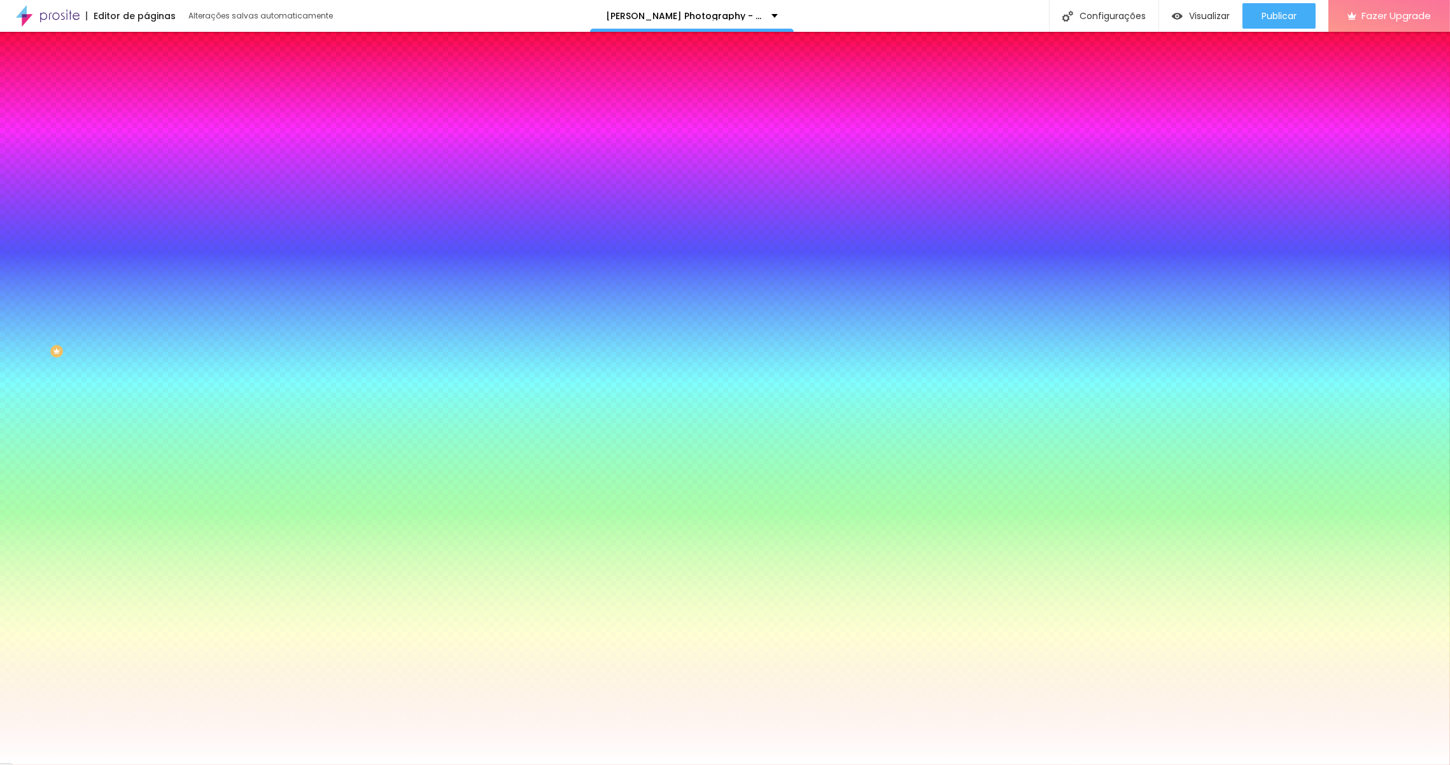
type input "0.6"
type input "1"
type input "1.2"
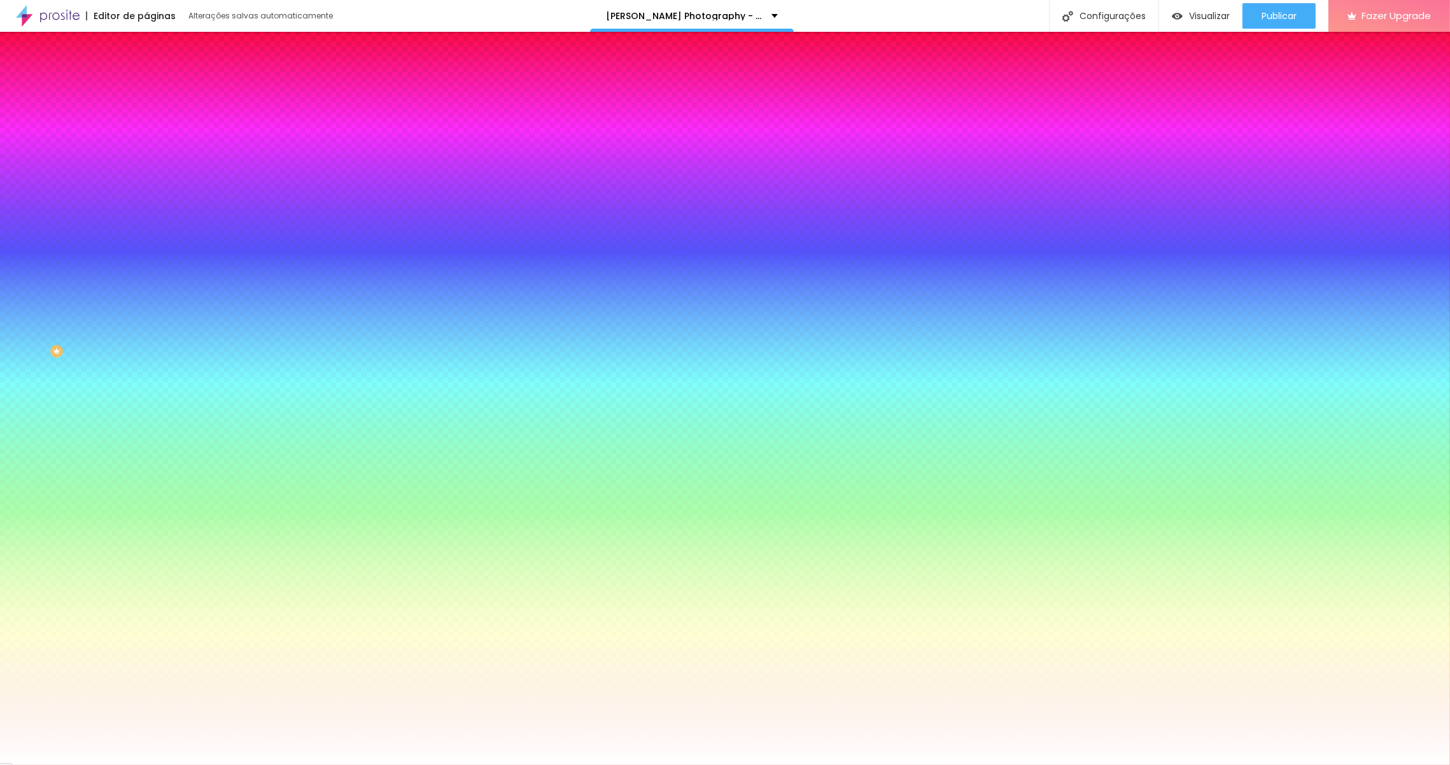
type input "1.2"
type input "1.3"
type input "1.2"
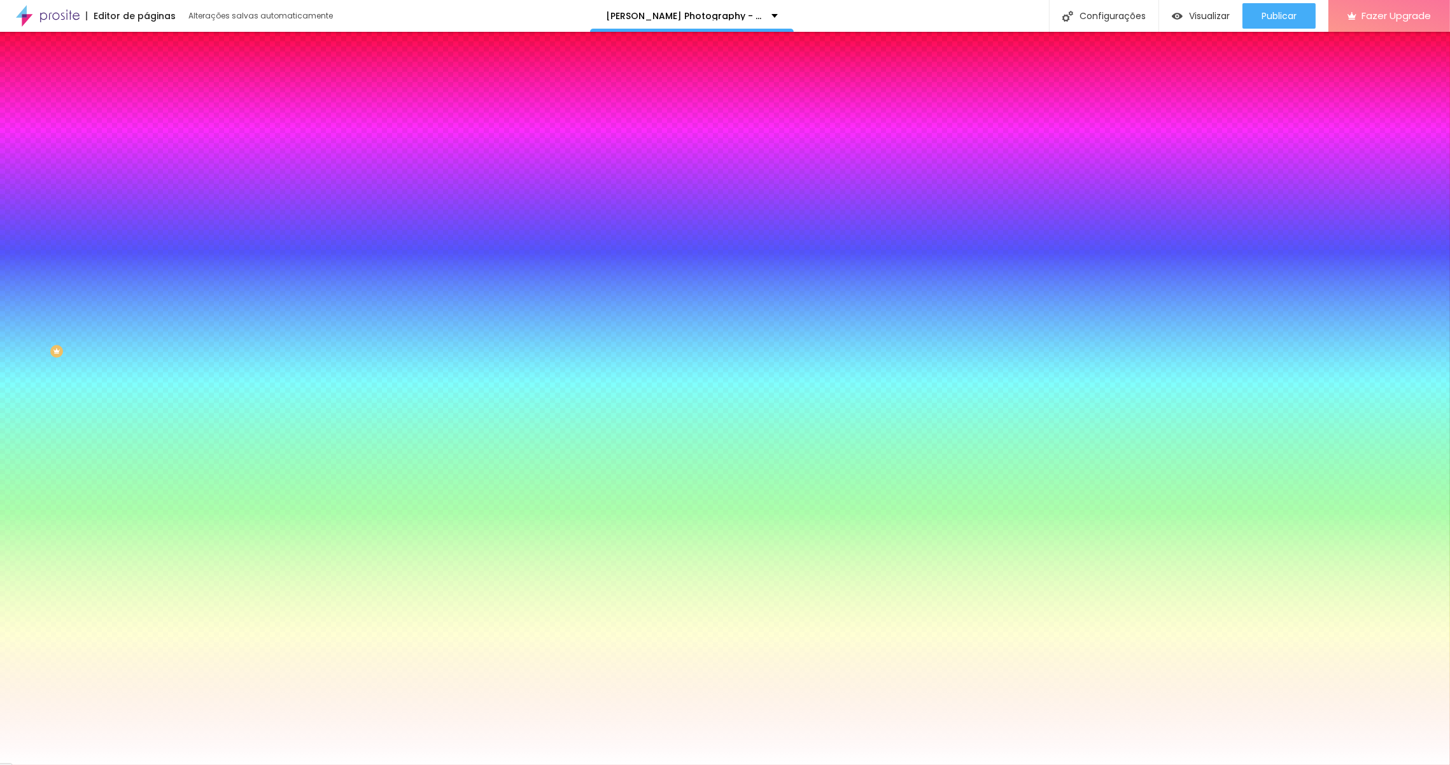
type input "1"
type input "0.9"
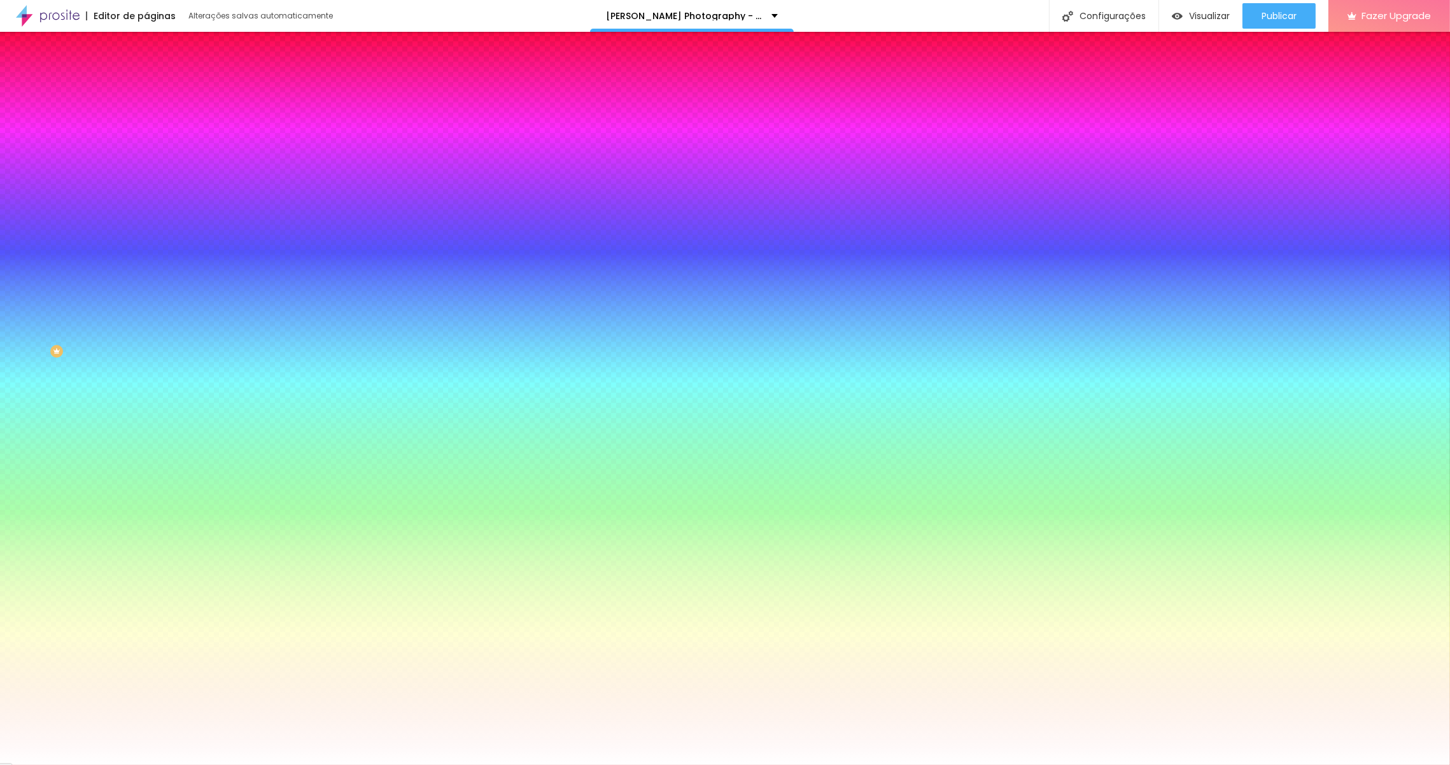
click at [638, 516] on div at bounding box center [725, 765] width 1450 height 0
click at [146, 82] on li "Conteúdo" at bounding box center [219, 77] width 146 height 13
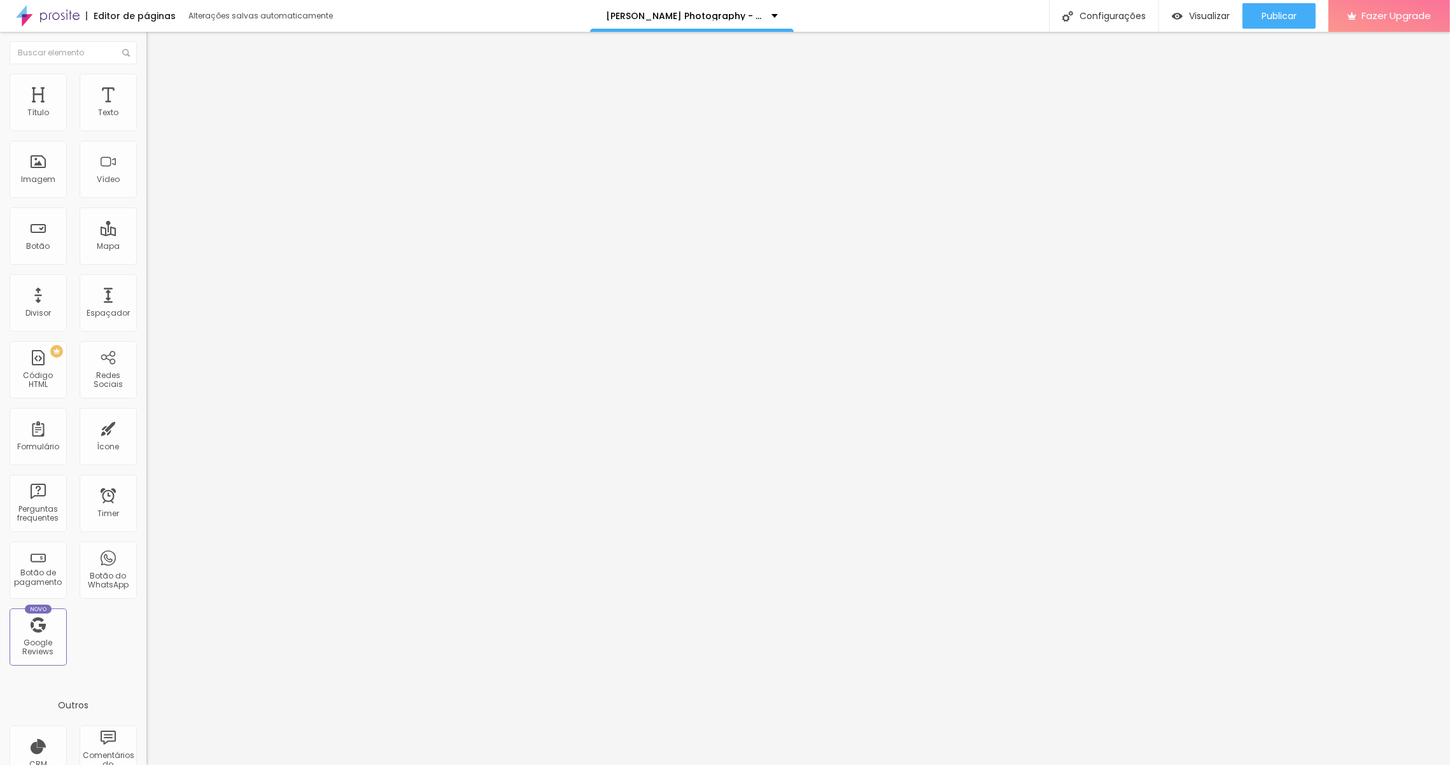
click at [146, 135] on span "Editar perguntas" at bounding box center [182, 129] width 73 height 11
click at [146, 90] on img at bounding box center [151, 89] width 11 height 11
type input "95"
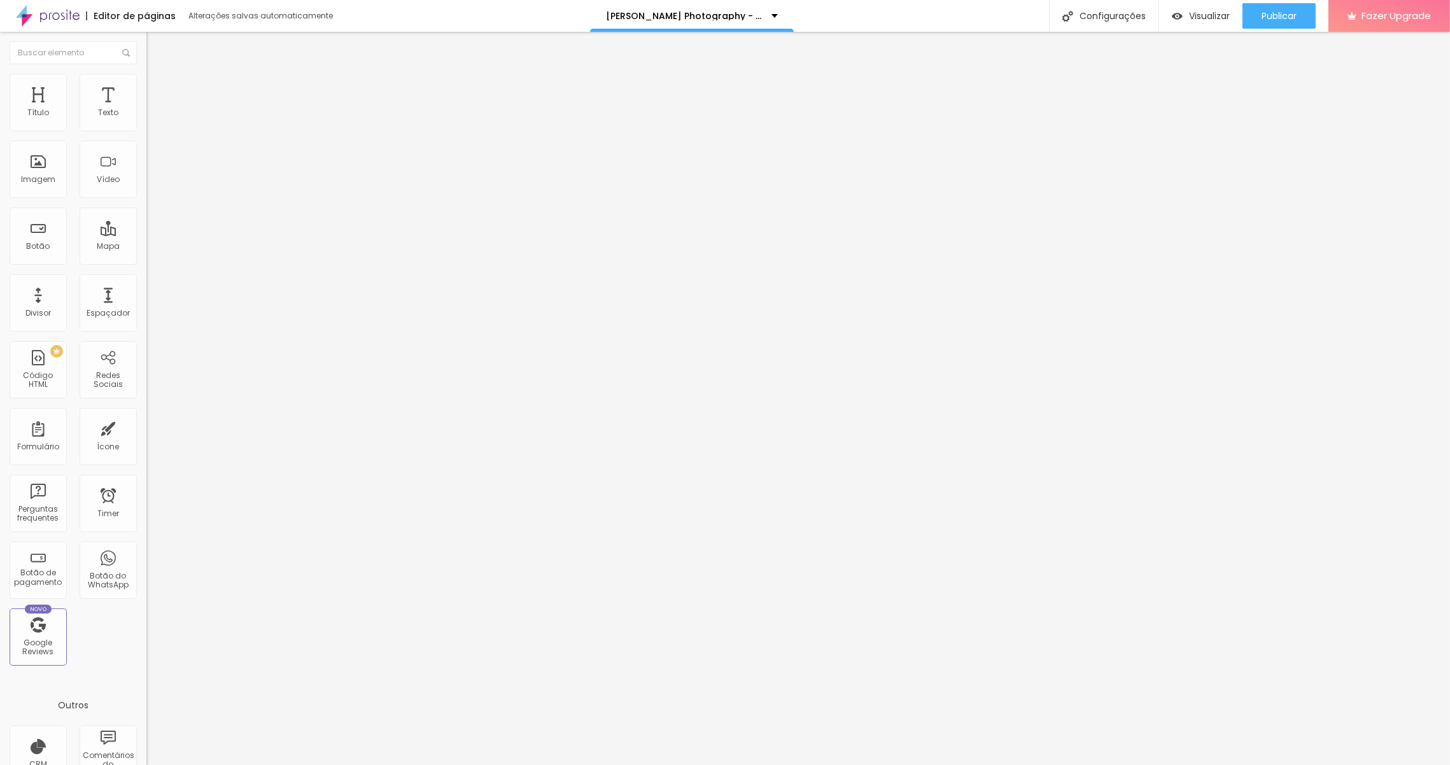
type input "90"
type input "85"
type input "80"
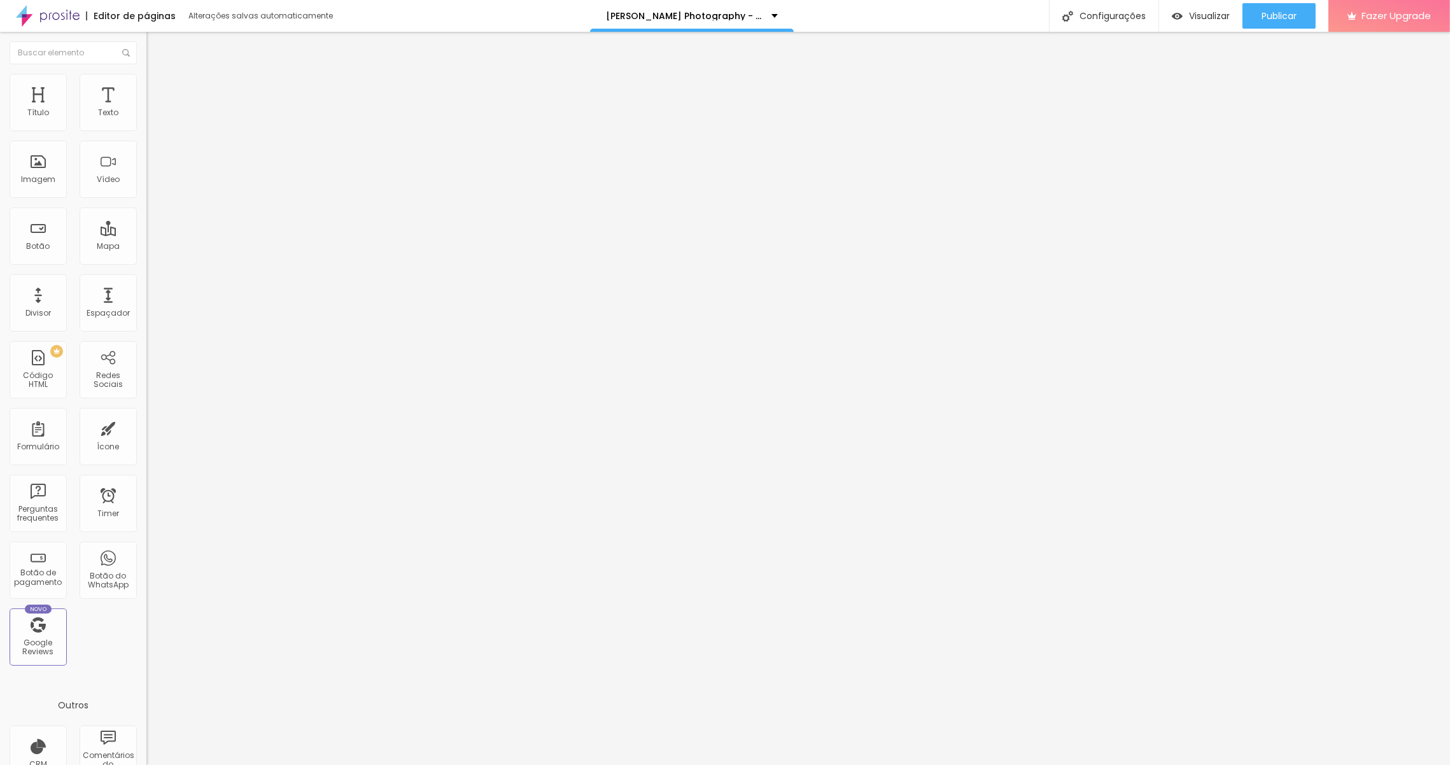
type input "80"
type input "85"
type input "90"
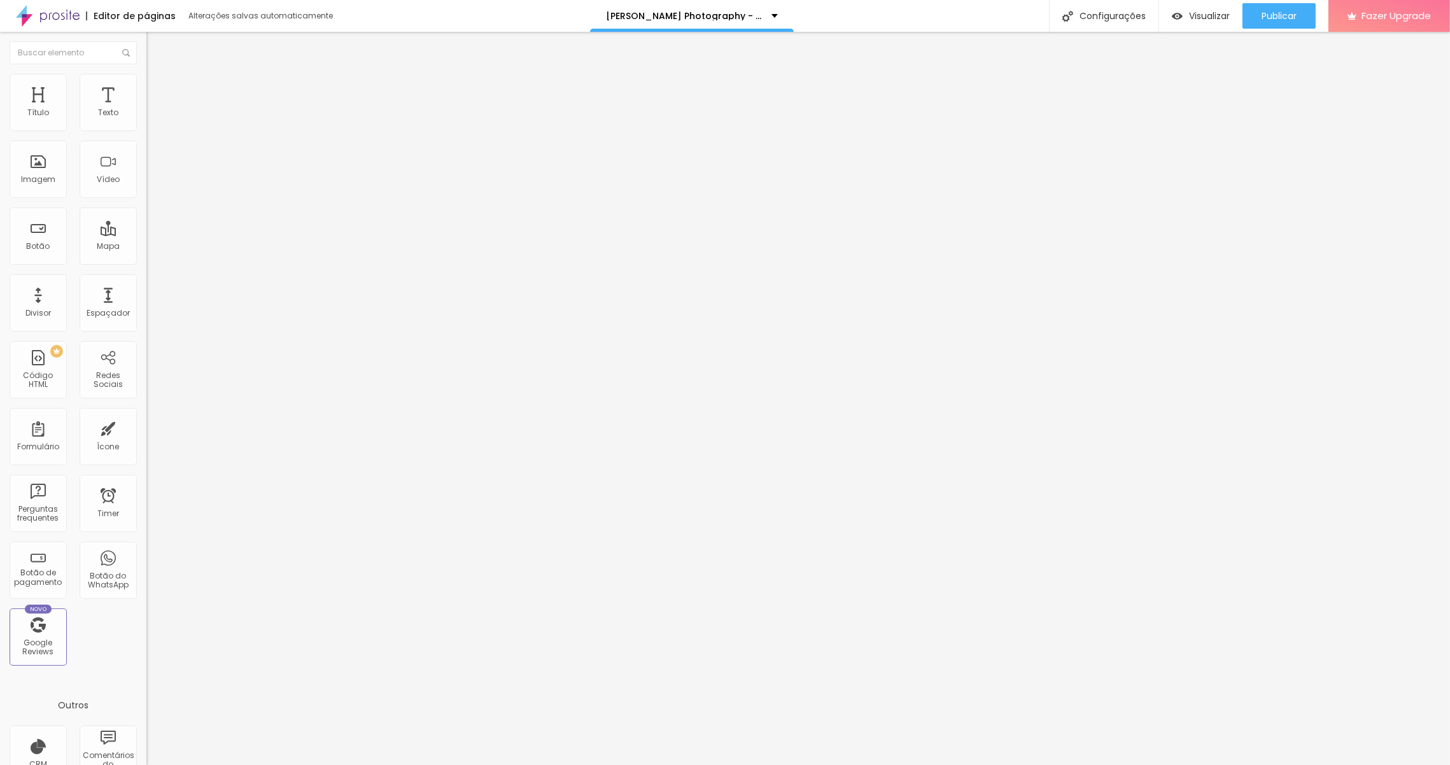
type input "95"
type input "100"
drag, startPoint x: 131, startPoint y: 213, endPoint x: 153, endPoint y: 206, distance: 23.2
click at [153, 206] on input "range" at bounding box center [187, 211] width 82 height 10
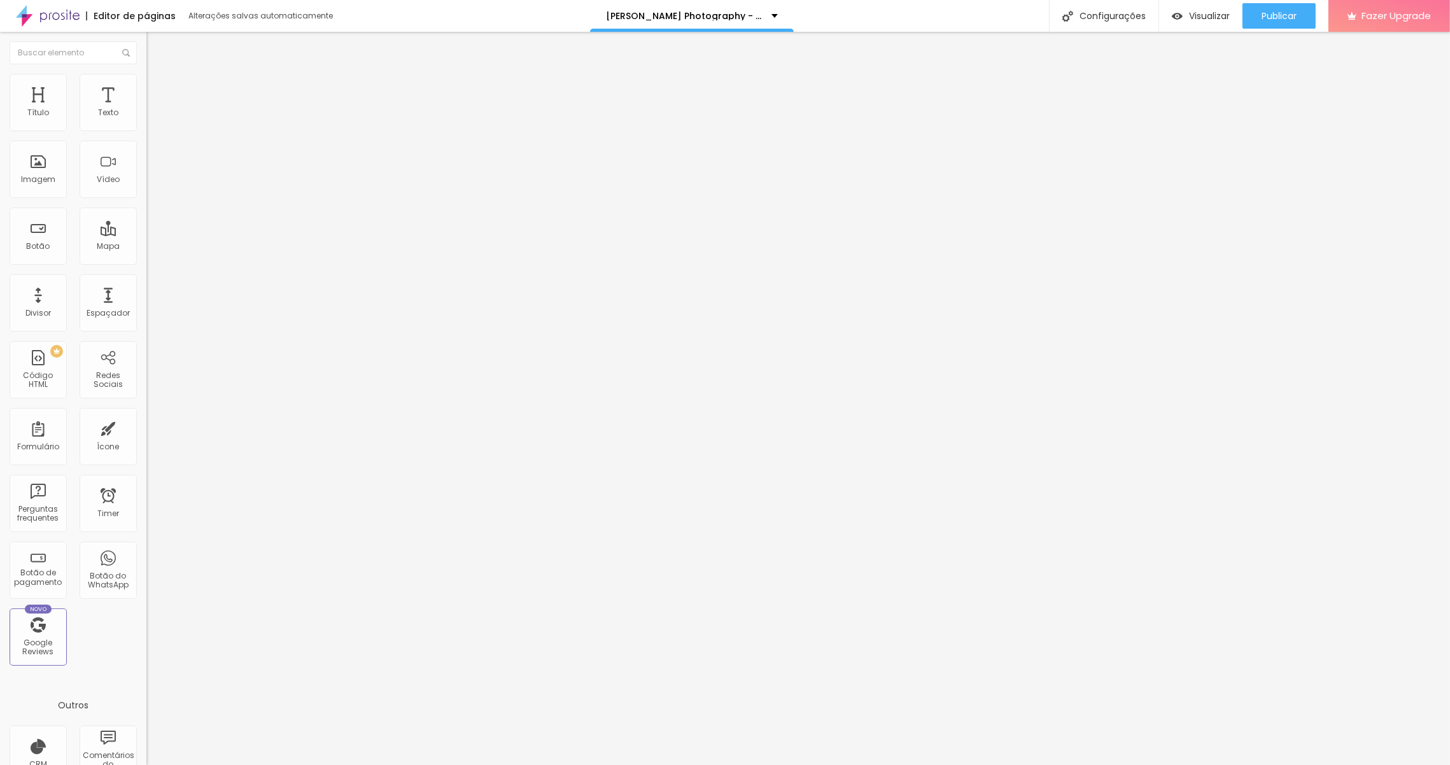
click at [146, 97] on li "Avançado" at bounding box center [219, 103] width 146 height 13
click at [146, 84] on li "Conteúdo" at bounding box center [219, 77] width 146 height 13
click at [146, 90] on img at bounding box center [151, 89] width 11 height 11
click at [158, 85] on span "Conteúdo" at bounding box center [177, 79] width 39 height 11
click at [146, 135] on span "Editar perguntas" at bounding box center [182, 129] width 73 height 11
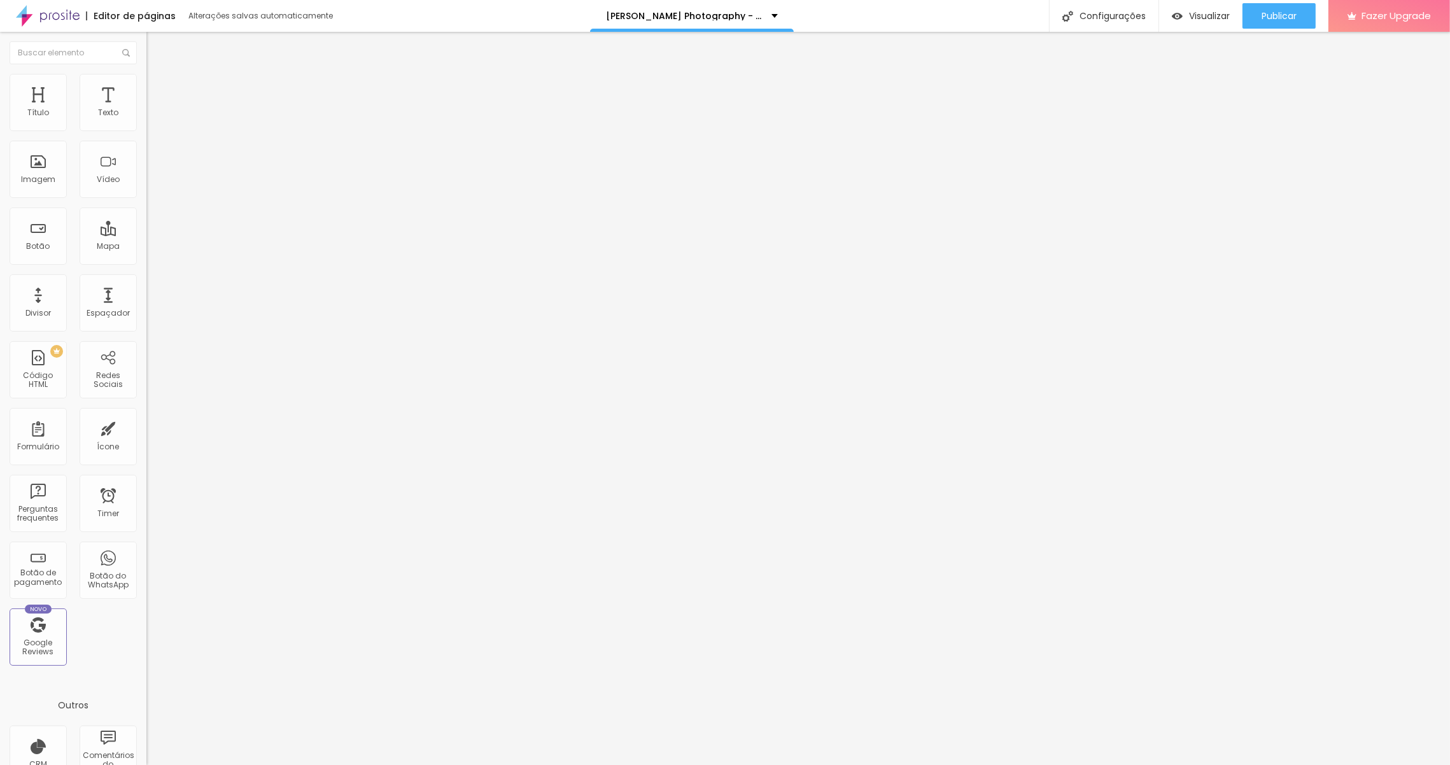
drag, startPoint x: 732, startPoint y: 243, endPoint x: 532, endPoint y: 232, distance: 200.2
drag, startPoint x: 693, startPoint y: 365, endPoint x: 593, endPoint y: 353, distance: 100.7
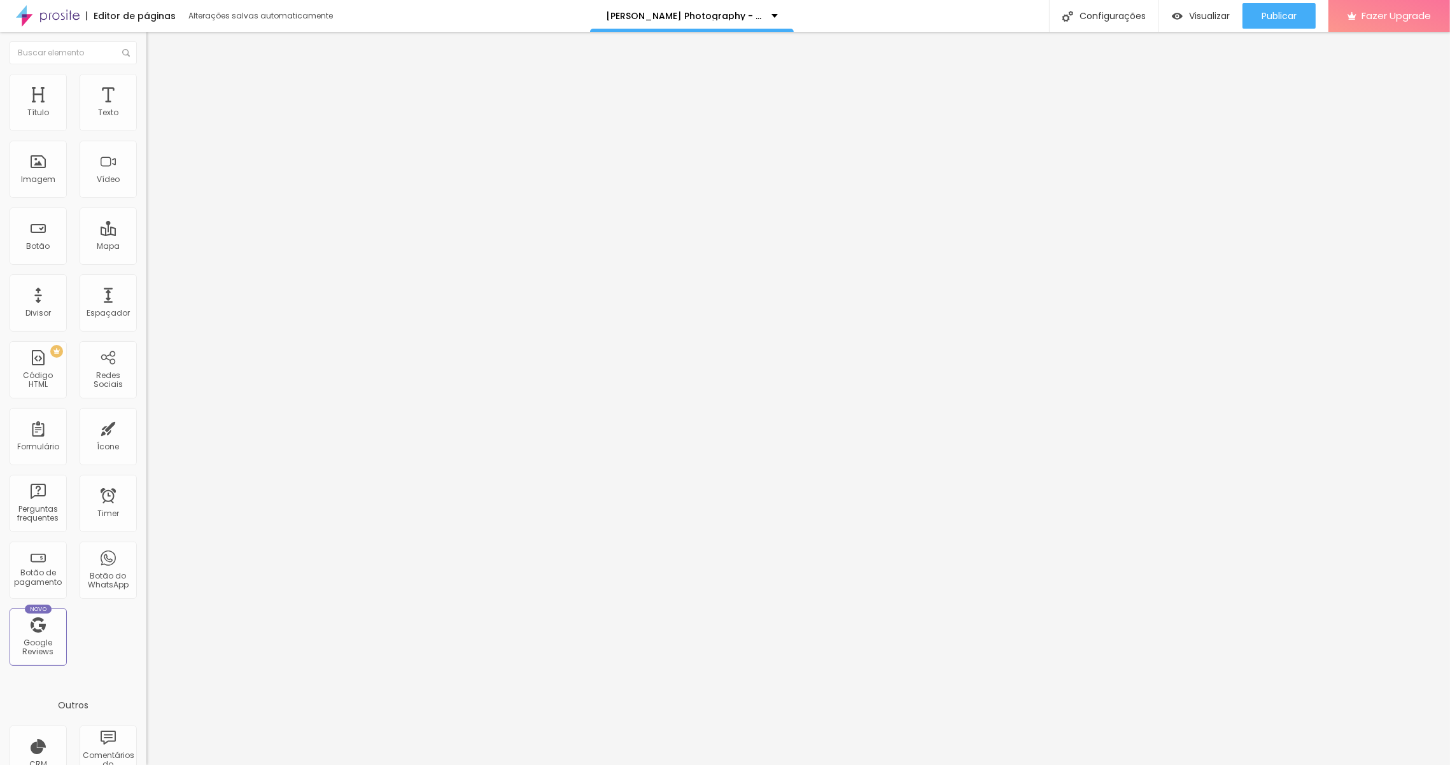
drag, startPoint x: 593, startPoint y: 356, endPoint x: 545, endPoint y: 357, distance: 48.4
drag, startPoint x: 780, startPoint y: 354, endPoint x: 750, endPoint y: 355, distance: 29.9
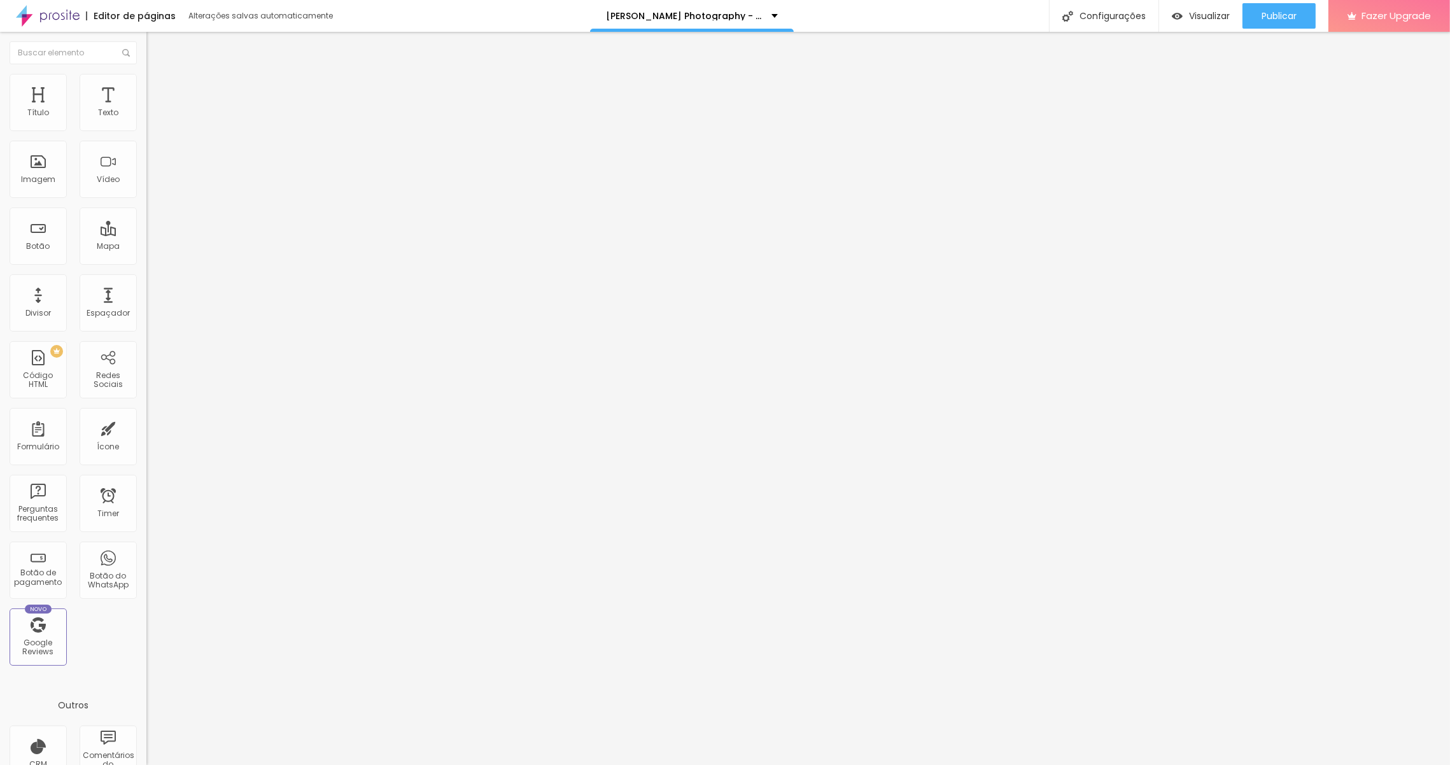
scroll to position [23, 0]
click at [146, 90] on li "Estilo" at bounding box center [219, 90] width 146 height 13
click at [153, 377] on icon "button" at bounding box center [155, 374] width 5 height 5
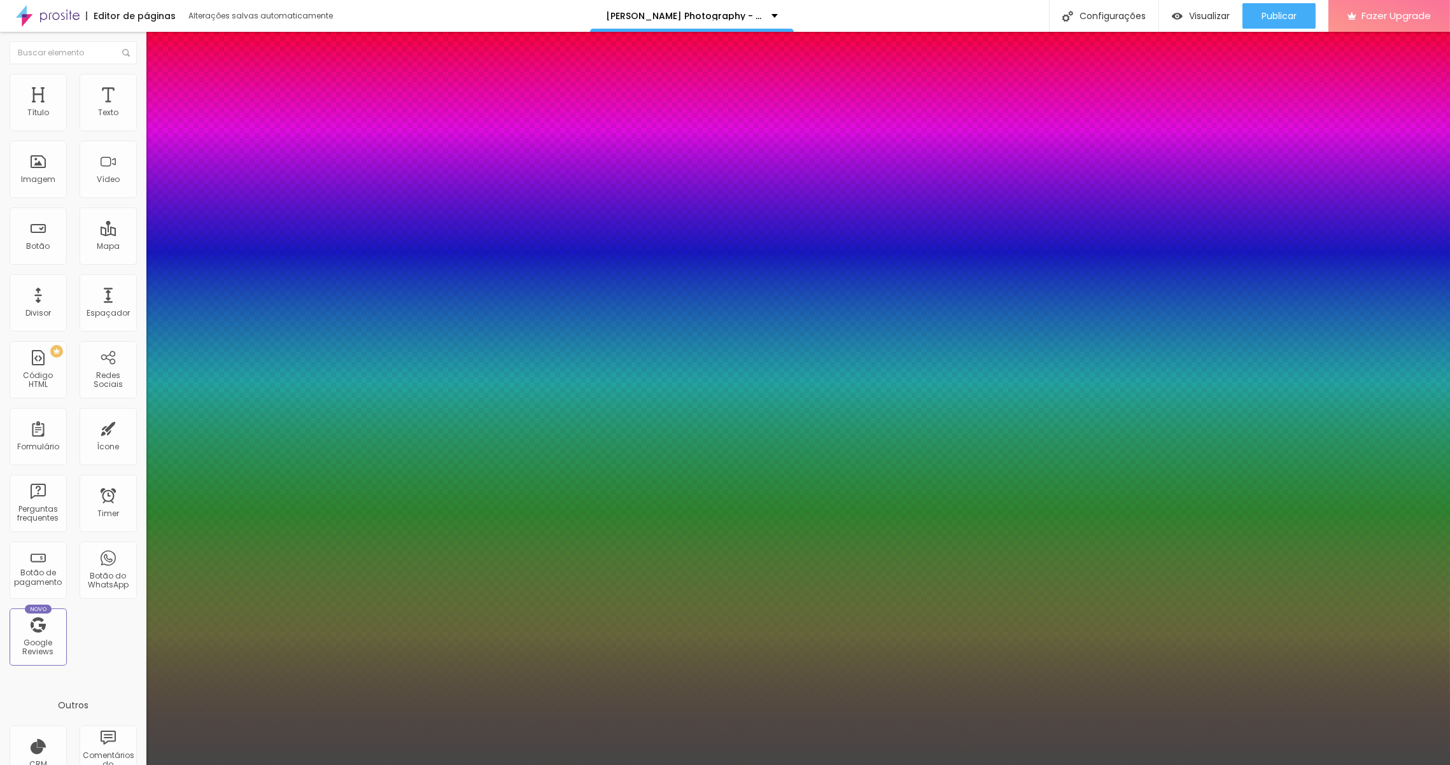
drag, startPoint x: 185, startPoint y: 474, endPoint x: 199, endPoint y: 468, distance: 15.4
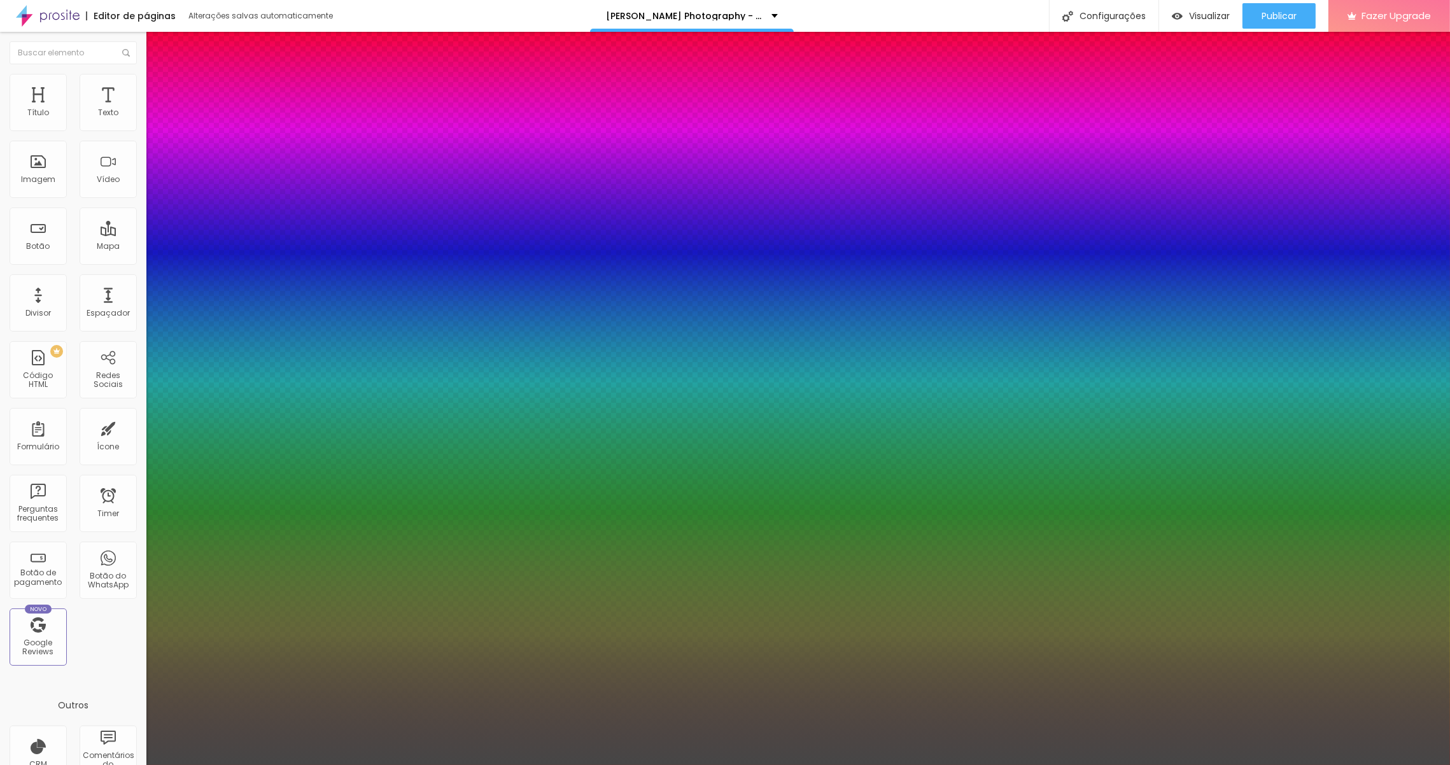
click at [131, 516] on div at bounding box center [725, 765] width 1450 height 0
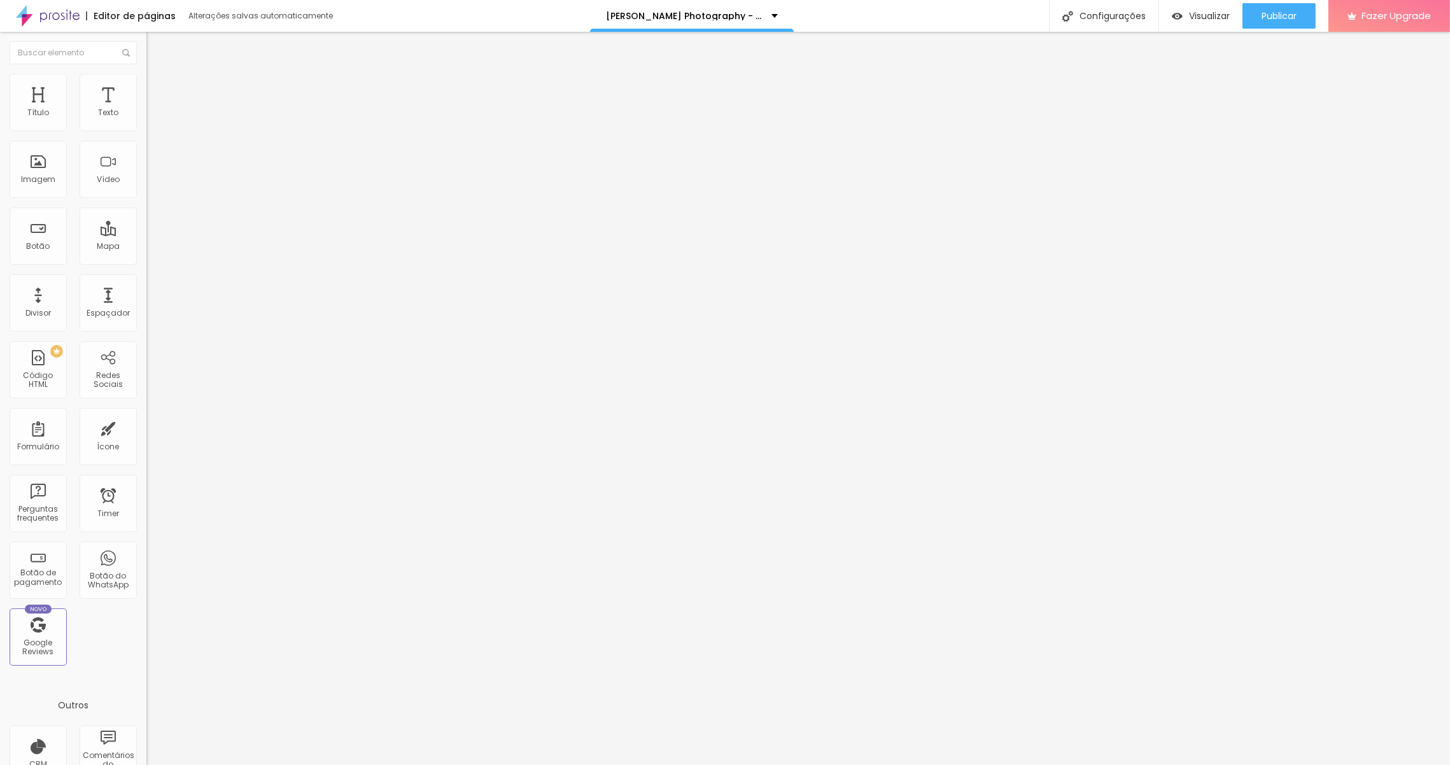
click at [151, 164] on img at bounding box center [155, 168] width 8 height 8
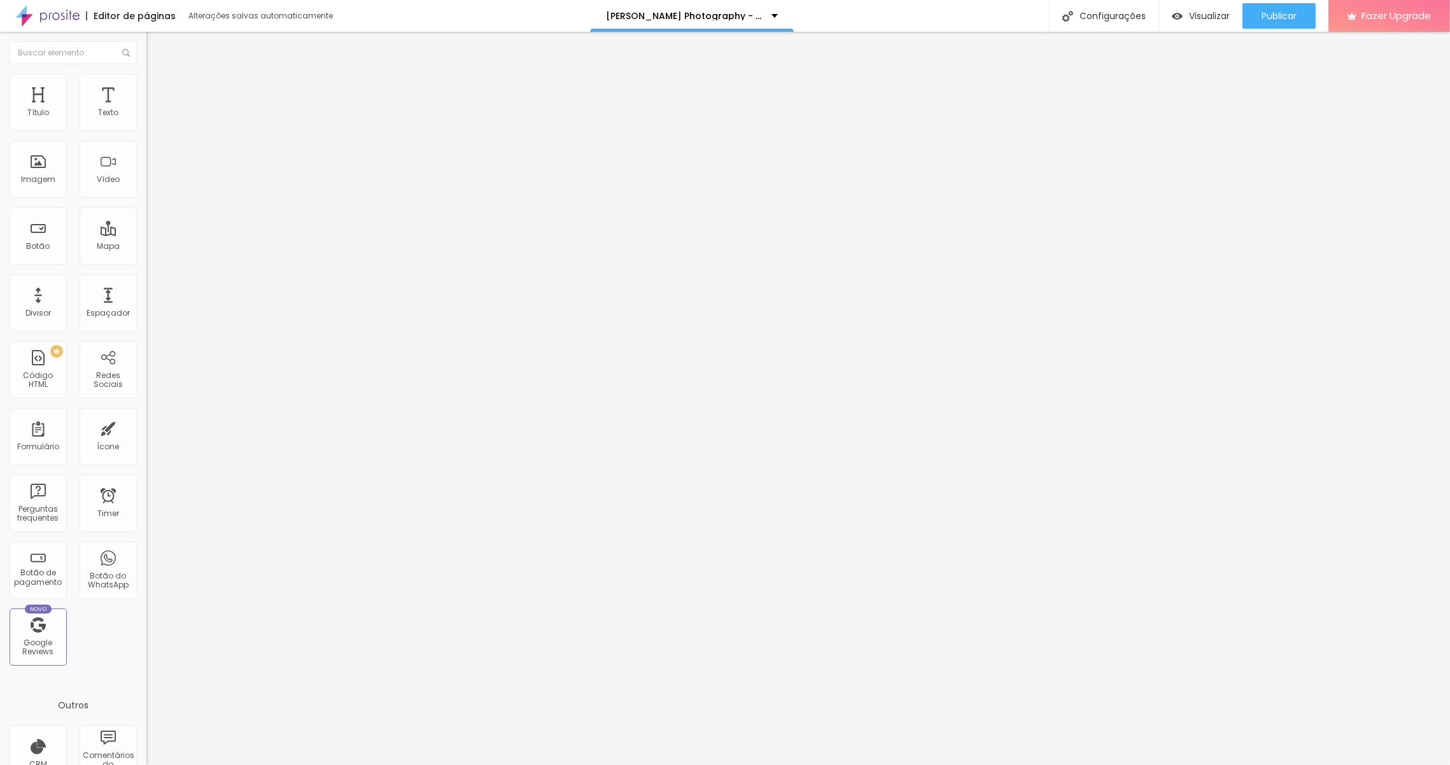
click at [151, 164] on img at bounding box center [155, 168] width 8 height 8
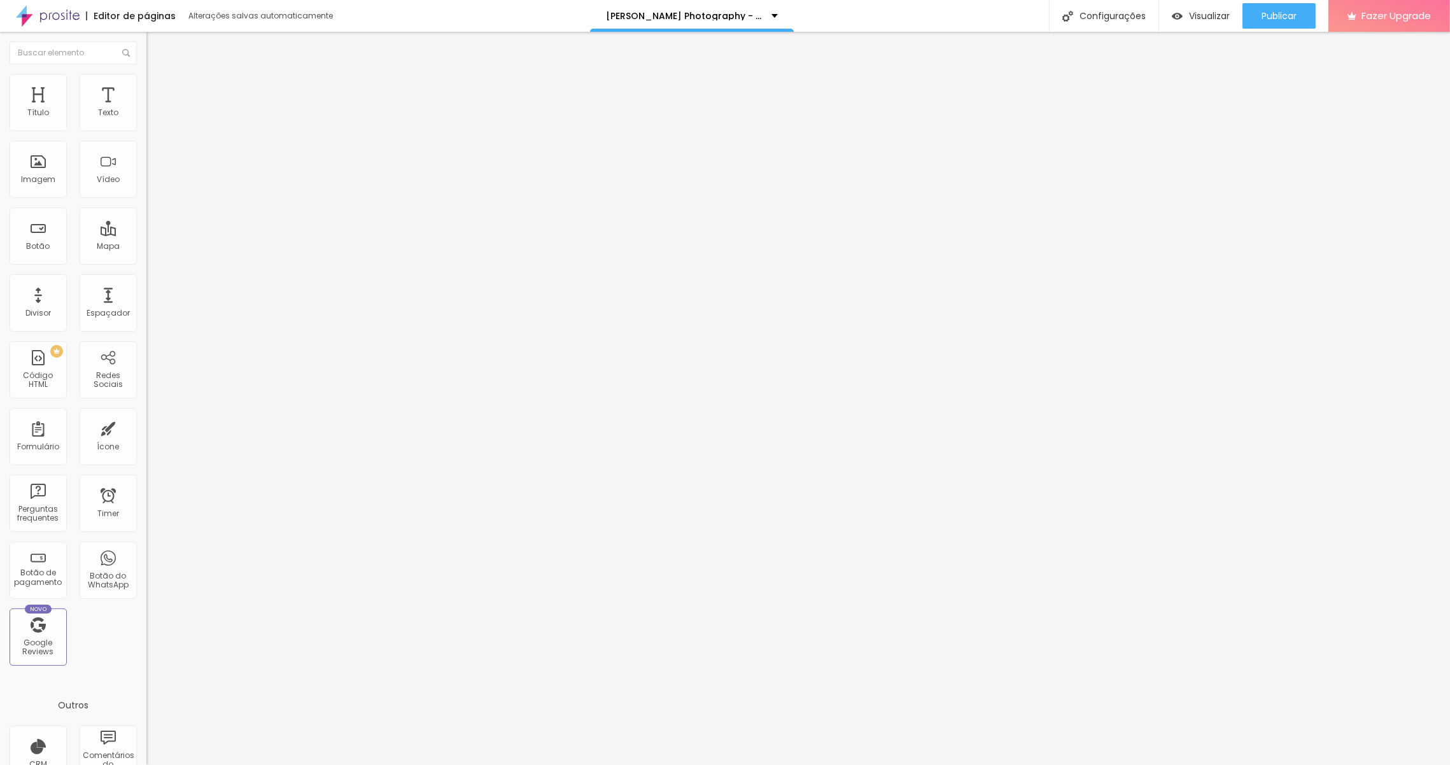
click at [151, 164] on img at bounding box center [155, 168] width 8 height 8
click at [146, 81] on img at bounding box center [151, 79] width 11 height 11
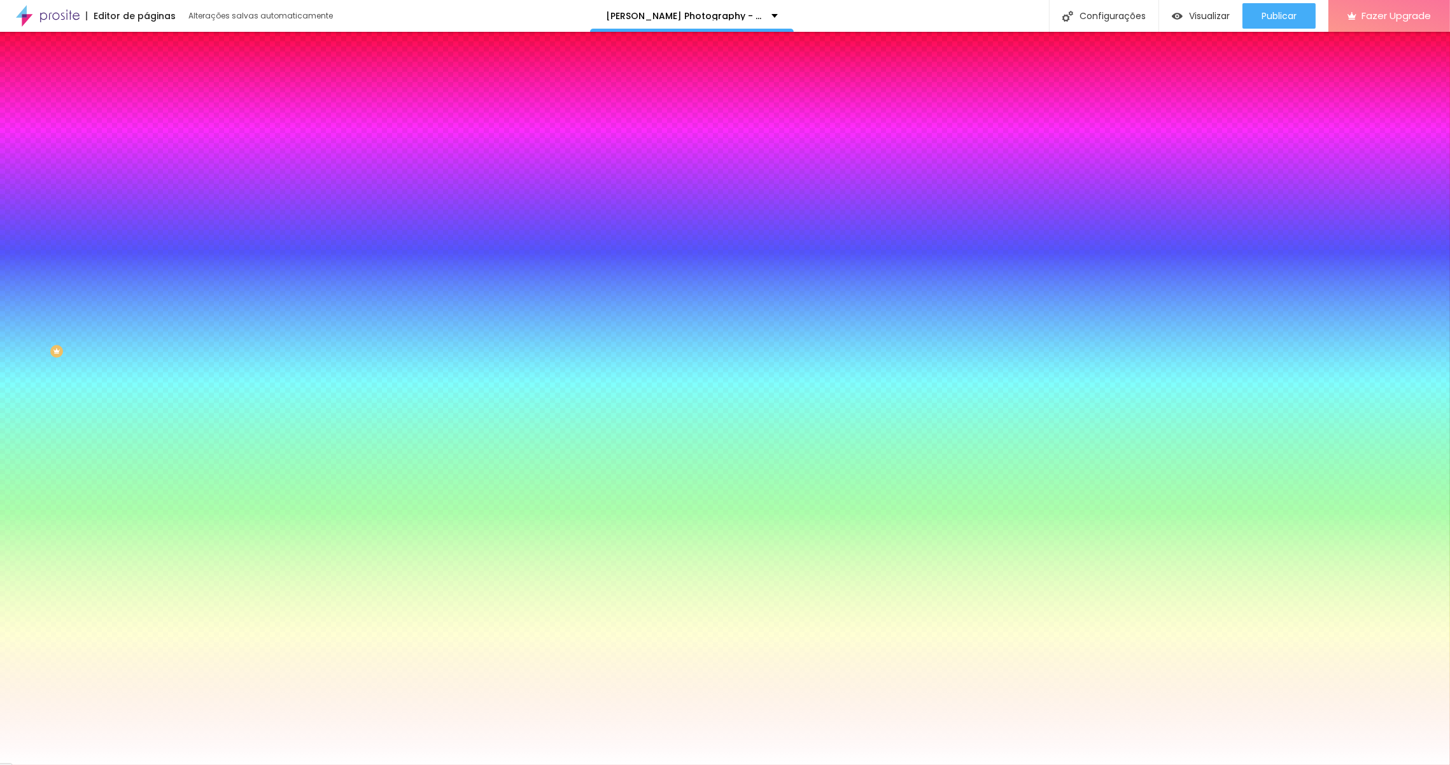
click at [146, 87] on img at bounding box center [151, 92] width 11 height 11
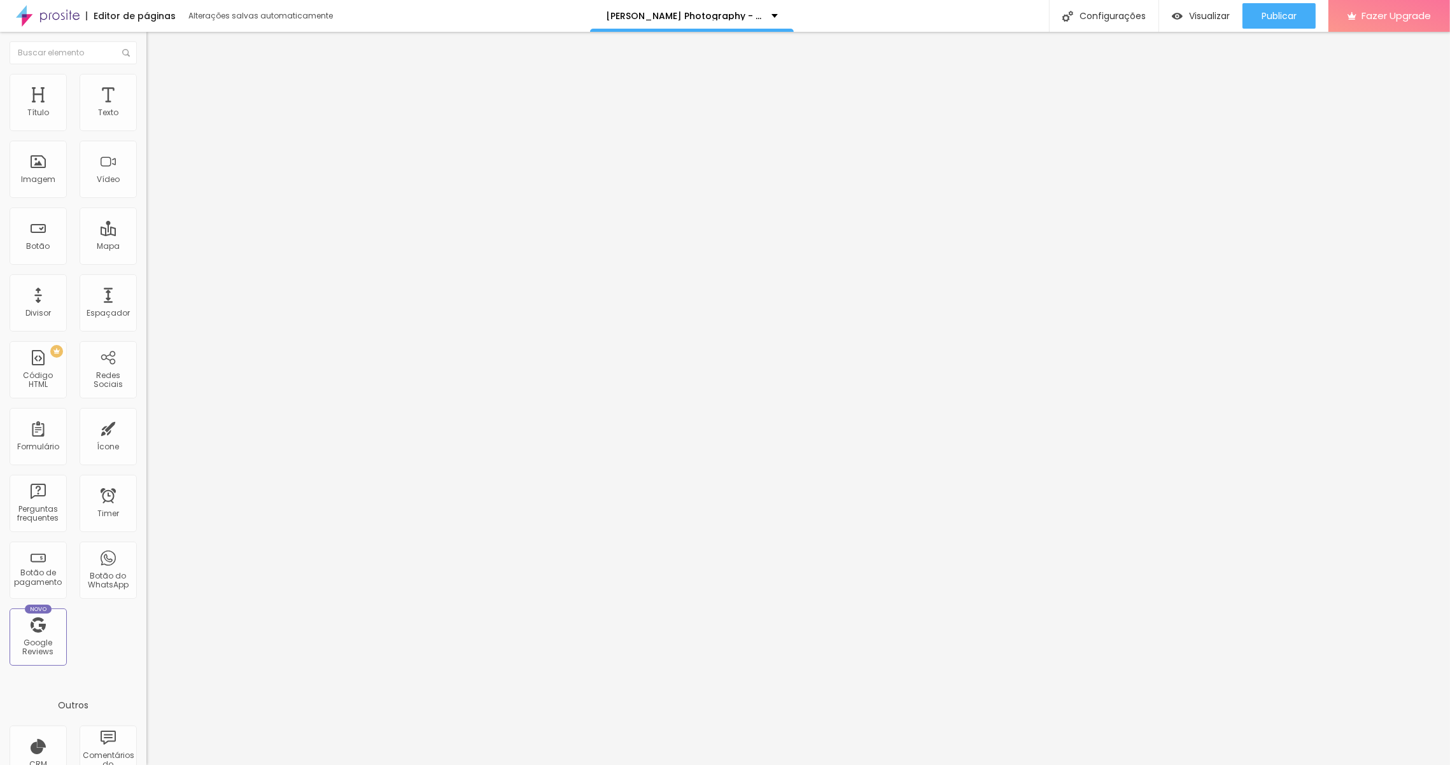
click at [146, 76] on img at bounding box center [151, 79] width 11 height 11
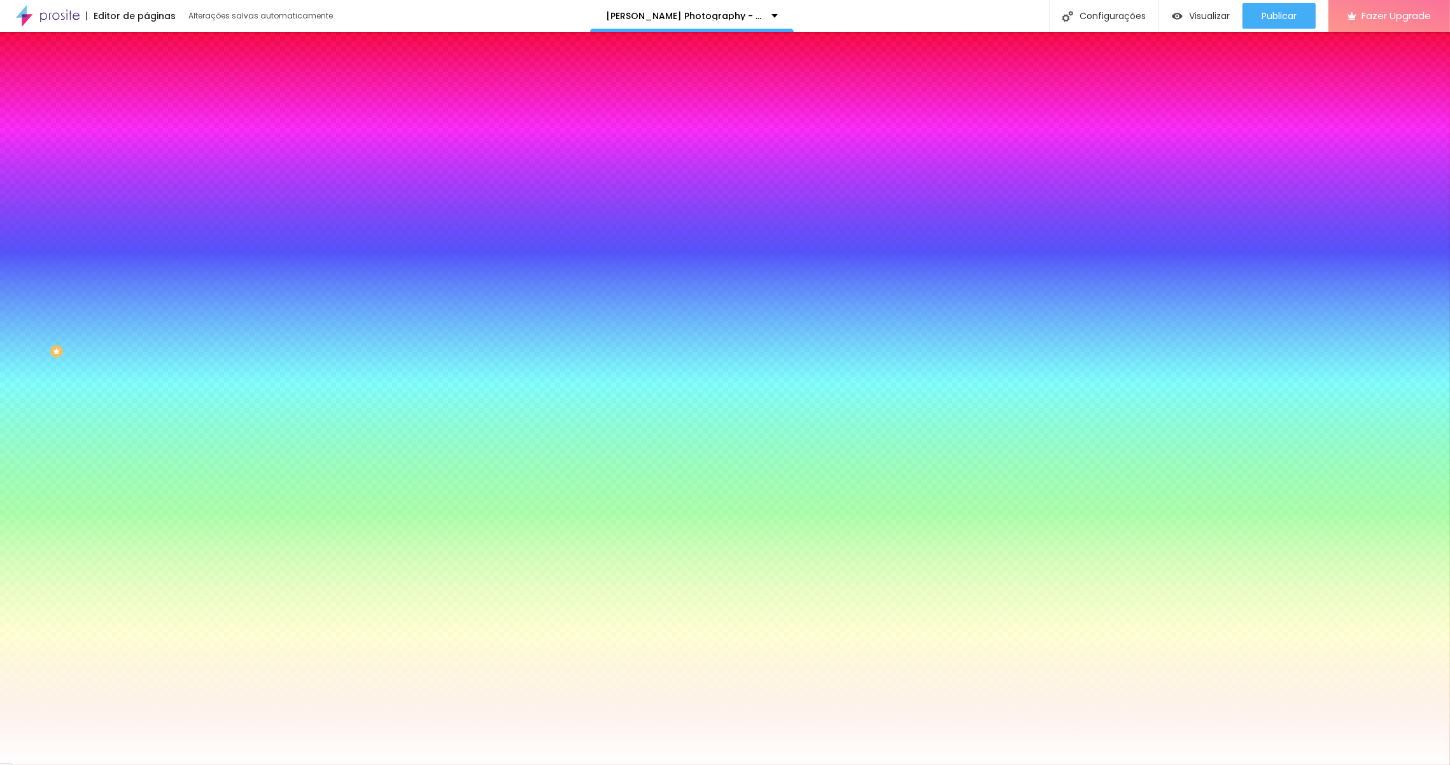
click at [146, 87] on li "Avançado" at bounding box center [219, 93] width 146 height 13
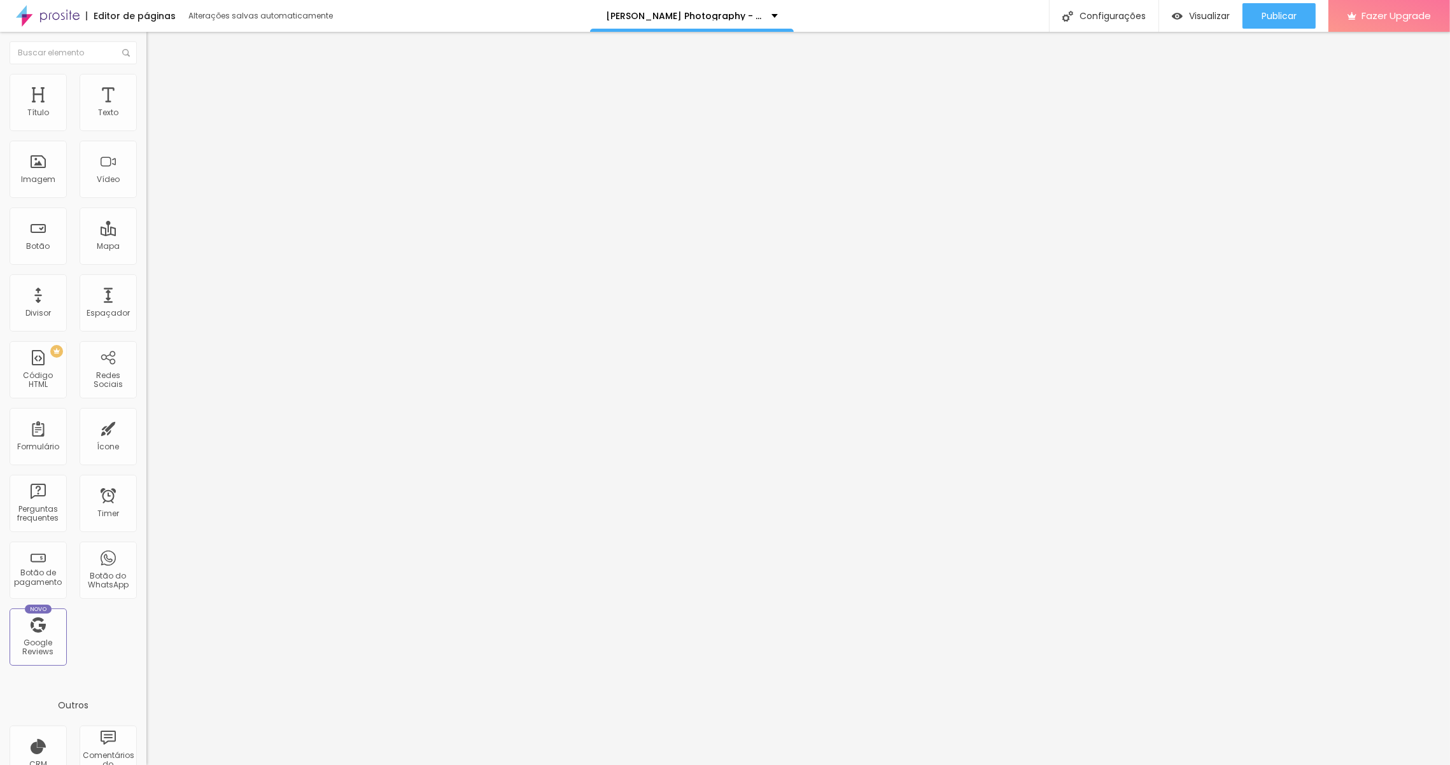
drag, startPoint x: 57, startPoint y: 125, endPoint x: -12, endPoint y: 123, distance: 69.4
click at [146, 247] on input "range" at bounding box center [187, 252] width 82 height 10
click at [146, 85] on li "Estilo" at bounding box center [219, 80] width 146 height 13
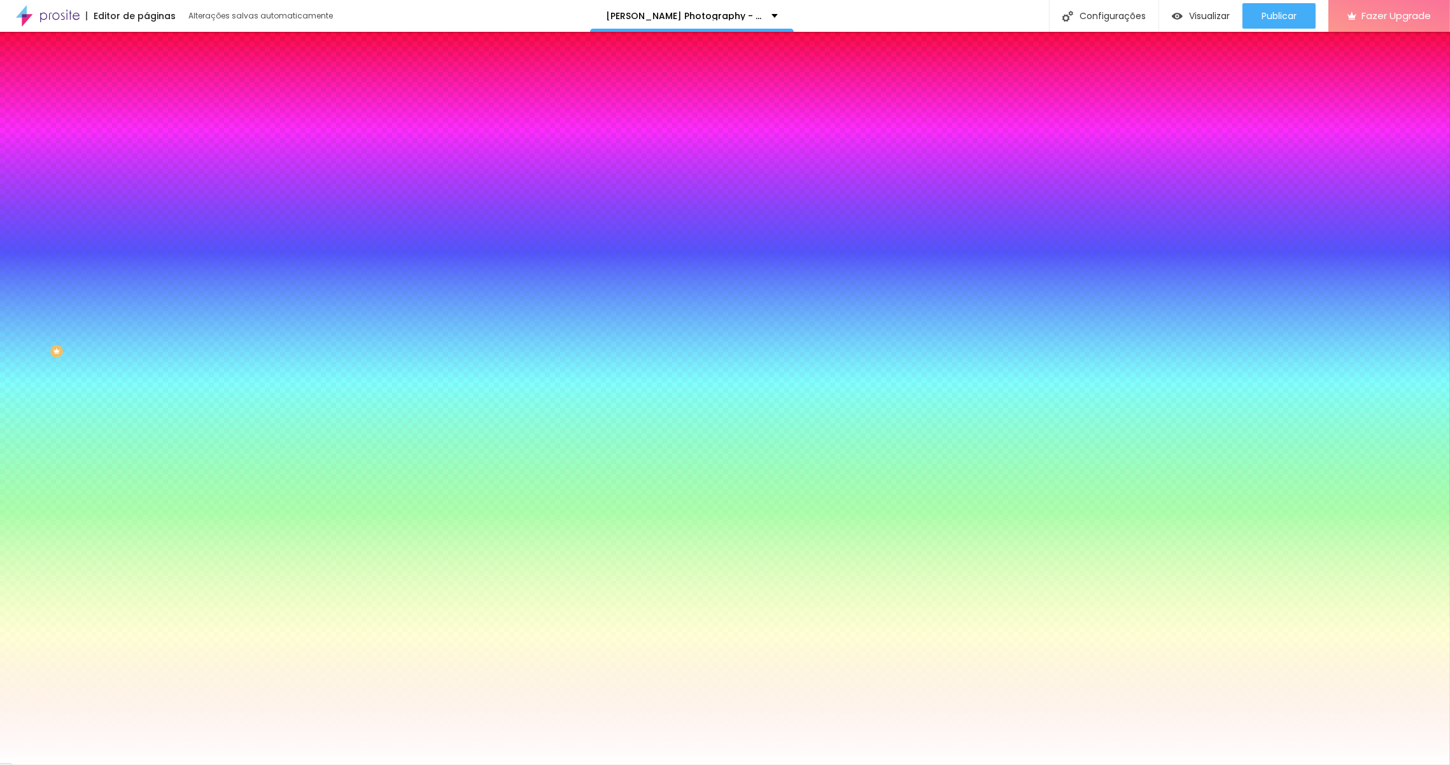
click at [146, 74] on li "Conteúdo" at bounding box center [219, 67] width 146 height 13
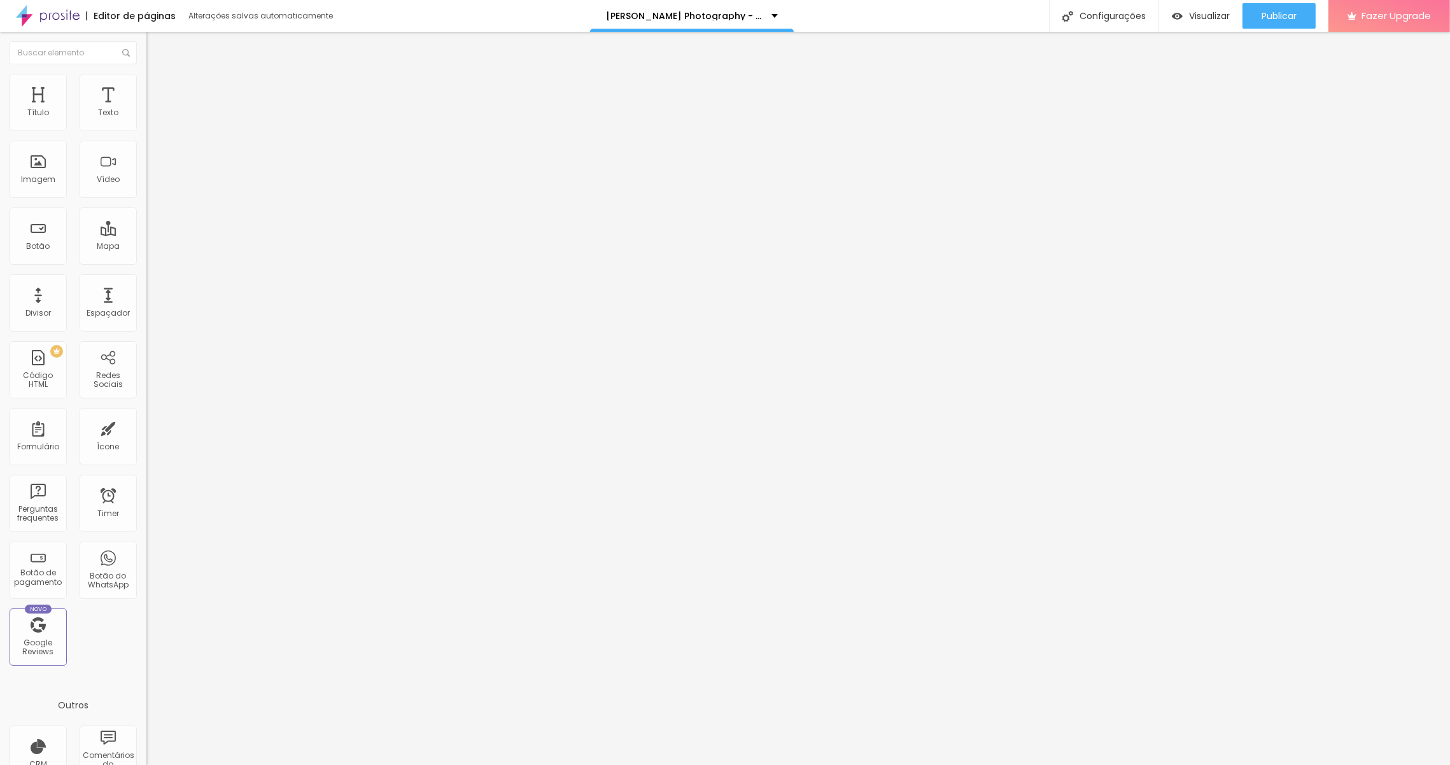
click at [146, 126] on img at bounding box center [150, 121] width 9 height 9
click at [146, 127] on img at bounding box center [150, 131] width 9 height 9
click at [146, 116] on img at bounding box center [150, 111] width 9 height 9
click at [146, 85] on img at bounding box center [151, 89] width 11 height 11
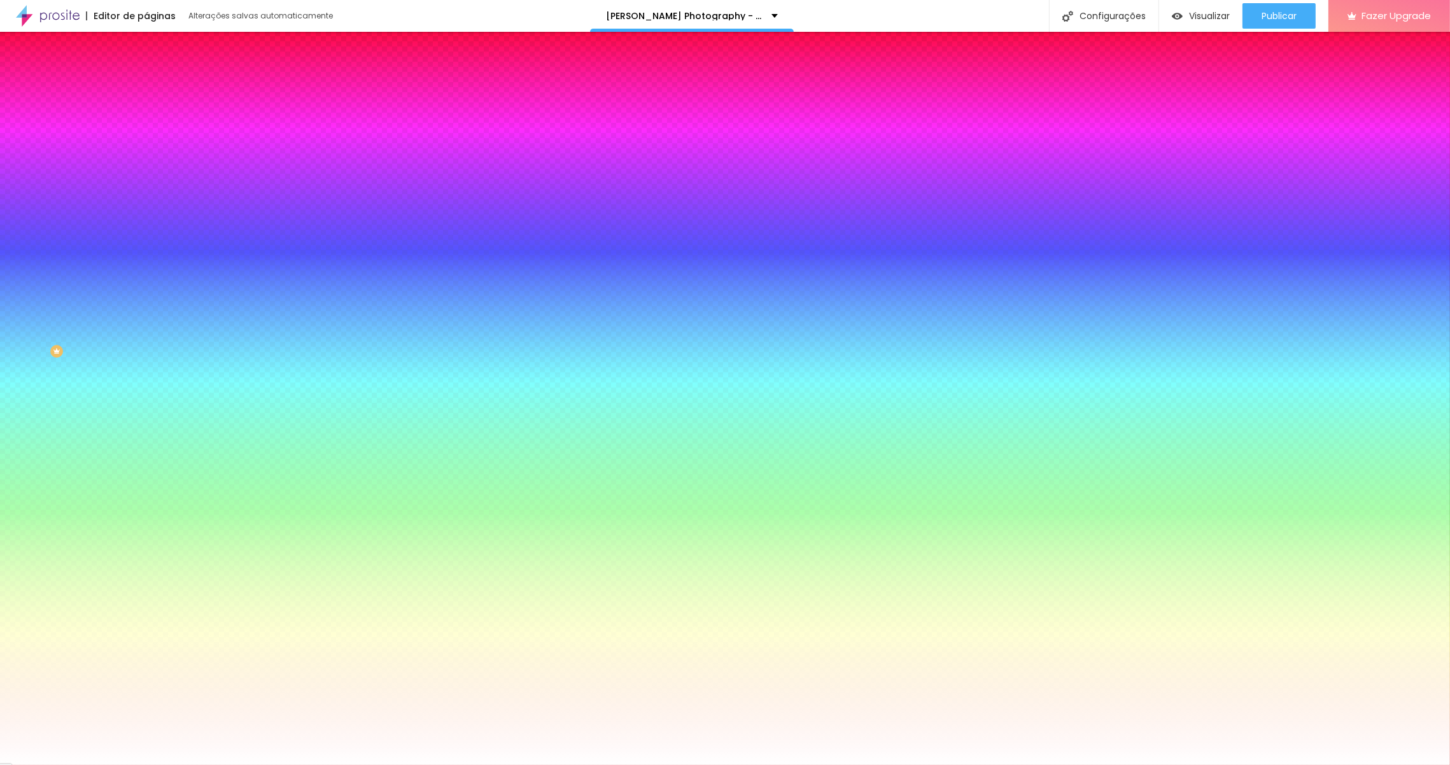
click at [151, 413] on icon "button" at bounding box center [155, 409] width 8 height 8
drag, startPoint x: 198, startPoint y: 502, endPoint x: 193, endPoint y: 497, distance: 7.2
click at [89, 516] on div at bounding box center [725, 765] width 1450 height 0
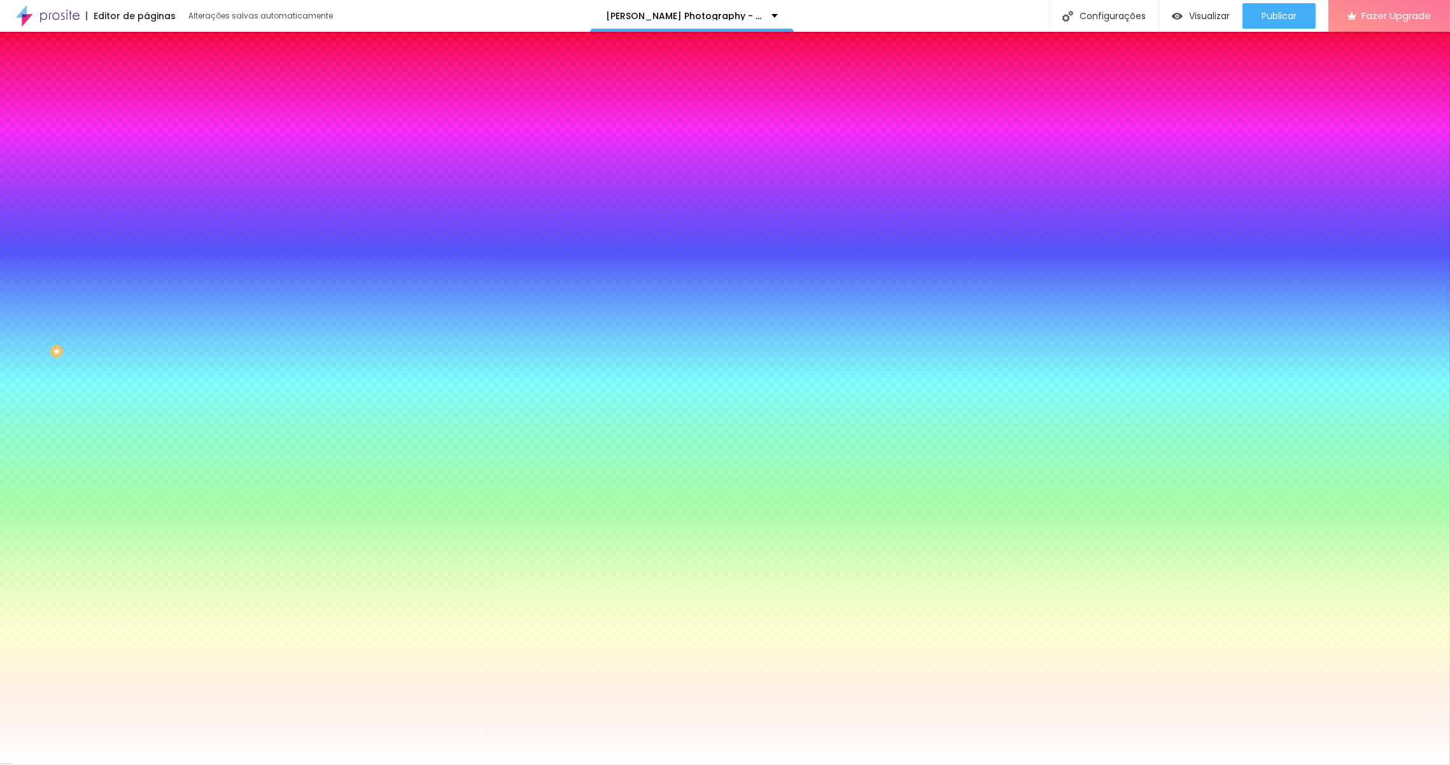
click at [153, 329] on icon "button" at bounding box center [155, 331] width 5 height 5
click at [302, 516] on div at bounding box center [725, 765] width 1450 height 0
click at [153, 412] on icon "button" at bounding box center [155, 409] width 5 height 5
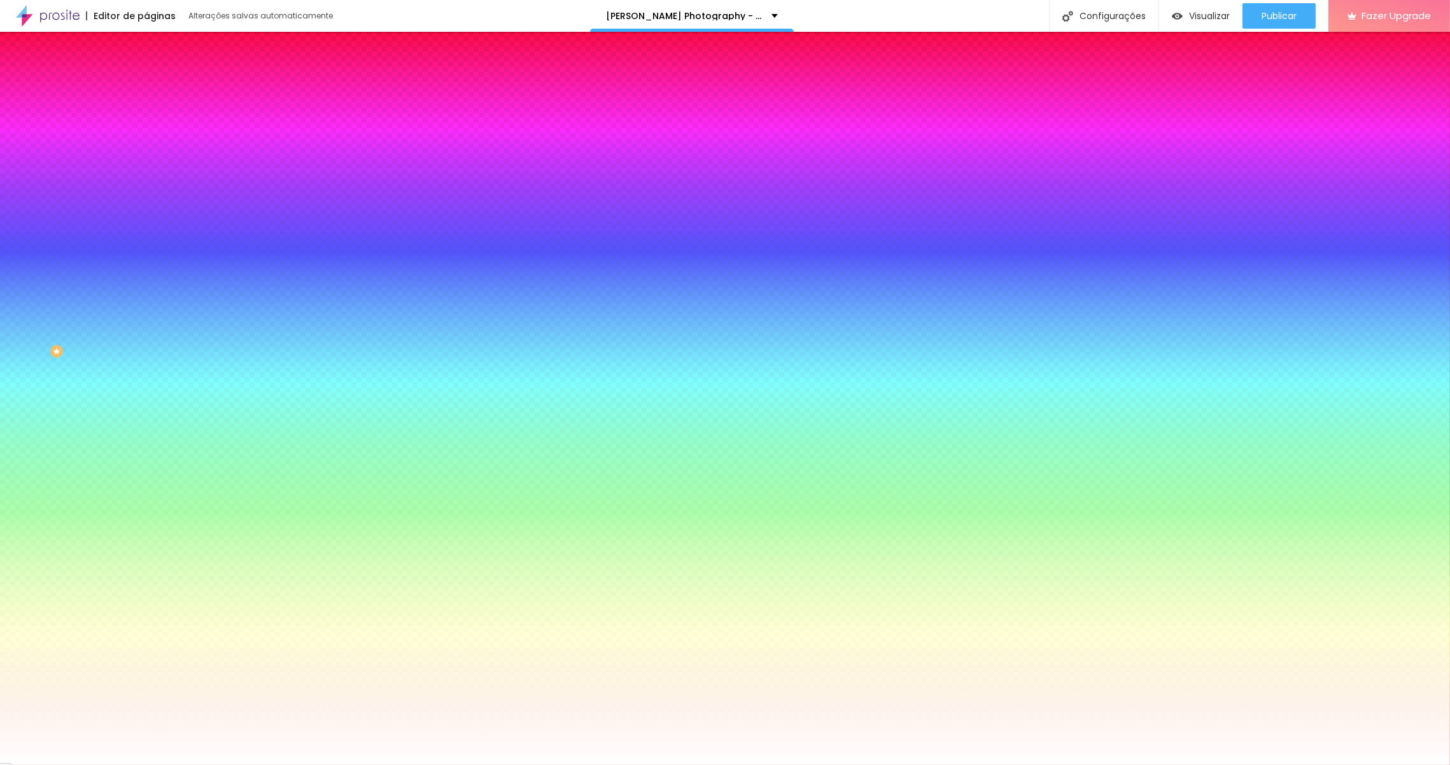
click at [129, 516] on div at bounding box center [725, 765] width 1450 height 0
click at [151, 244] on icon "button" at bounding box center [155, 246] width 8 height 8
drag, startPoint x: 139, startPoint y: 286, endPoint x: 115, endPoint y: 289, distance: 25.0
click at [77, 516] on div at bounding box center [725, 765] width 1450 height 0
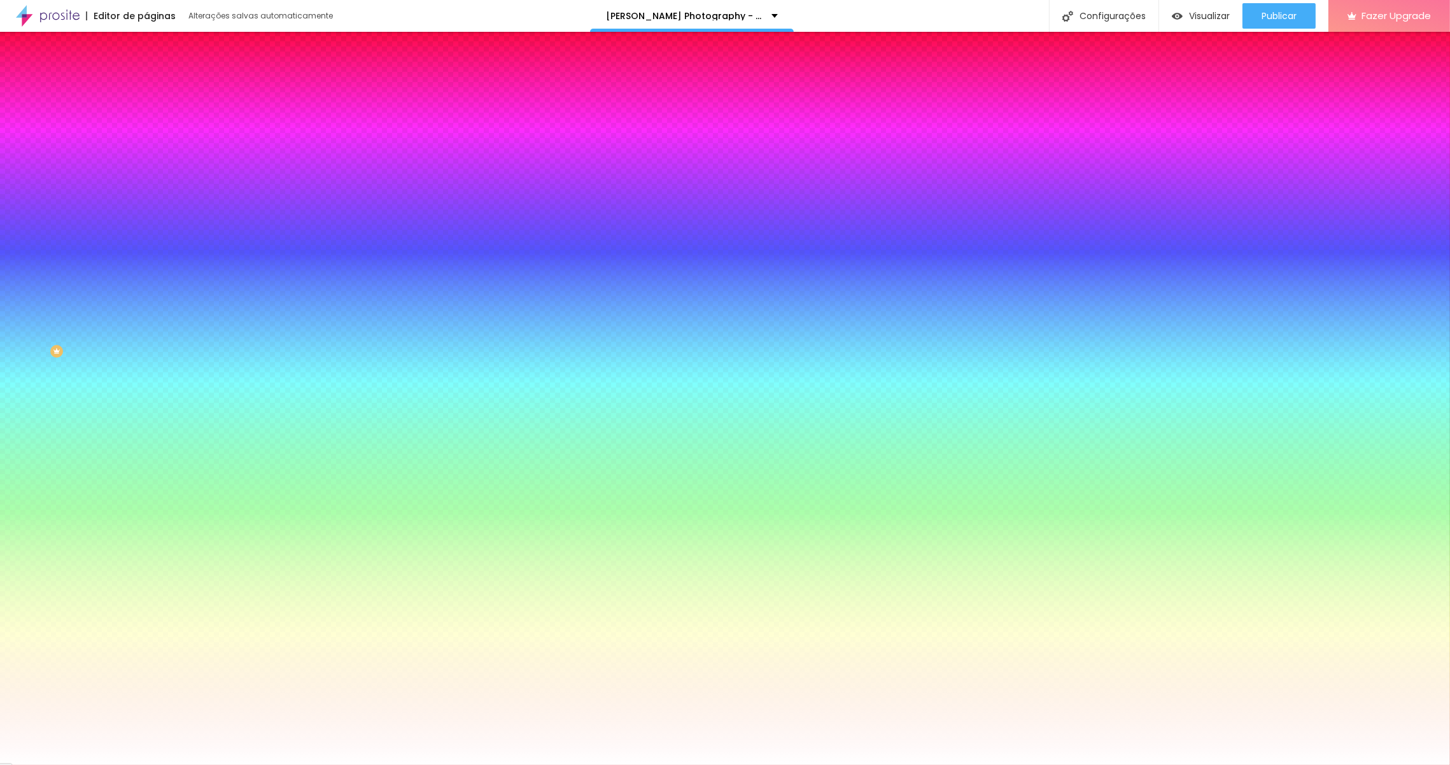
click at [146, 84] on li "Conteúdo" at bounding box center [219, 77] width 146 height 13
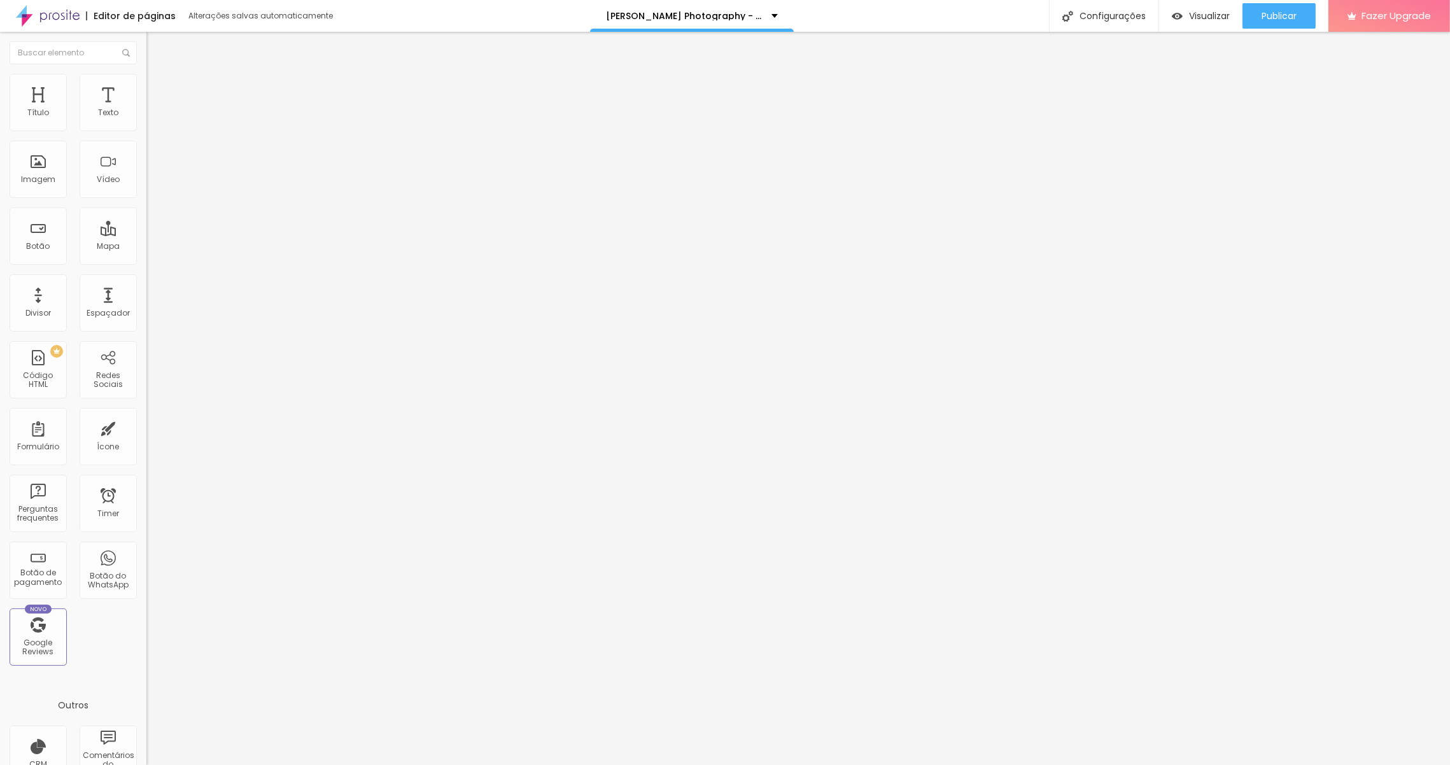
click at [146, 135] on span "Editar perguntas" at bounding box center [182, 129] width 73 height 11
drag, startPoint x: 689, startPoint y: 241, endPoint x: 553, endPoint y: 229, distance: 136.7
click at [1086, 516] on div at bounding box center [725, 778] width 1450 height 11
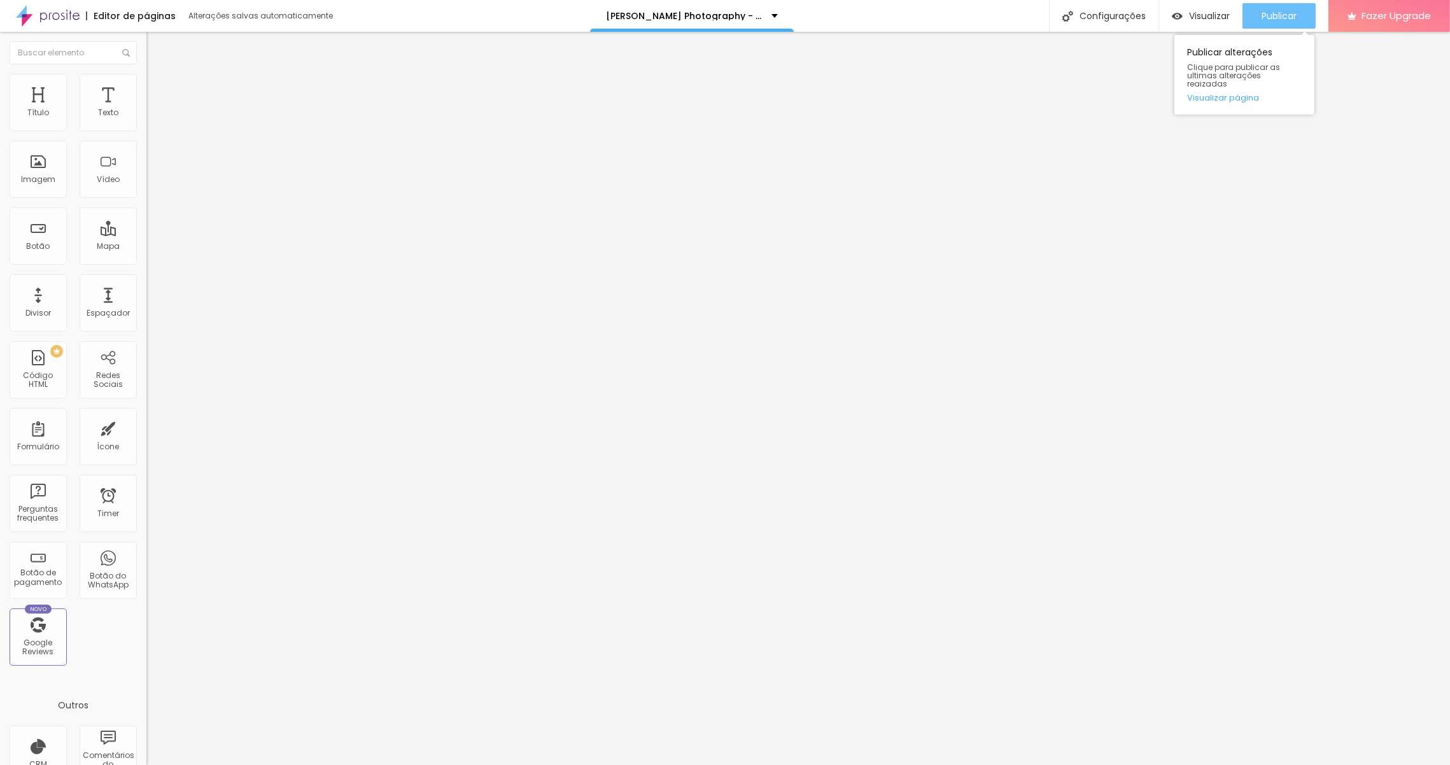
click at [1281, 20] on span "Publicar" at bounding box center [1278, 16] width 35 height 10
click at [146, 135] on span "Editar perguntas" at bounding box center [182, 129] width 73 height 11
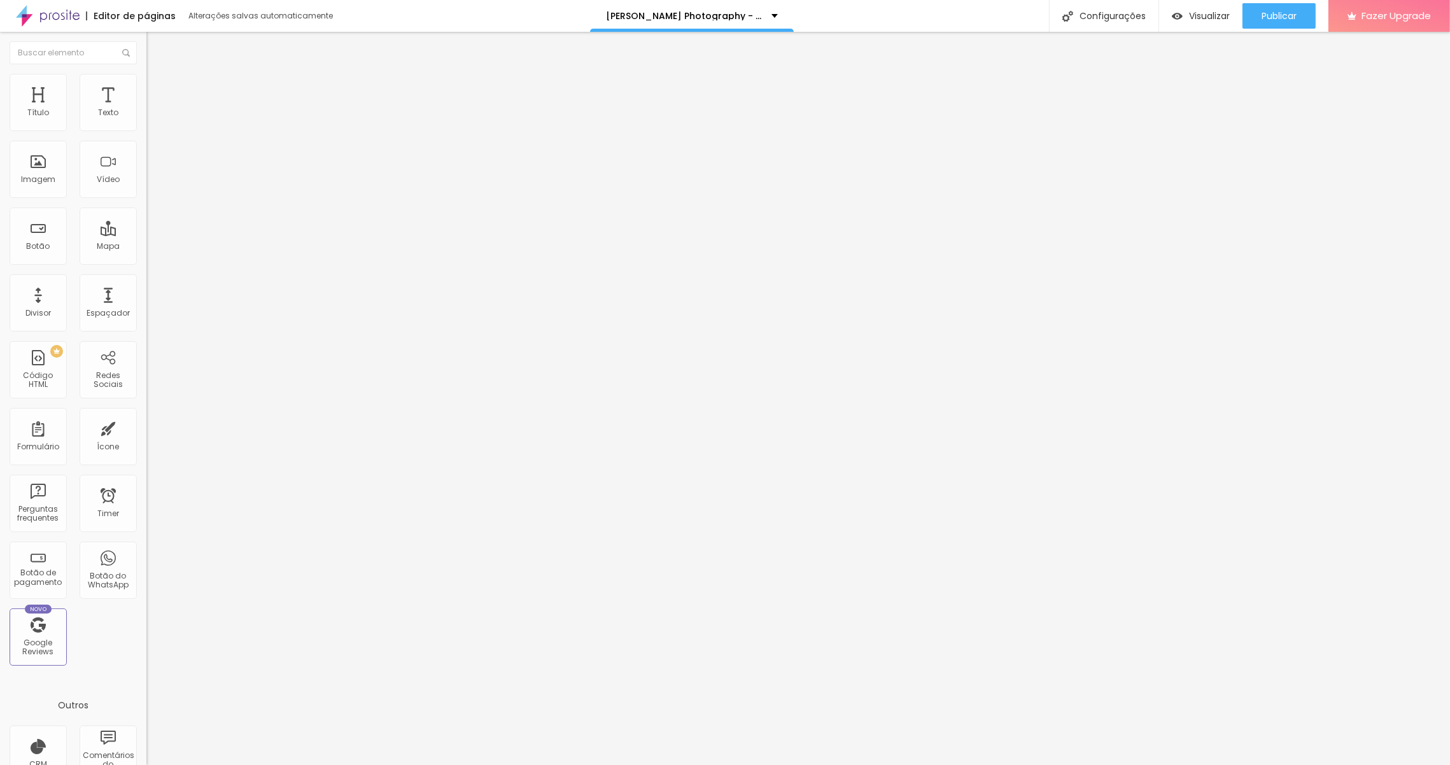
drag, startPoint x: 692, startPoint y: 237, endPoint x: 507, endPoint y: 231, distance: 185.9
drag, startPoint x: 519, startPoint y: 355, endPoint x: 502, endPoint y: 355, distance: 17.8
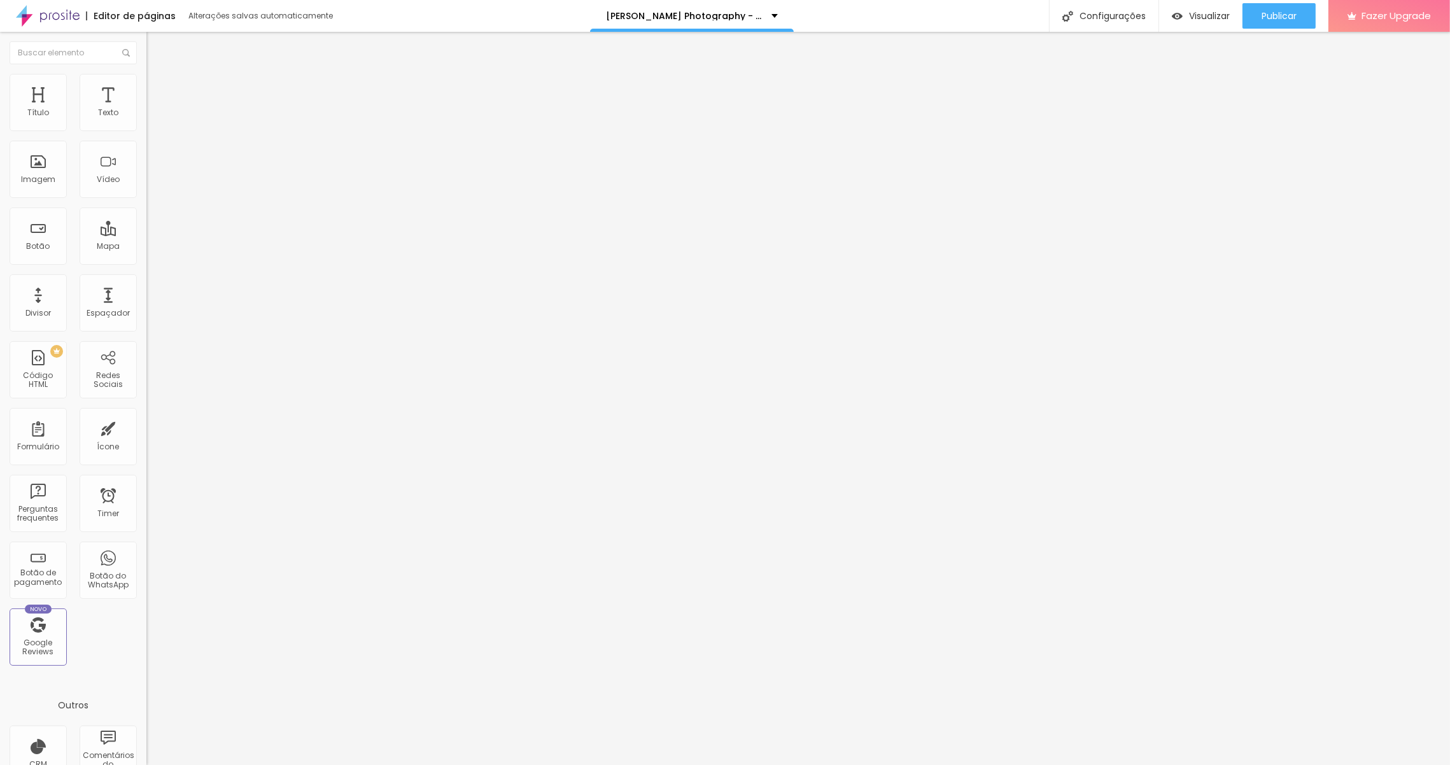
paste div
drag, startPoint x: 637, startPoint y: 360, endPoint x: 550, endPoint y: 353, distance: 87.4
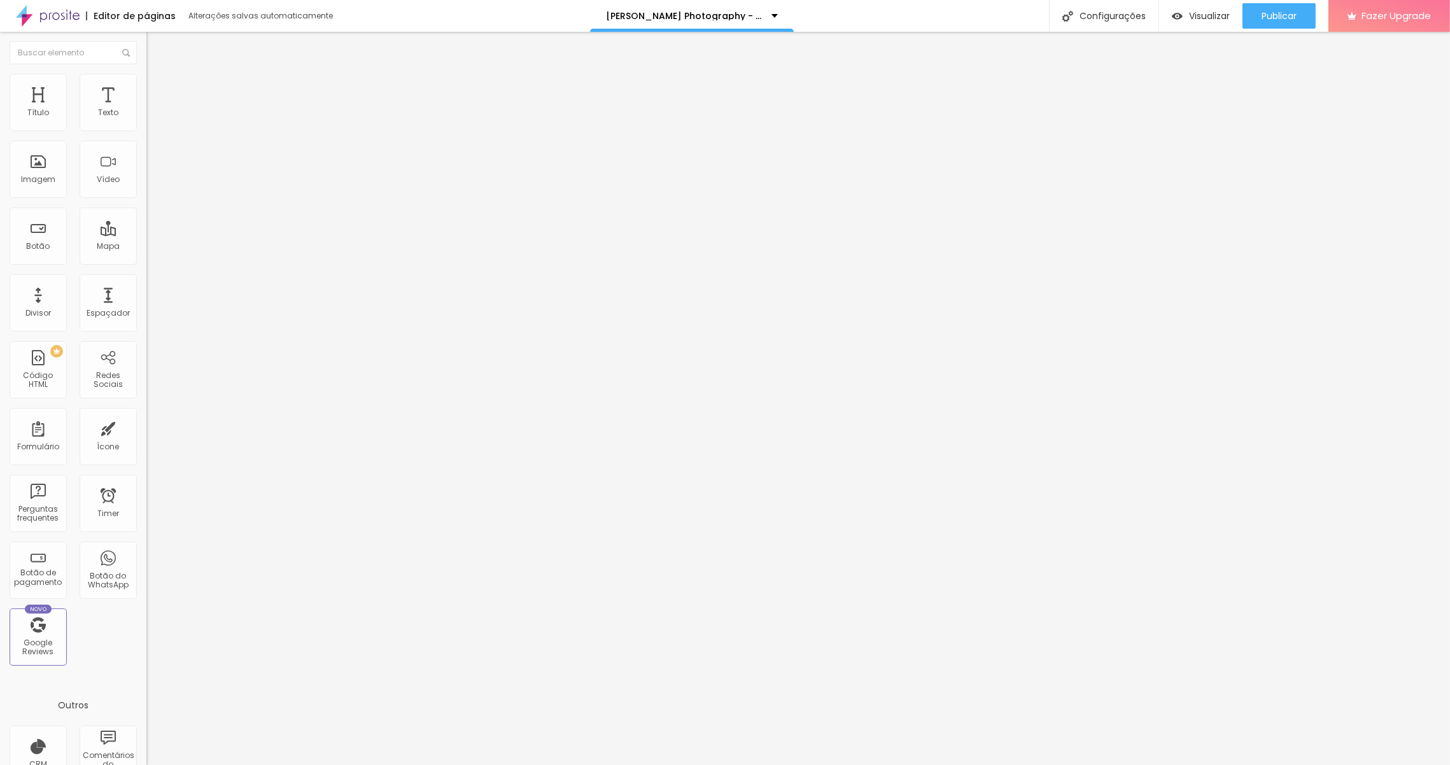
click at [146, 135] on span "Editar perguntas" at bounding box center [182, 129] width 73 height 11
drag, startPoint x: 696, startPoint y: 238, endPoint x: 519, endPoint y: 229, distance: 177.8
drag, startPoint x: 634, startPoint y: 353, endPoint x: 525, endPoint y: 353, distance: 108.8
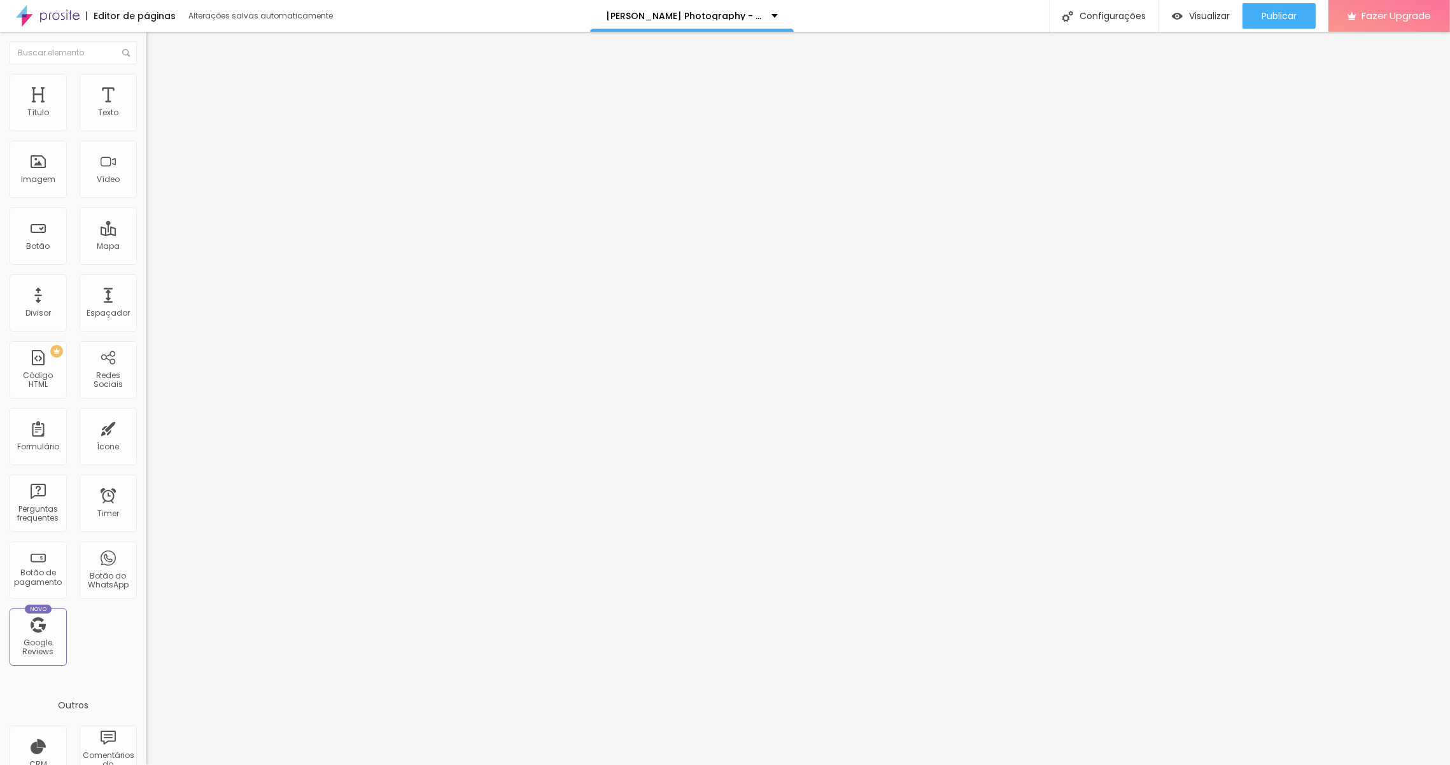
drag, startPoint x: 581, startPoint y: 356, endPoint x: 559, endPoint y: 353, distance: 22.5
drag, startPoint x: 702, startPoint y: 234, endPoint x: 634, endPoint y: 237, distance: 68.2
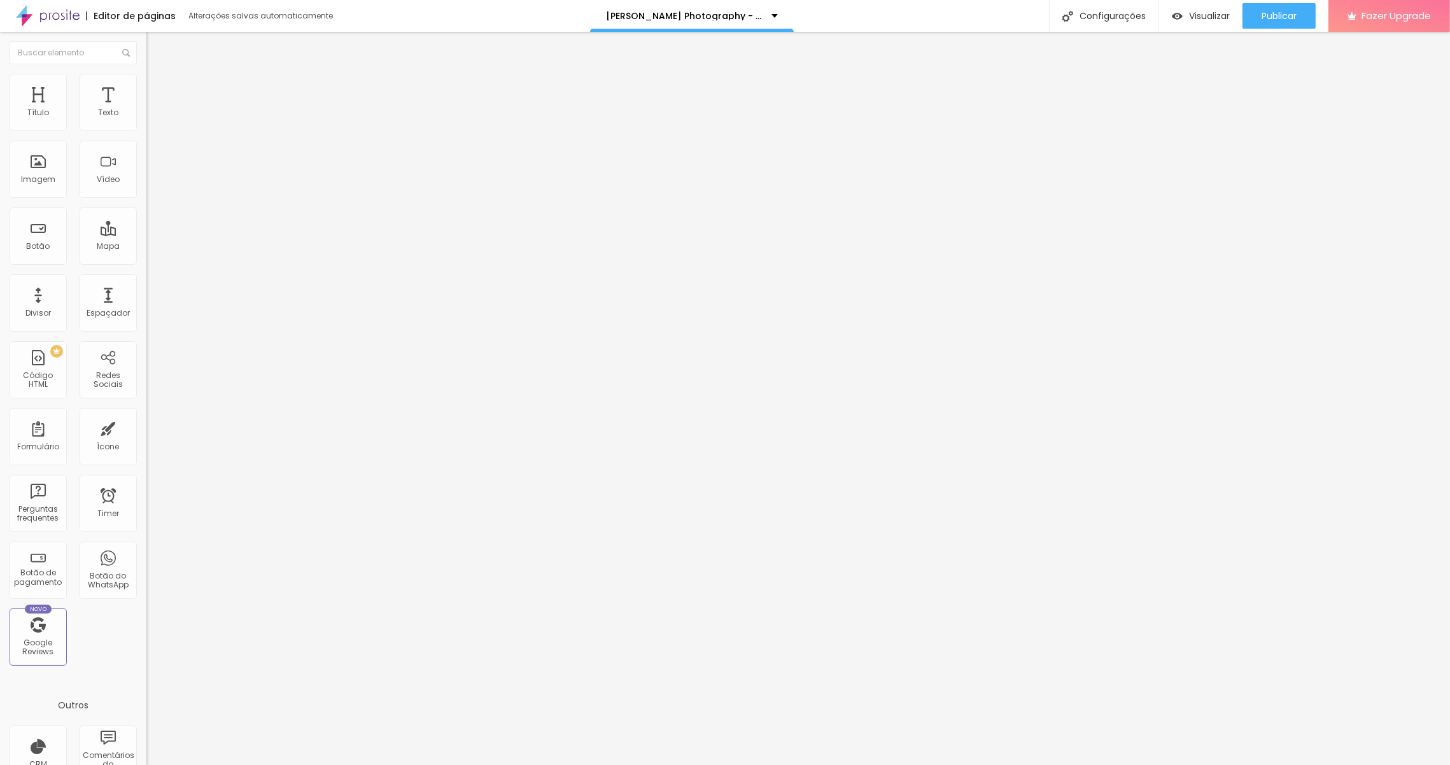
drag, startPoint x: 580, startPoint y: 356, endPoint x: 571, endPoint y: 356, distance: 8.9
drag, startPoint x: 931, startPoint y: 384, endPoint x: 560, endPoint y: 356, distance: 372.1
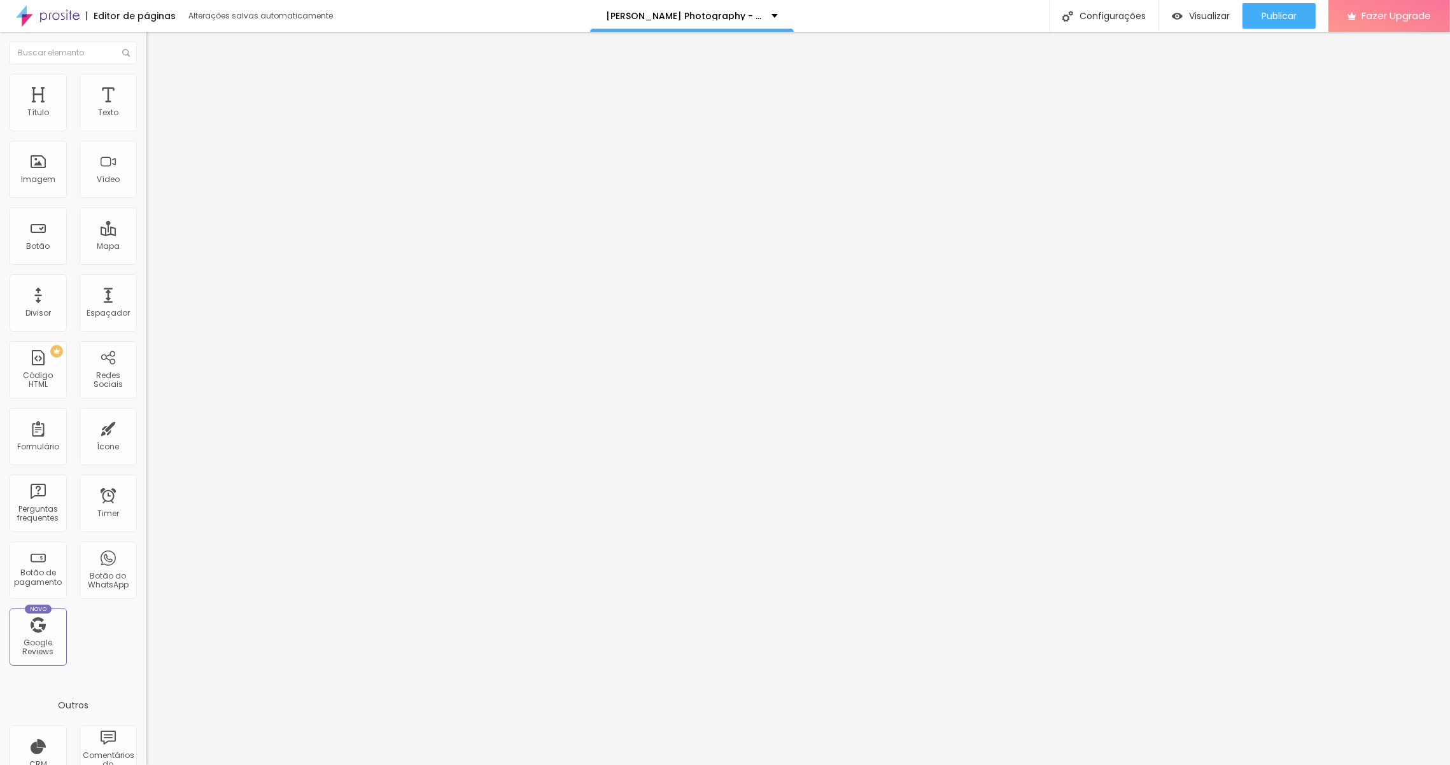
copy p "Sugerimos que venham vestidos com roupa alusiva ao tema natalicia. Os tons neut…"
drag, startPoint x: 685, startPoint y: 355, endPoint x: 556, endPoint y: 350, distance: 129.3
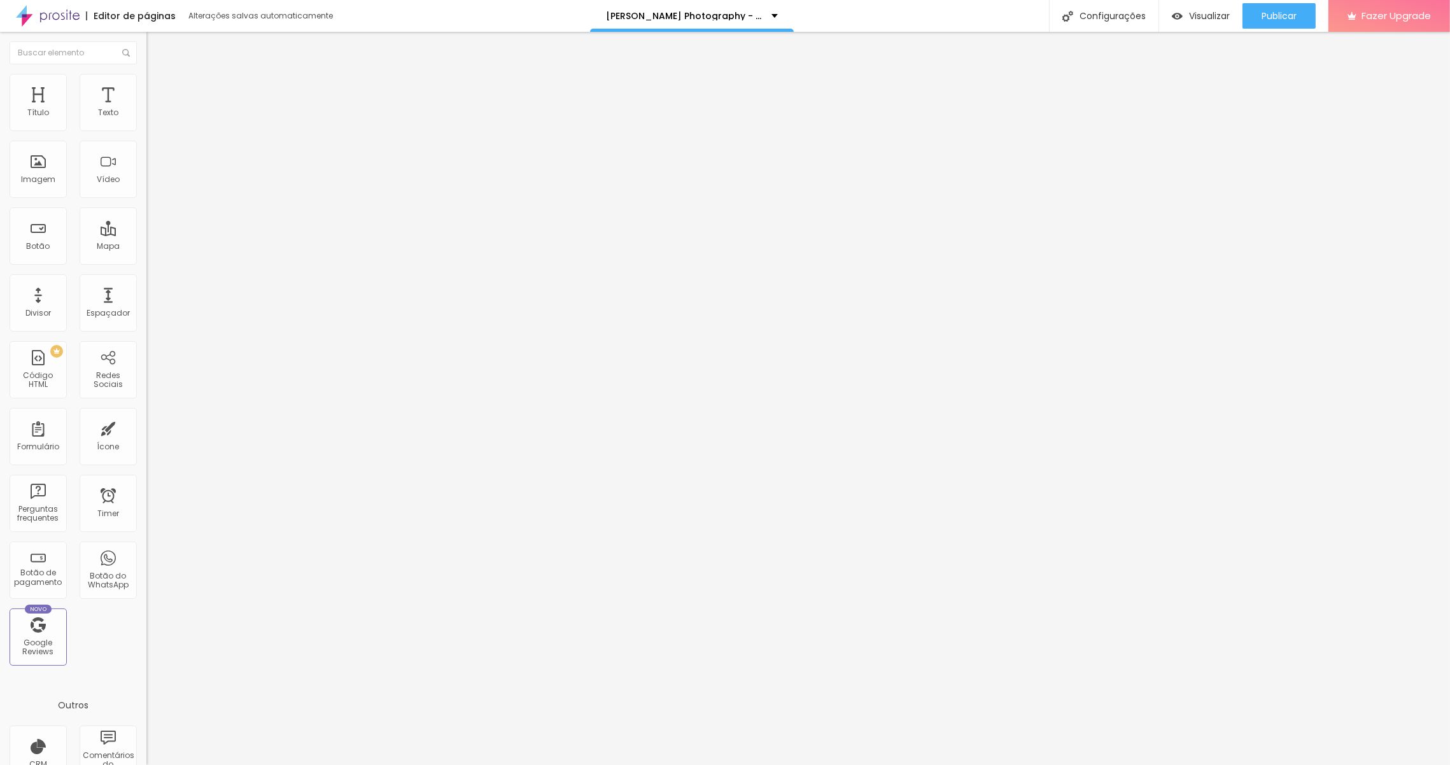
drag, startPoint x: 629, startPoint y: 377, endPoint x: 573, endPoint y: 381, distance: 56.1
drag, startPoint x: 629, startPoint y: 353, endPoint x: 549, endPoint y: 355, distance: 80.9
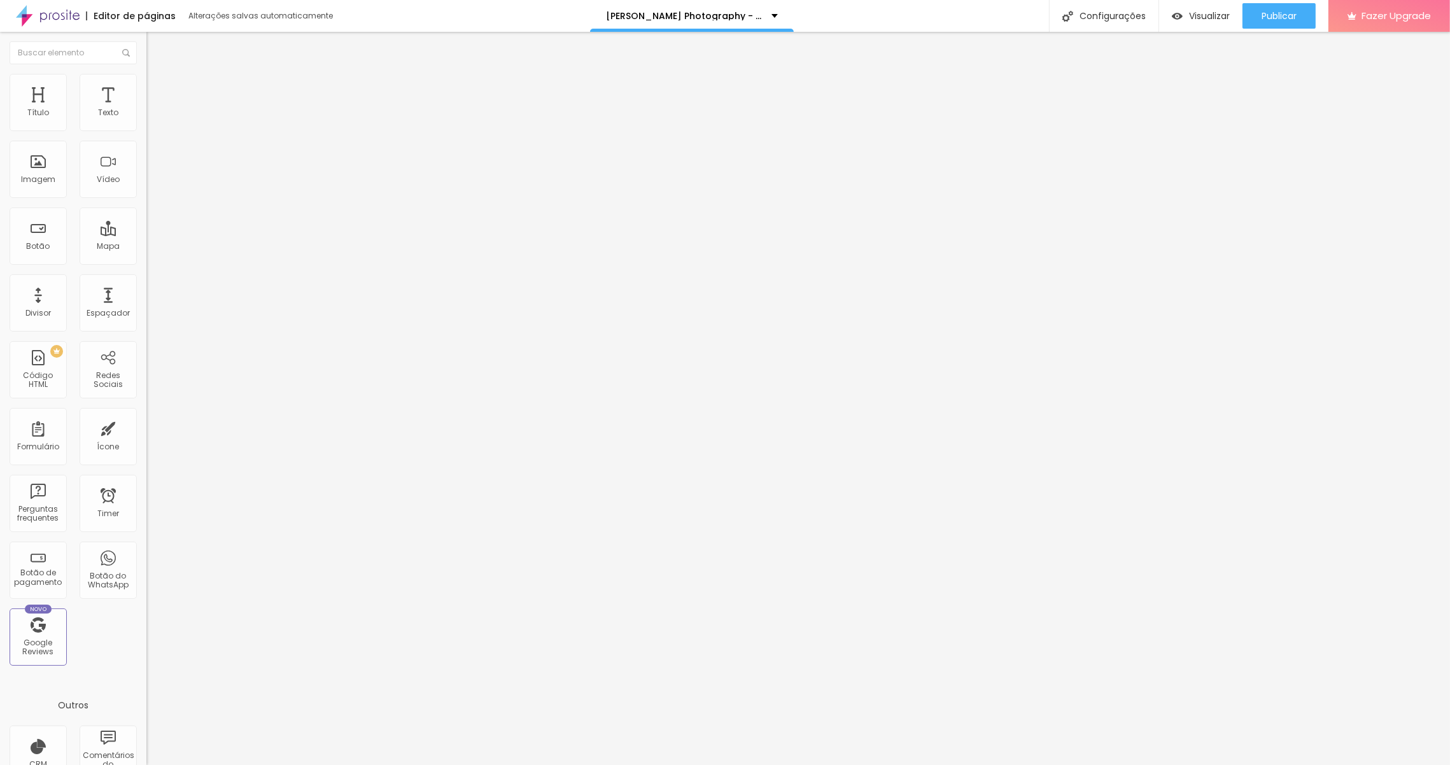
drag, startPoint x: 684, startPoint y: 356, endPoint x: 525, endPoint y: 354, distance: 159.1
drag, startPoint x: 801, startPoint y: 355, endPoint x: 775, endPoint y: 358, distance: 26.3
drag, startPoint x: 748, startPoint y: 355, endPoint x: 967, endPoint y: 354, distance: 218.9
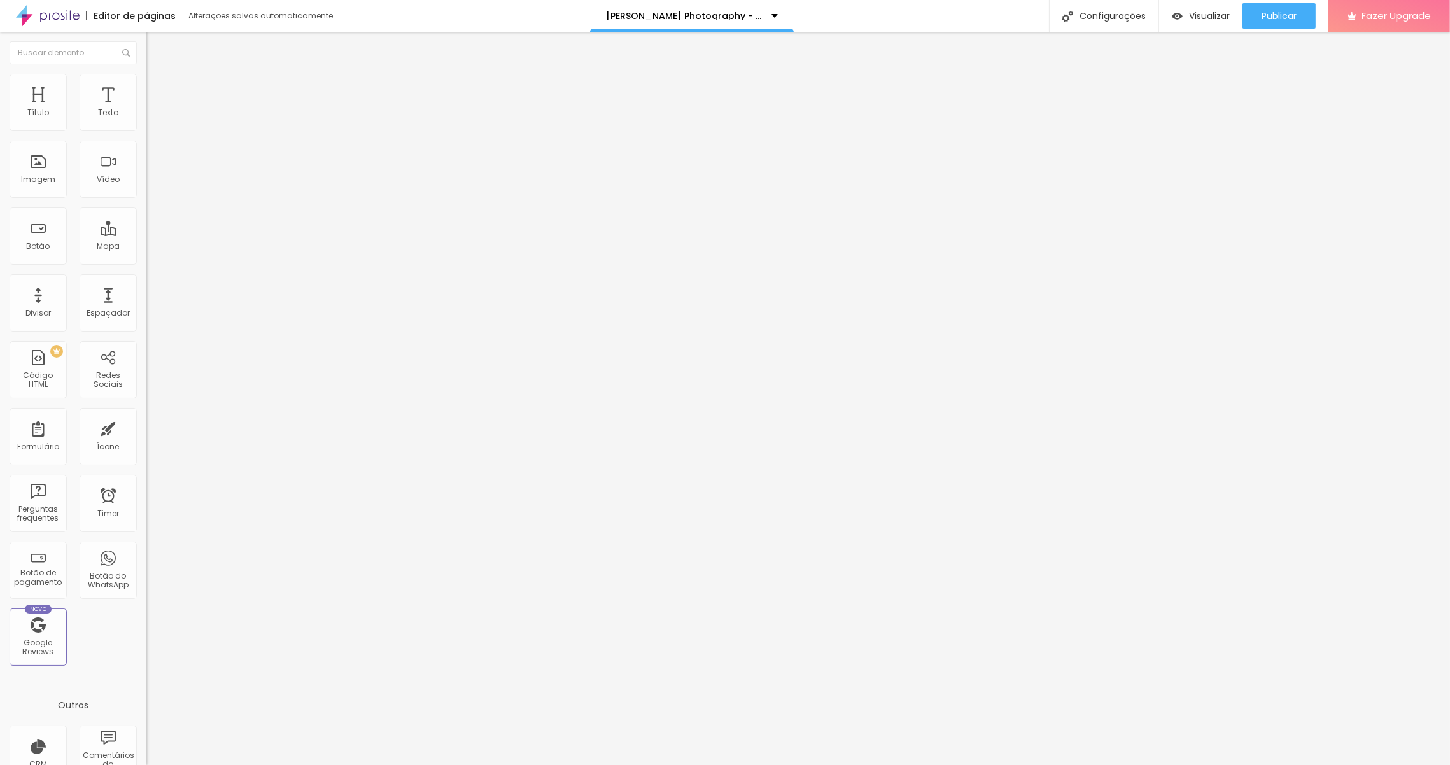
drag, startPoint x: 908, startPoint y: 355, endPoint x: 771, endPoint y: 368, distance: 137.5
drag, startPoint x: 718, startPoint y: 369, endPoint x: 610, endPoint y: 369, distance: 108.2
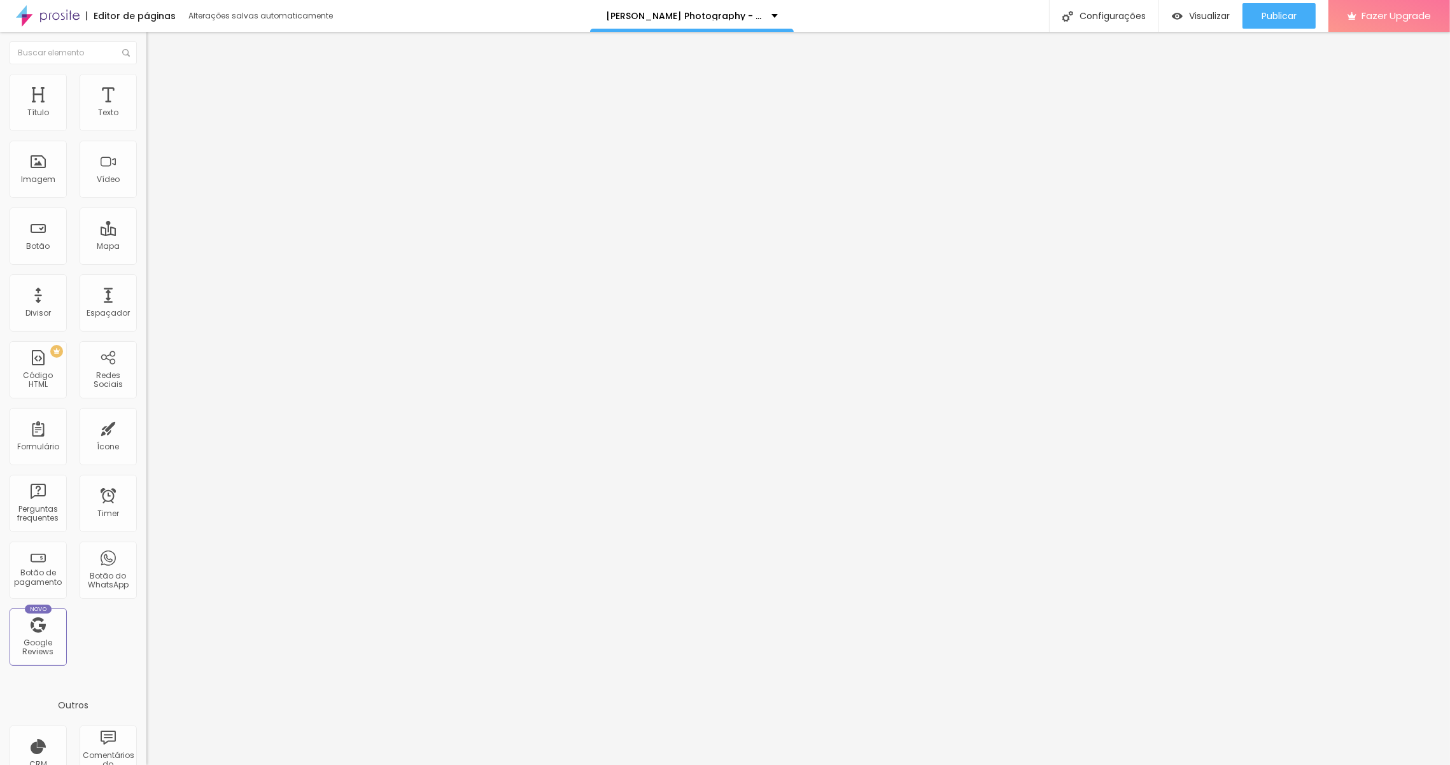
drag, startPoint x: 1020, startPoint y: 354, endPoint x: 1094, endPoint y: 356, distance: 73.9
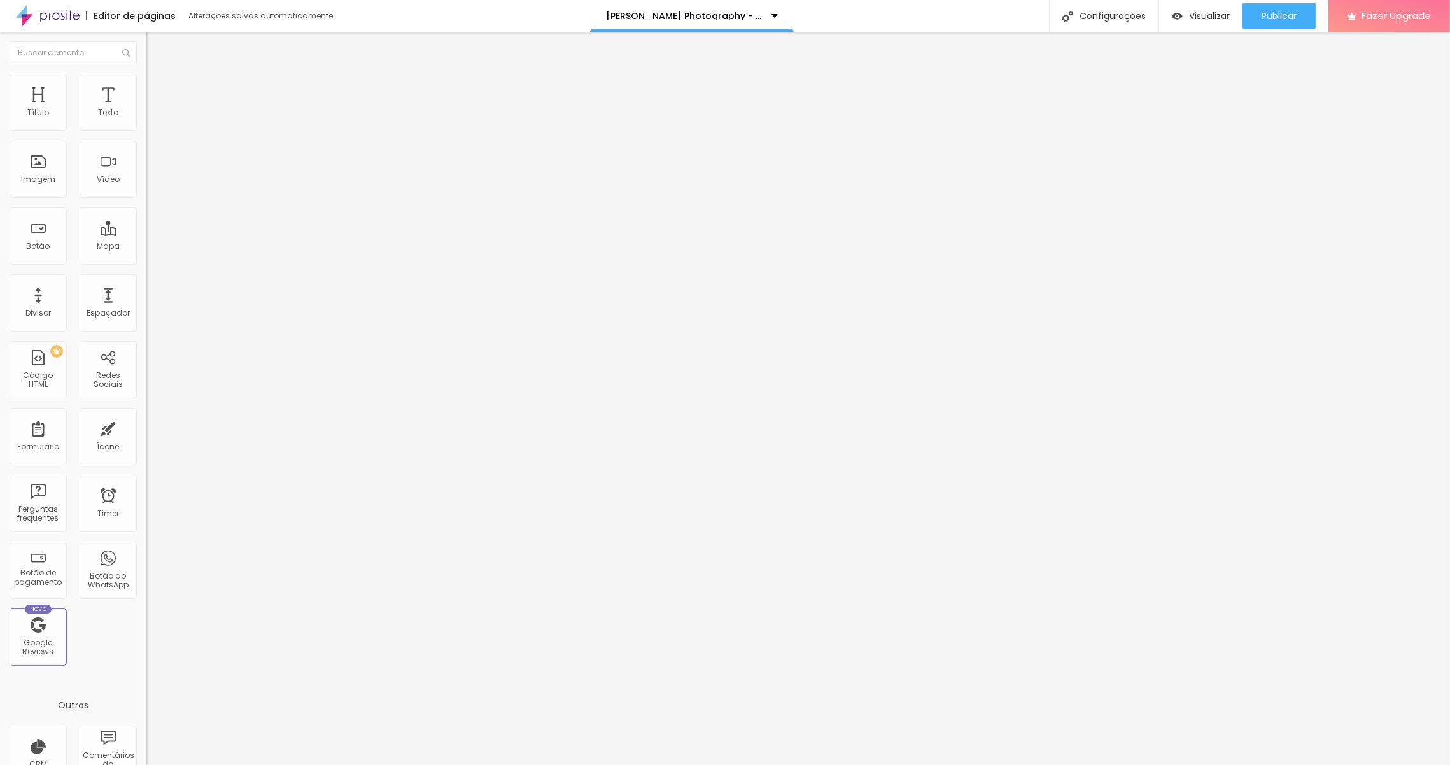
click at [146, 90] on ul "Conteúdo Estilo Avançado" at bounding box center [219, 90] width 146 height 38
click at [146, 94] on li "Estilo" at bounding box center [219, 90] width 146 height 13
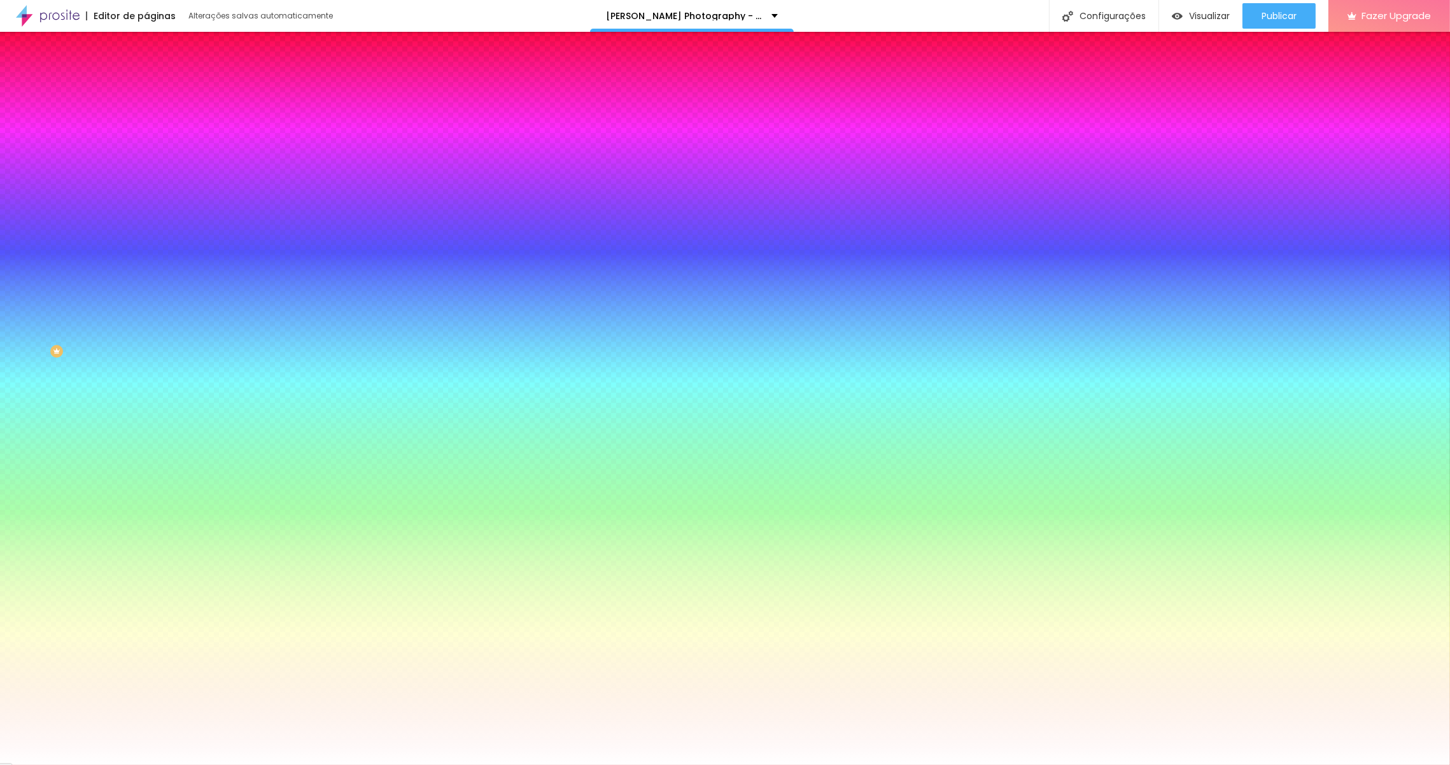
click at [146, 326] on button "button" at bounding box center [155, 332] width 18 height 13
drag, startPoint x: 206, startPoint y: 414, endPoint x: 192, endPoint y: 414, distance: 14.0
click at [58, 516] on div at bounding box center [725, 765] width 1450 height 0
click at [146, 415] on button "button" at bounding box center [155, 410] width 18 height 13
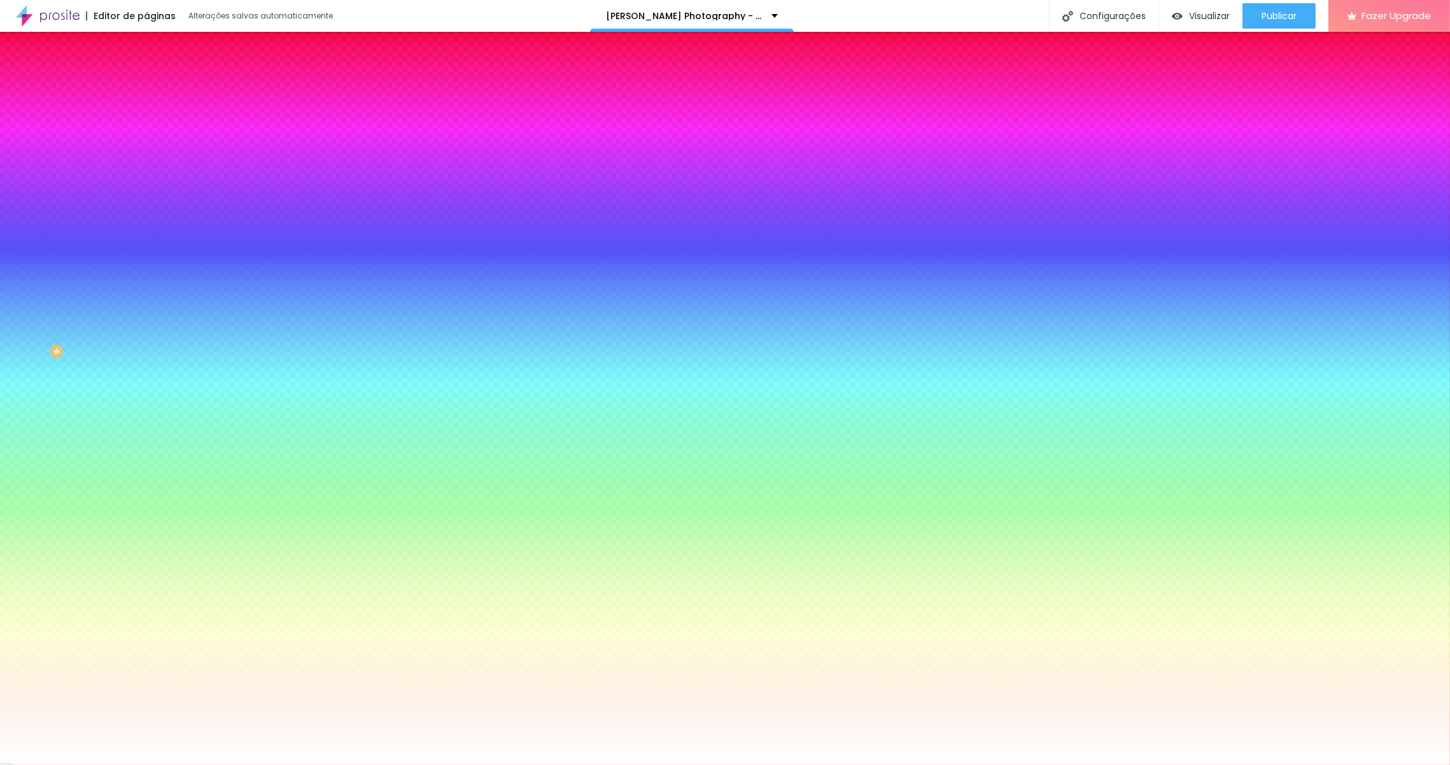
click at [264, 516] on div at bounding box center [725, 765] width 1450 height 0
click at [146, 83] on img at bounding box center [151, 76] width 11 height 11
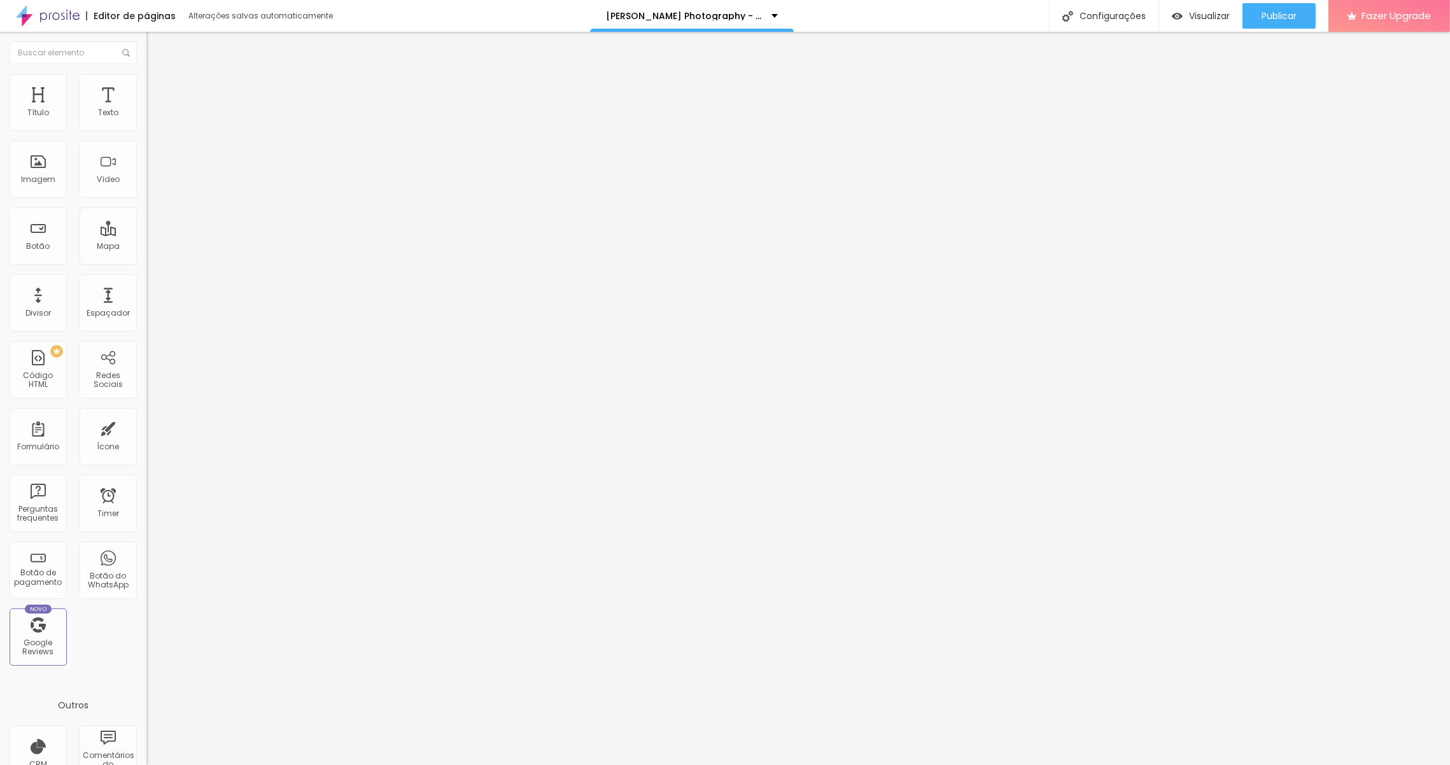
click at [146, 135] on span "Editar perguntas" at bounding box center [182, 129] width 73 height 11
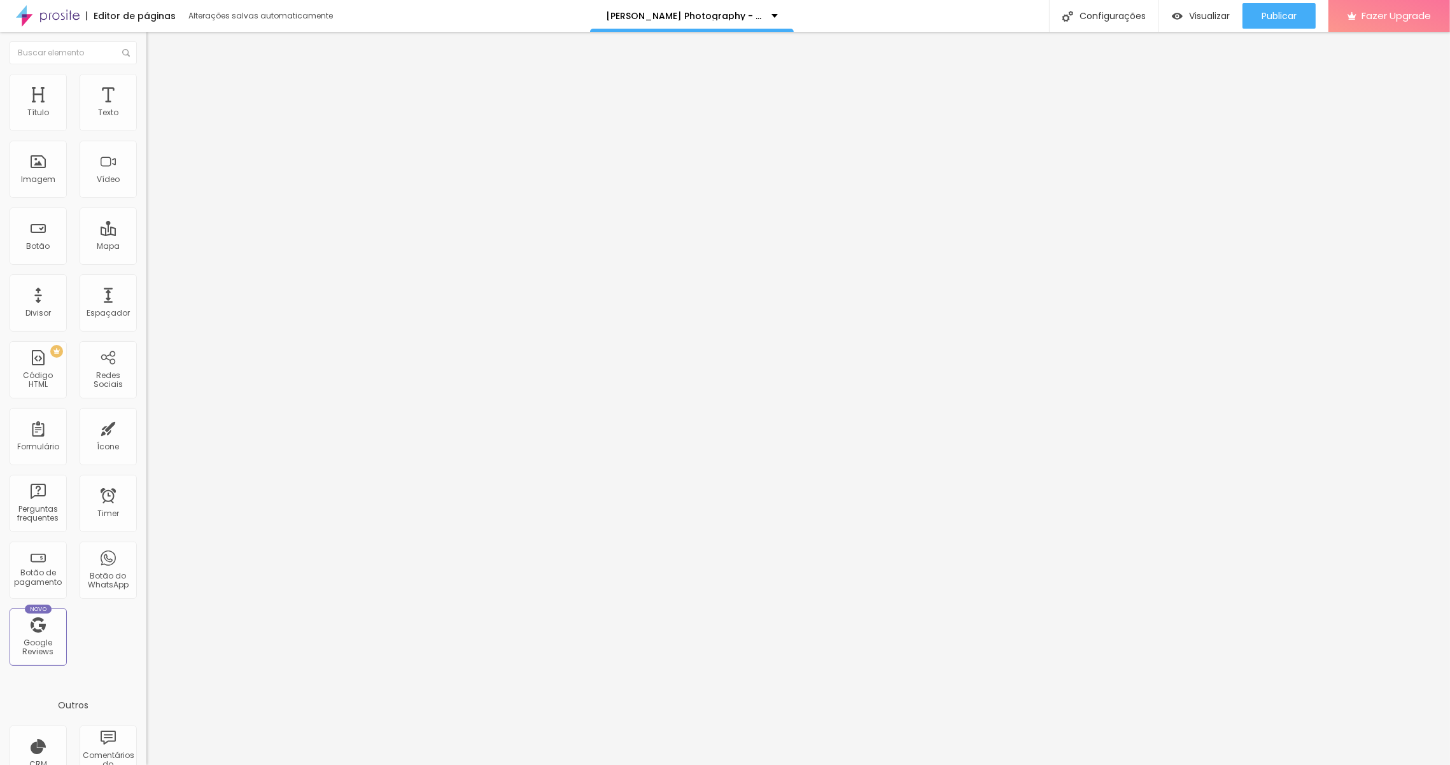
scroll to position [0, 0]
drag, startPoint x: 623, startPoint y: 416, endPoint x: 710, endPoint y: 413, distance: 87.2
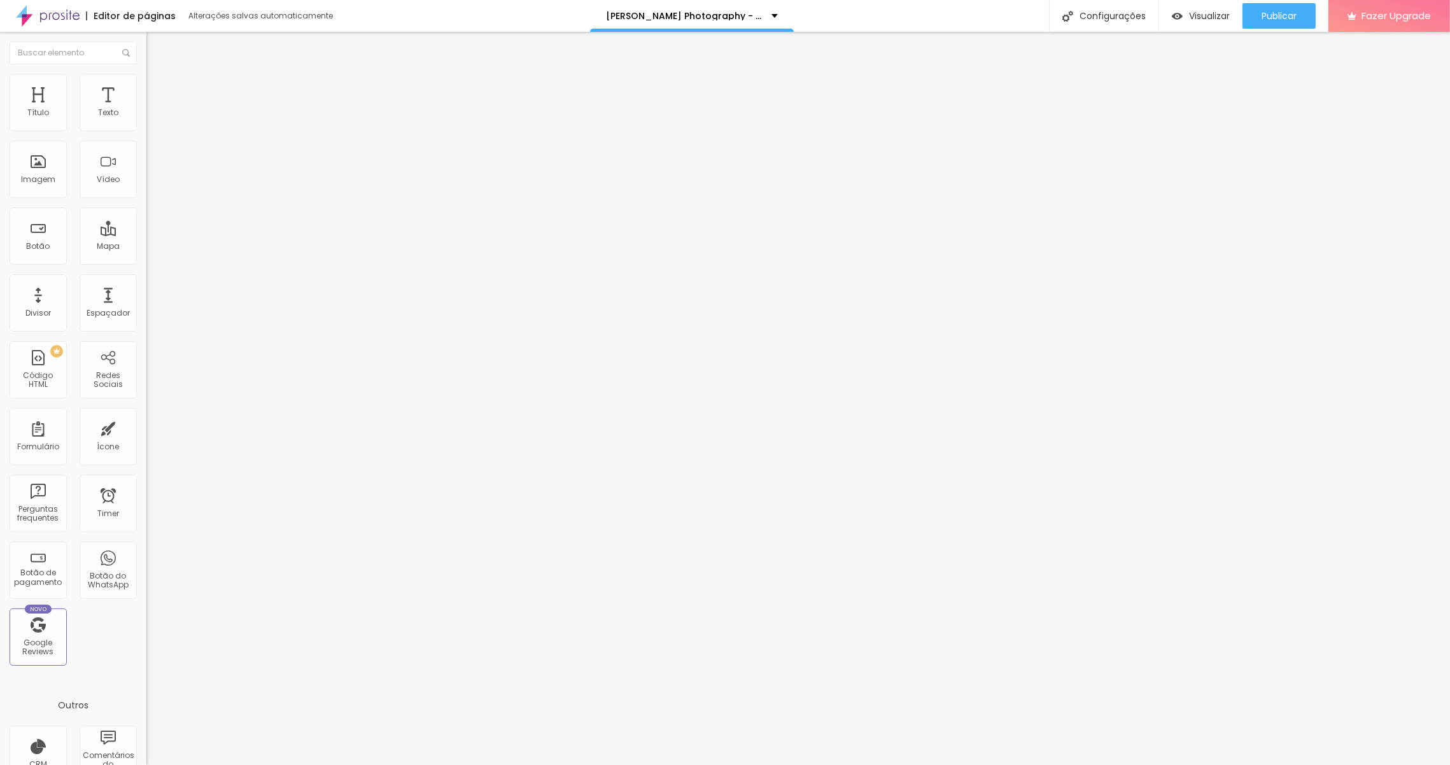
drag, startPoint x: 958, startPoint y: 414, endPoint x: 883, endPoint y: 415, distance: 75.7
drag, startPoint x: 985, startPoint y: 427, endPoint x: 766, endPoint y: 430, distance: 218.3
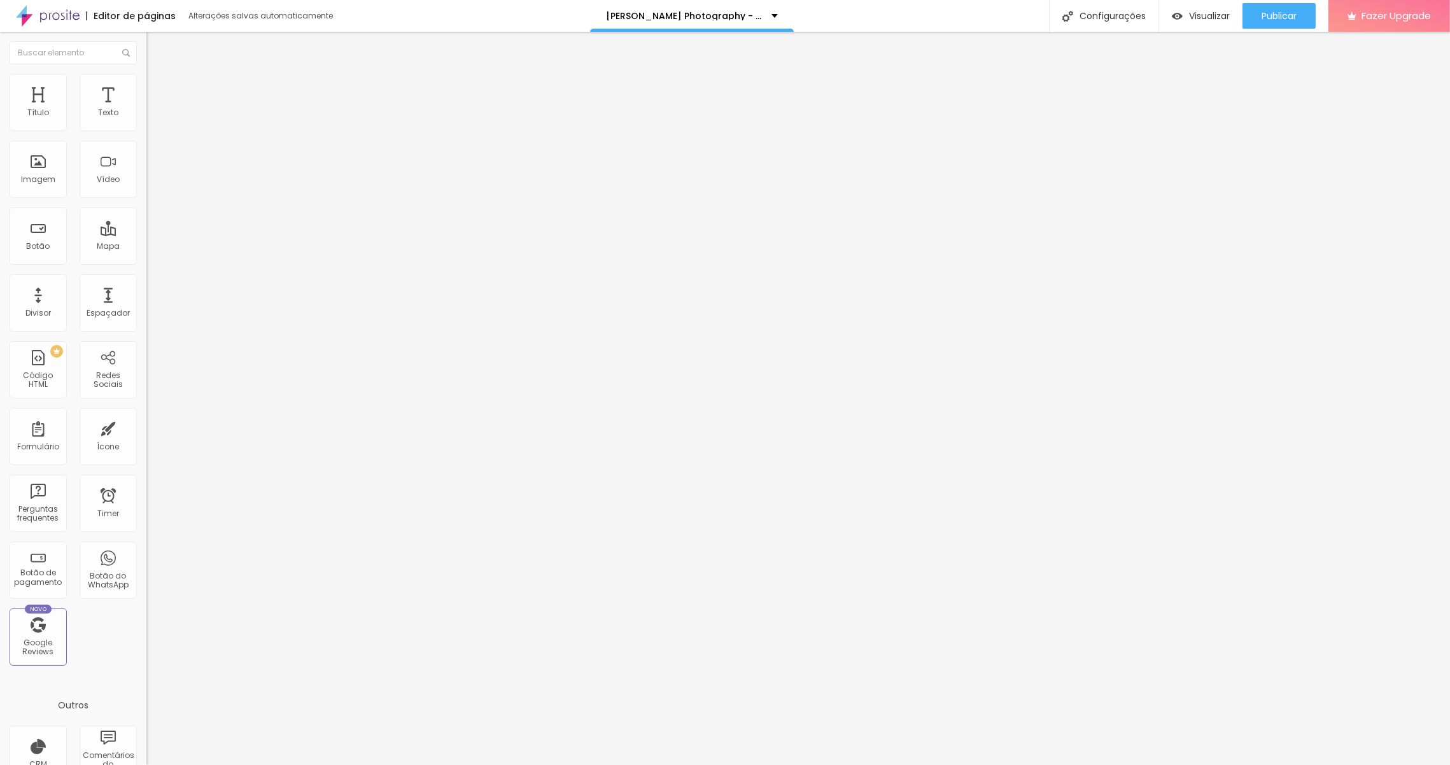
drag, startPoint x: 968, startPoint y: 427, endPoint x: 944, endPoint y: 430, distance: 23.8
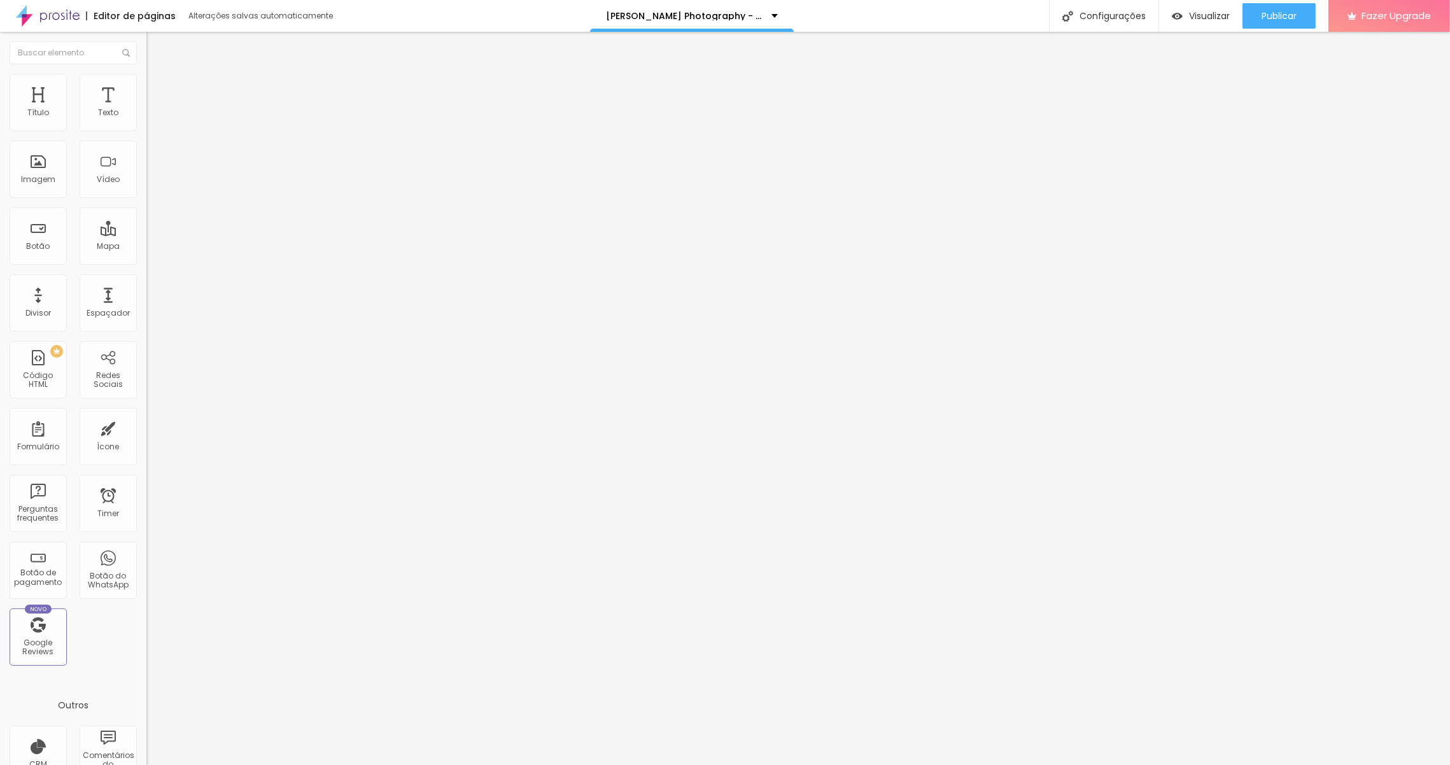
click at [146, 135] on span "Editar perguntas" at bounding box center [182, 129] width 73 height 11
drag, startPoint x: 682, startPoint y: 236, endPoint x: 517, endPoint y: 232, distance: 164.3
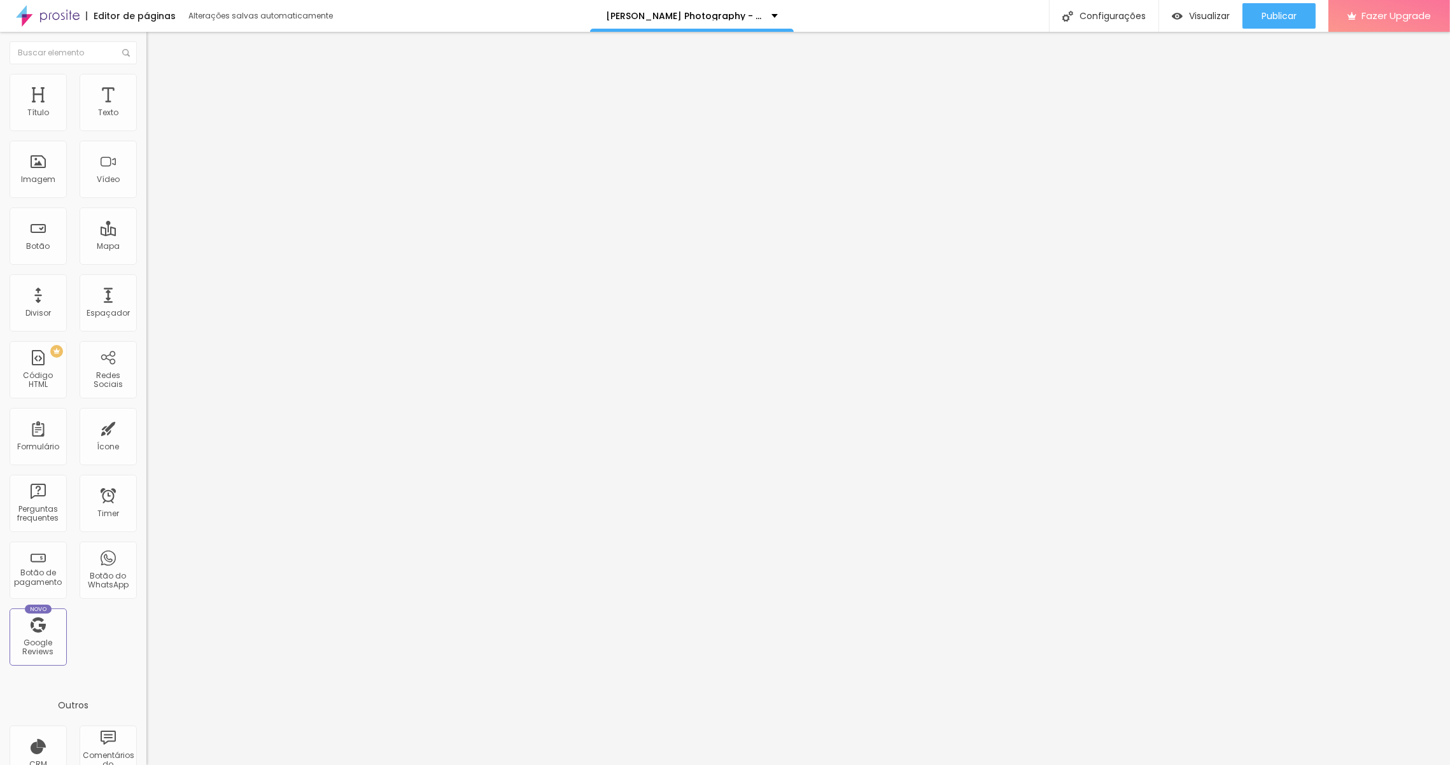
drag, startPoint x: 689, startPoint y: 356, endPoint x: 515, endPoint y: 346, distance: 174.7
drag, startPoint x: 637, startPoint y: 448, endPoint x: 572, endPoint y: 342, distance: 124.3
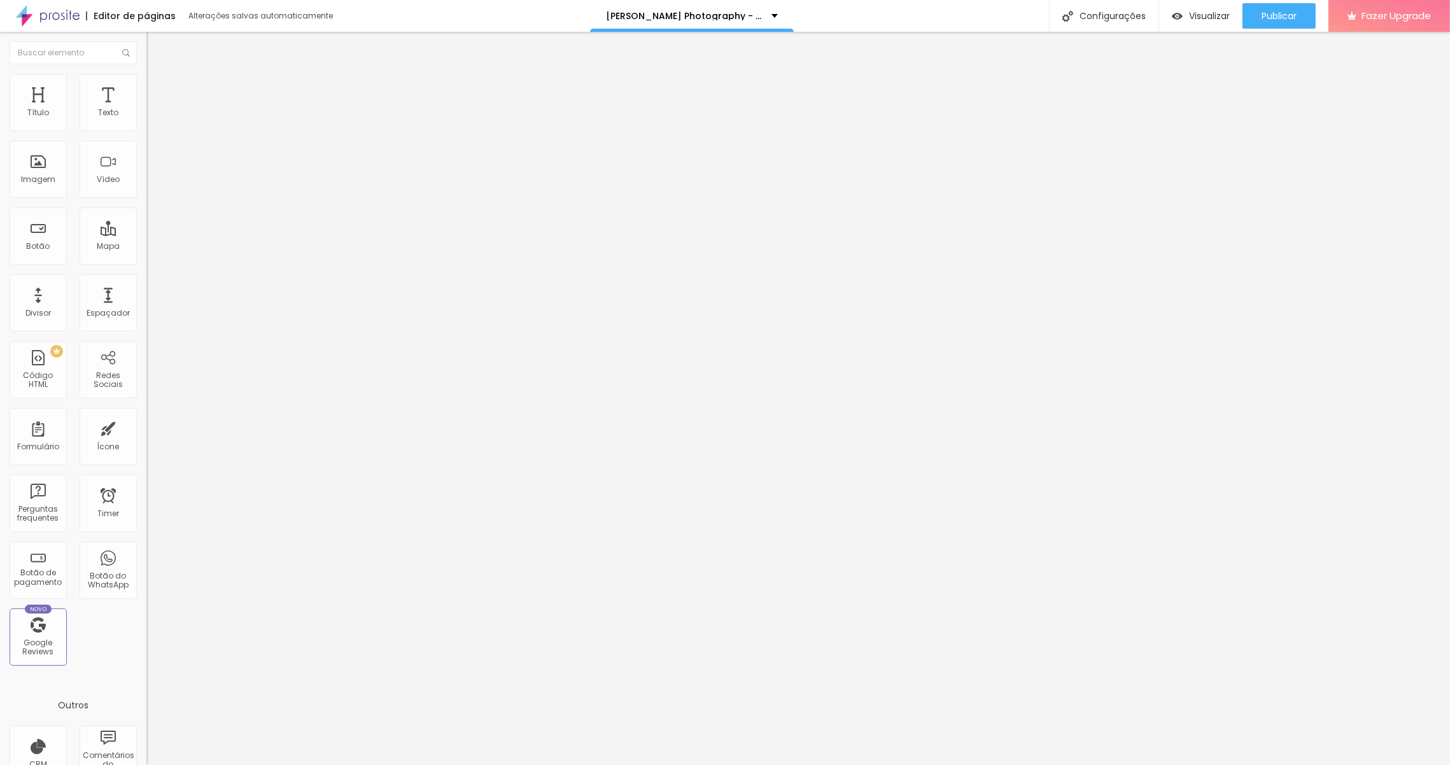
copy div "A sessão apenas poderá ser reagendada, se avisada com antecedência de pelo meno…"
click at [146, 135] on span "Editar perguntas" at bounding box center [182, 129] width 73 height 11
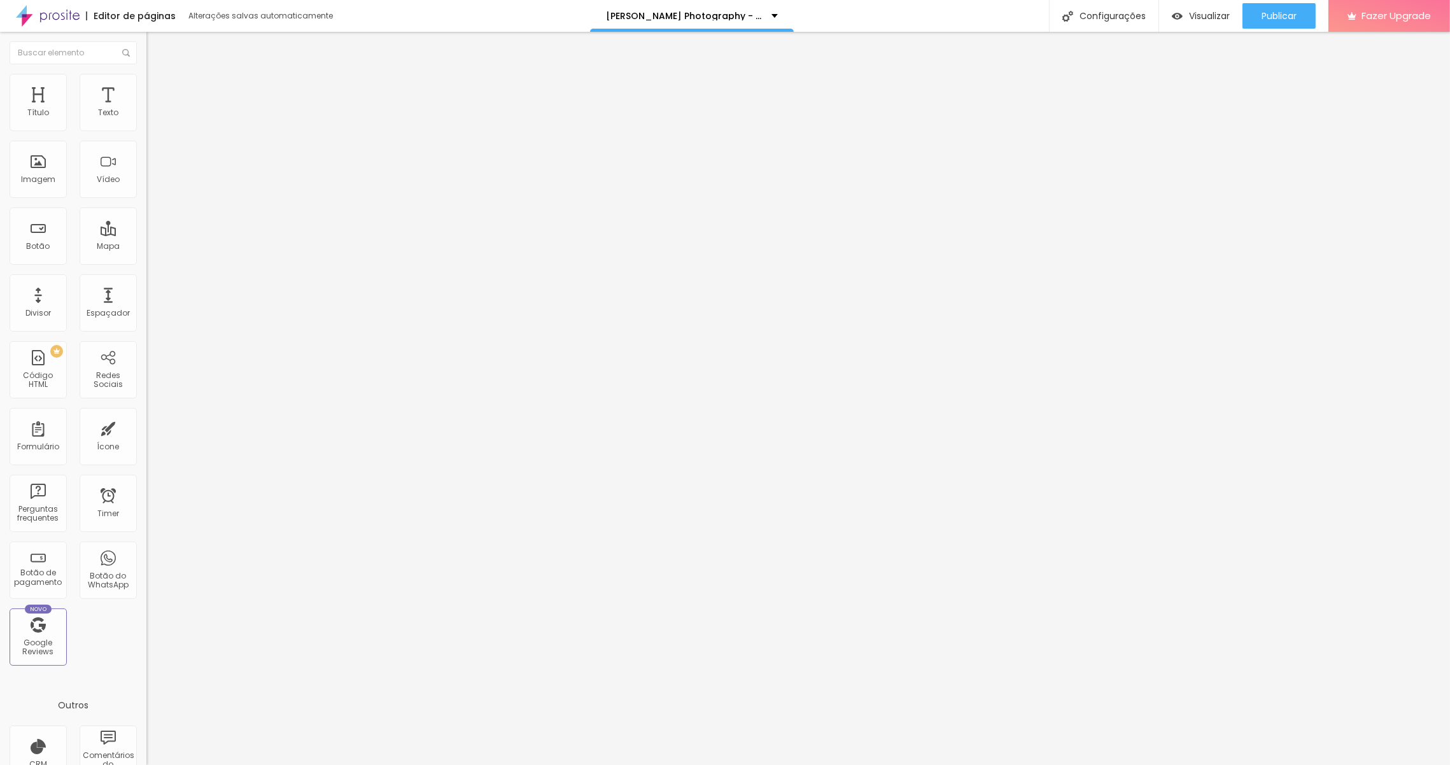
drag, startPoint x: 687, startPoint y: 235, endPoint x: 456, endPoint y: 228, distance: 231.8
drag, startPoint x: 516, startPoint y: 345, endPoint x: 505, endPoint y: 342, distance: 11.3
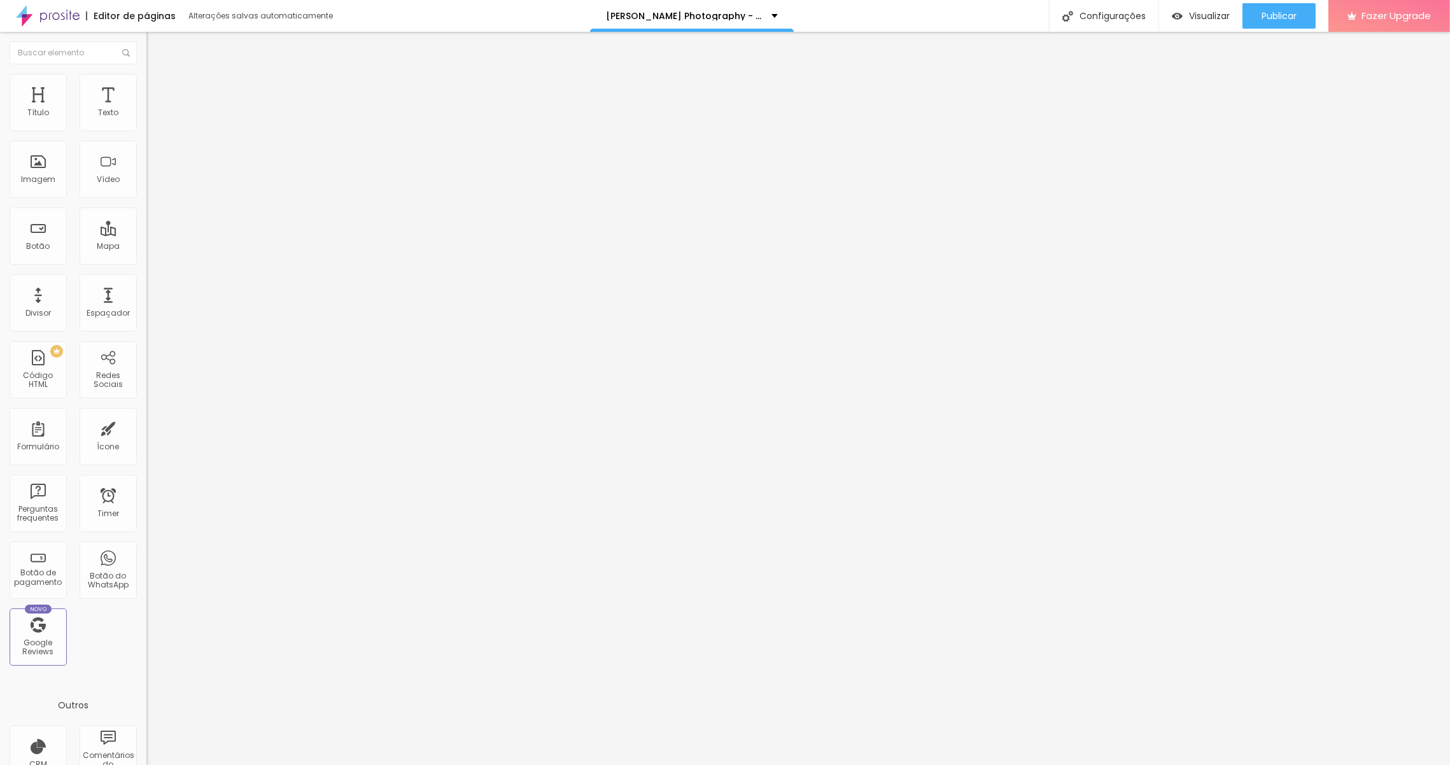
drag, startPoint x: 654, startPoint y: 357, endPoint x: 554, endPoint y: 352, distance: 100.7
drag, startPoint x: 670, startPoint y: 379, endPoint x: 544, endPoint y: 350, distance: 129.4
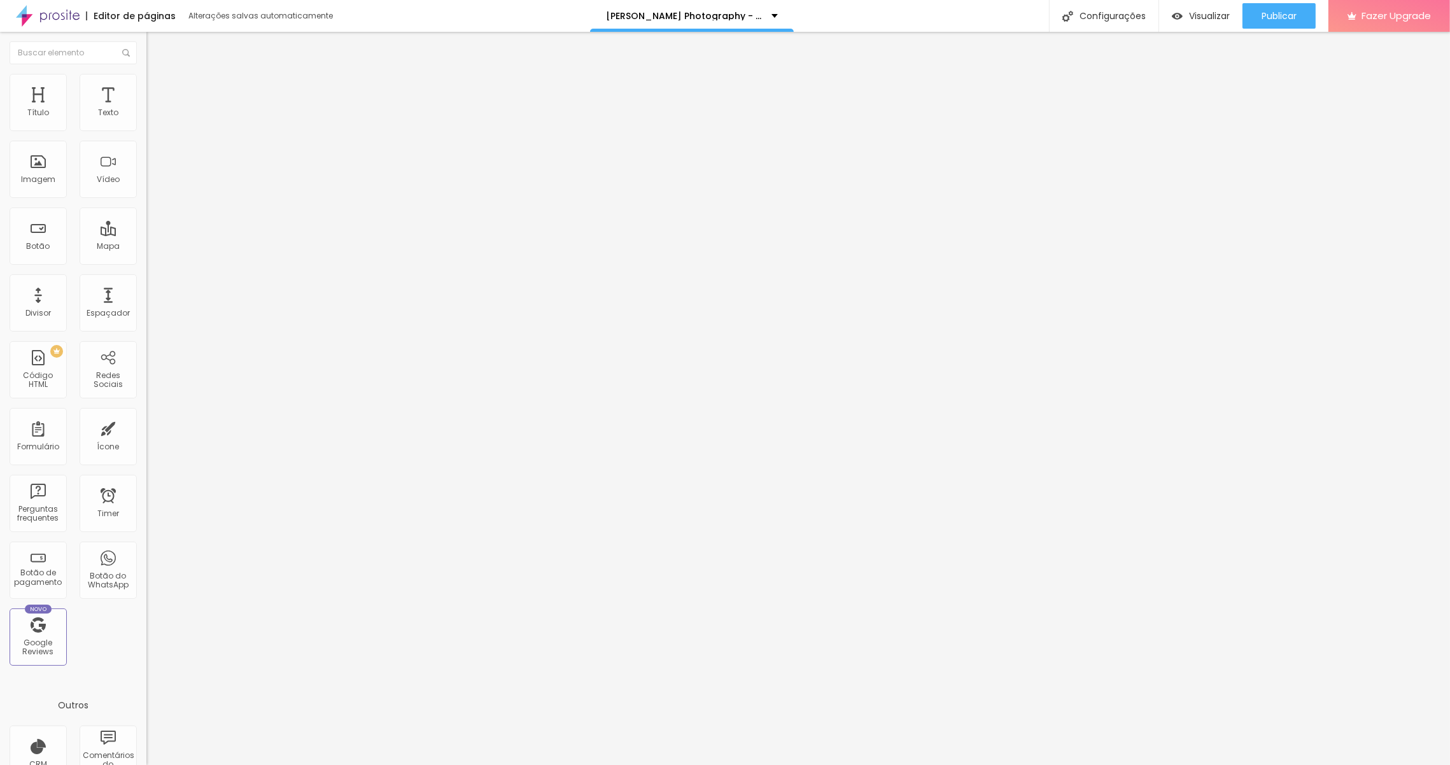
copy p "Após a sessão, terá acesso a uma galeria online onde deverá proceder à seleção …"
click at [146, 135] on span "Editar perguntas" at bounding box center [182, 129] width 73 height 11
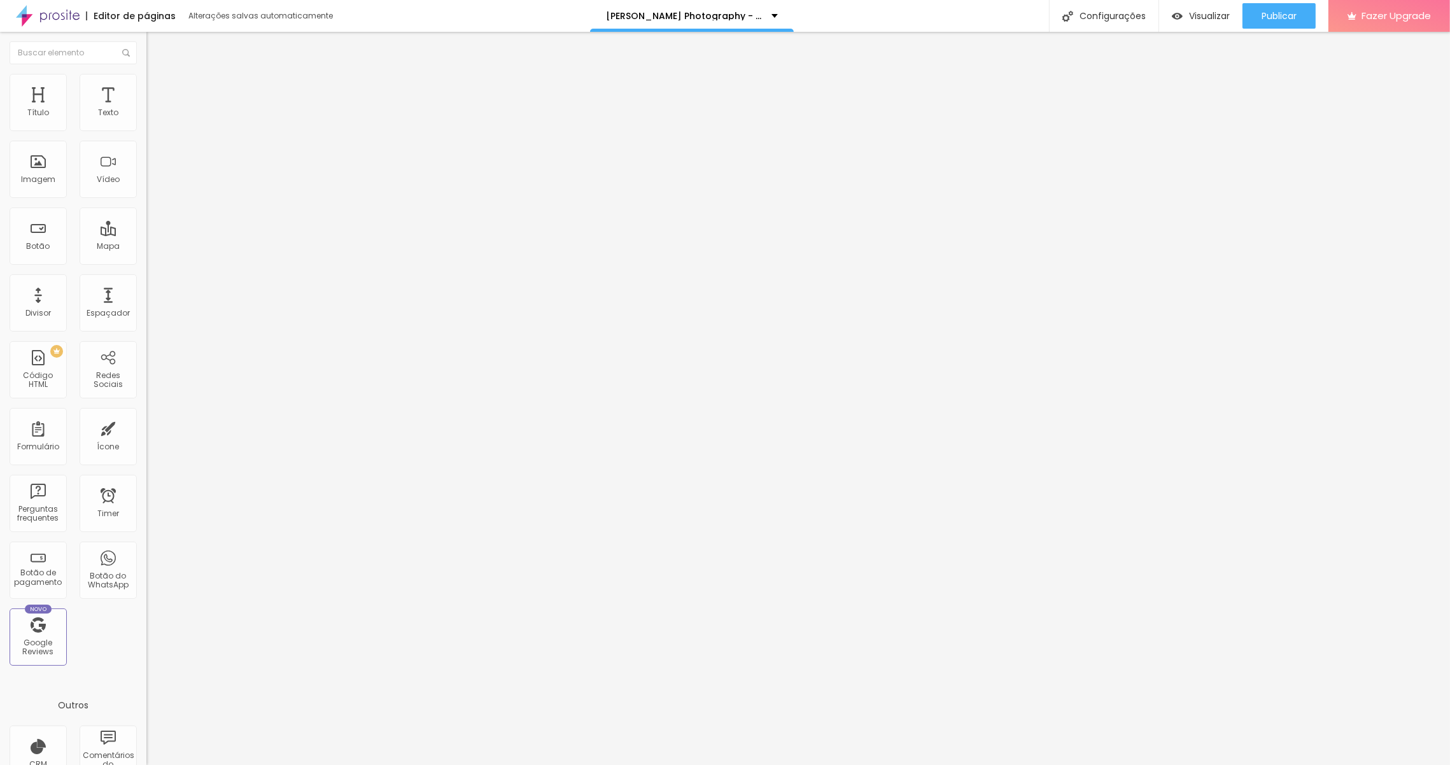
drag, startPoint x: 692, startPoint y: 356, endPoint x: 429, endPoint y: 339, distance: 264.1
drag, startPoint x: 674, startPoint y: 232, endPoint x: 449, endPoint y: 230, distance: 225.3
drag, startPoint x: 575, startPoint y: 356, endPoint x: 593, endPoint y: 355, distance: 17.9
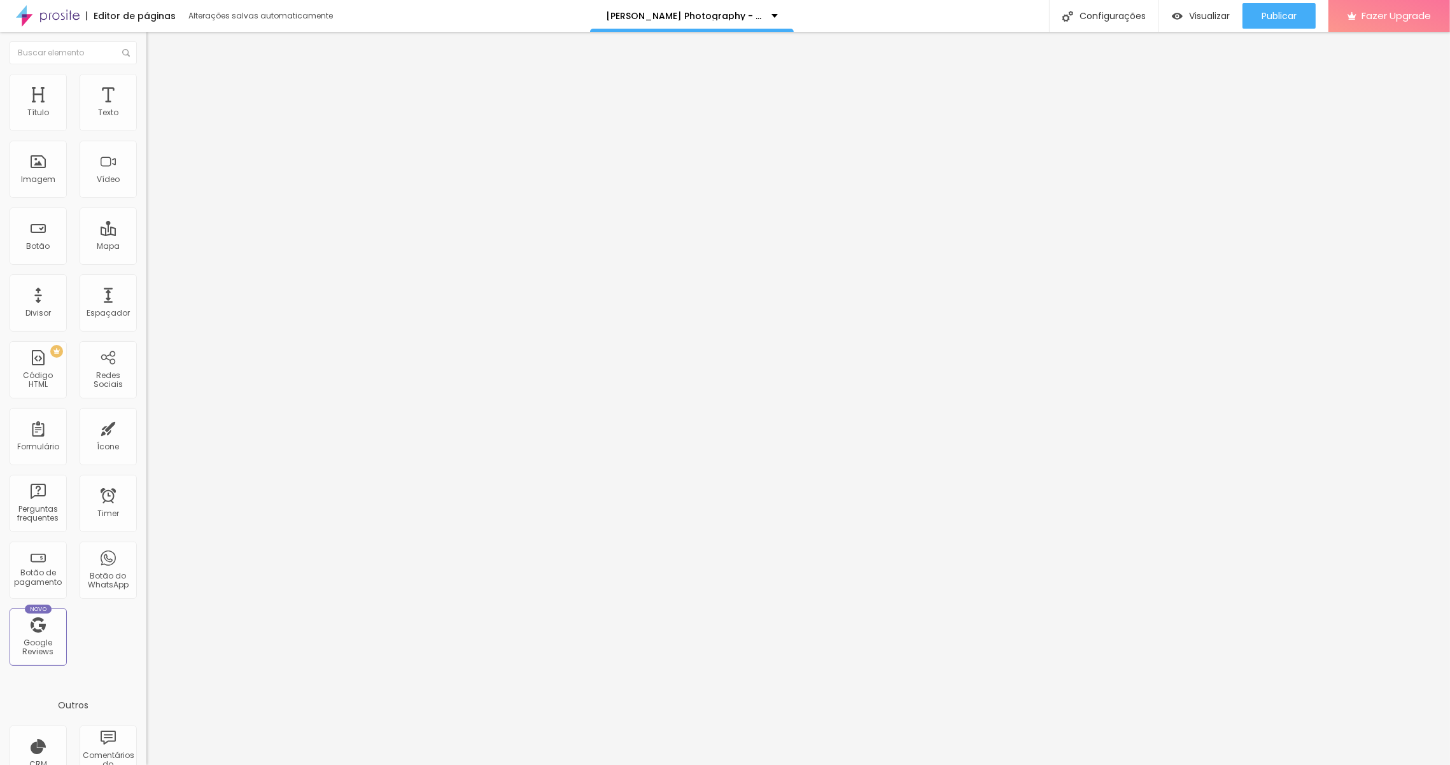
drag, startPoint x: 1060, startPoint y: 375, endPoint x: 1069, endPoint y: 374, distance: 9.6
drag, startPoint x: 858, startPoint y: 387, endPoint x: 566, endPoint y: 378, distance: 292.3
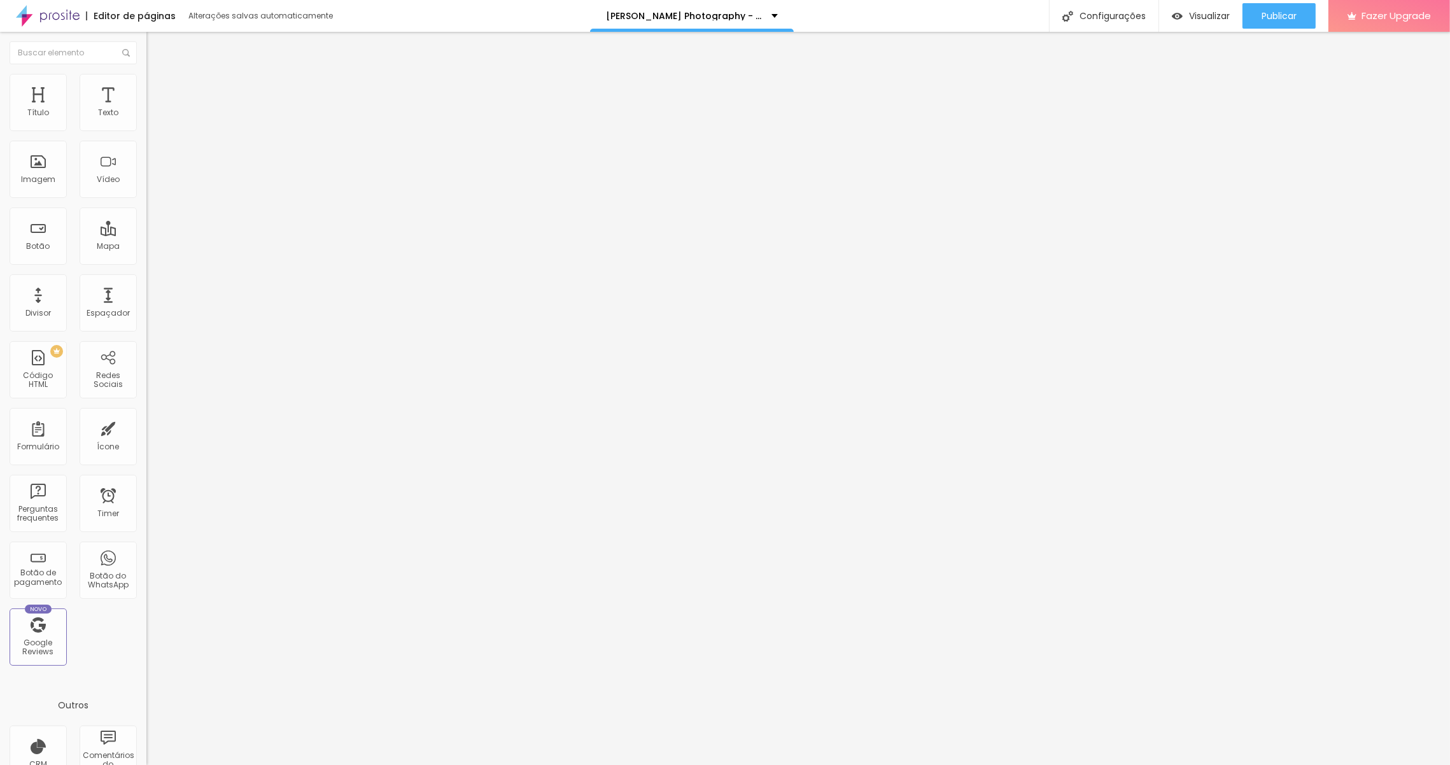
copy p "Valor de fotografias extra: 10,00€/un (editada e entregue em formato digital e …"
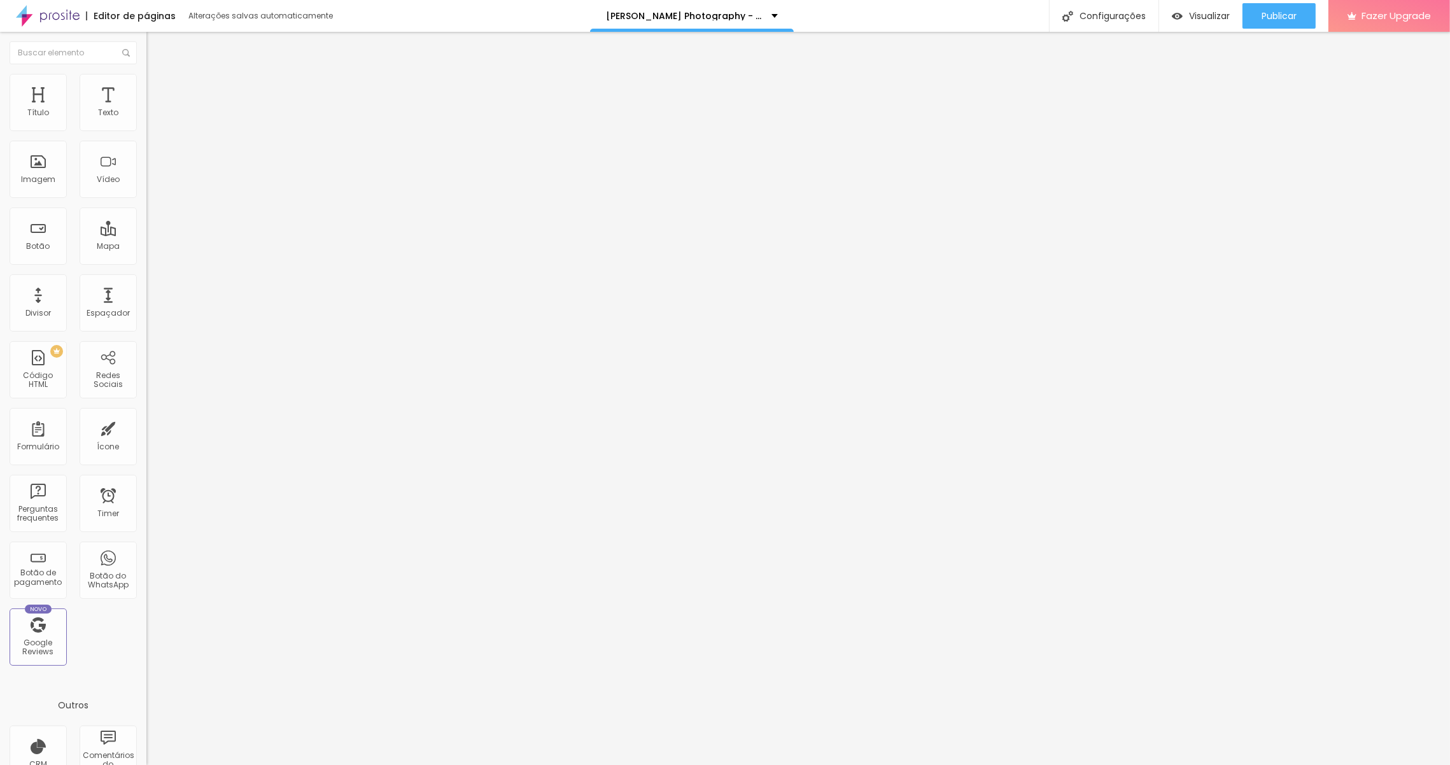
click at [146, 134] on div "Quantidade : 7 Editar perguntas" at bounding box center [219, 125] width 146 height 17
click at [146, 135] on span "Editar perguntas" at bounding box center [182, 129] width 73 height 11
drag, startPoint x: 675, startPoint y: 237, endPoint x: 473, endPoint y: 239, distance: 202.4
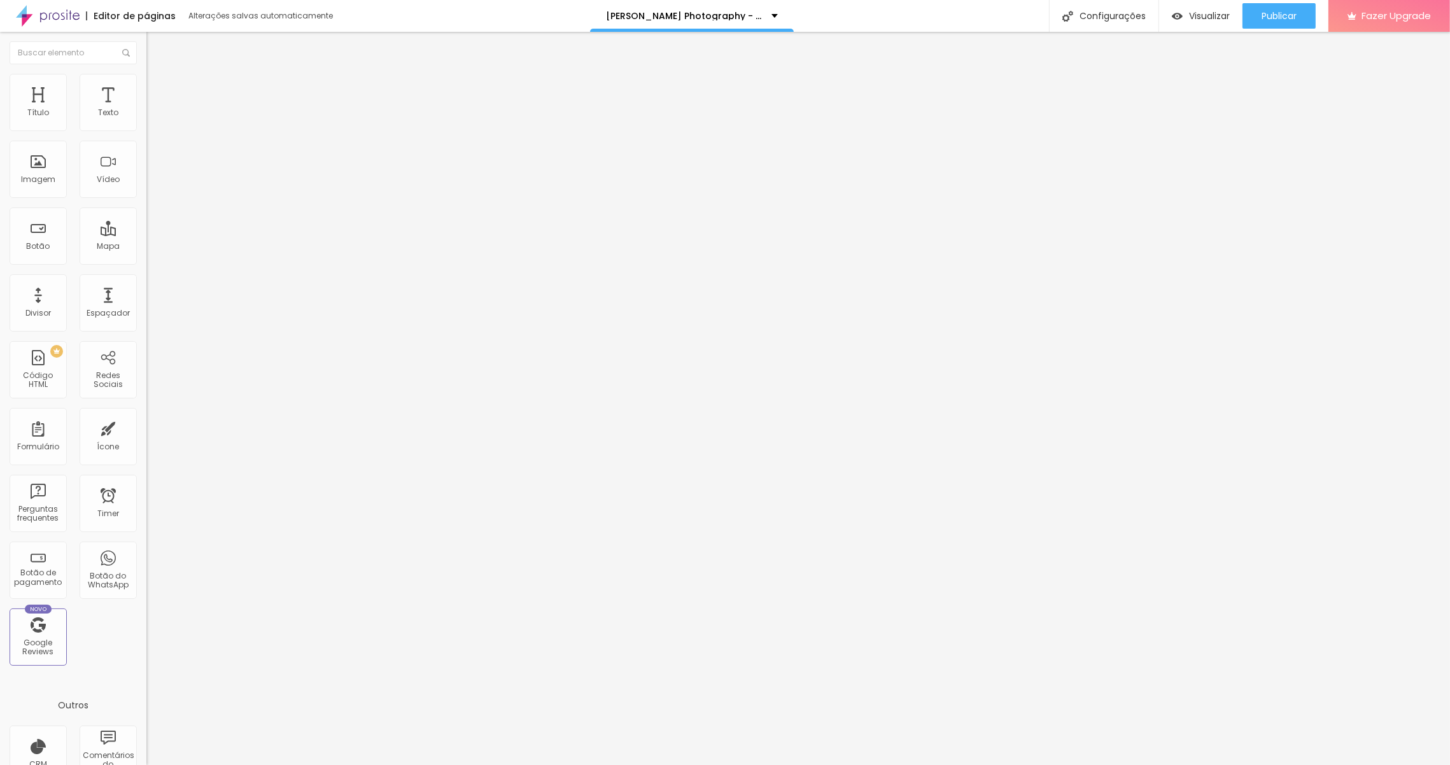
drag, startPoint x: 678, startPoint y: 361, endPoint x: 484, endPoint y: 353, distance: 194.3
drag, startPoint x: 609, startPoint y: 367, endPoint x: 570, endPoint y: 368, distance: 39.5
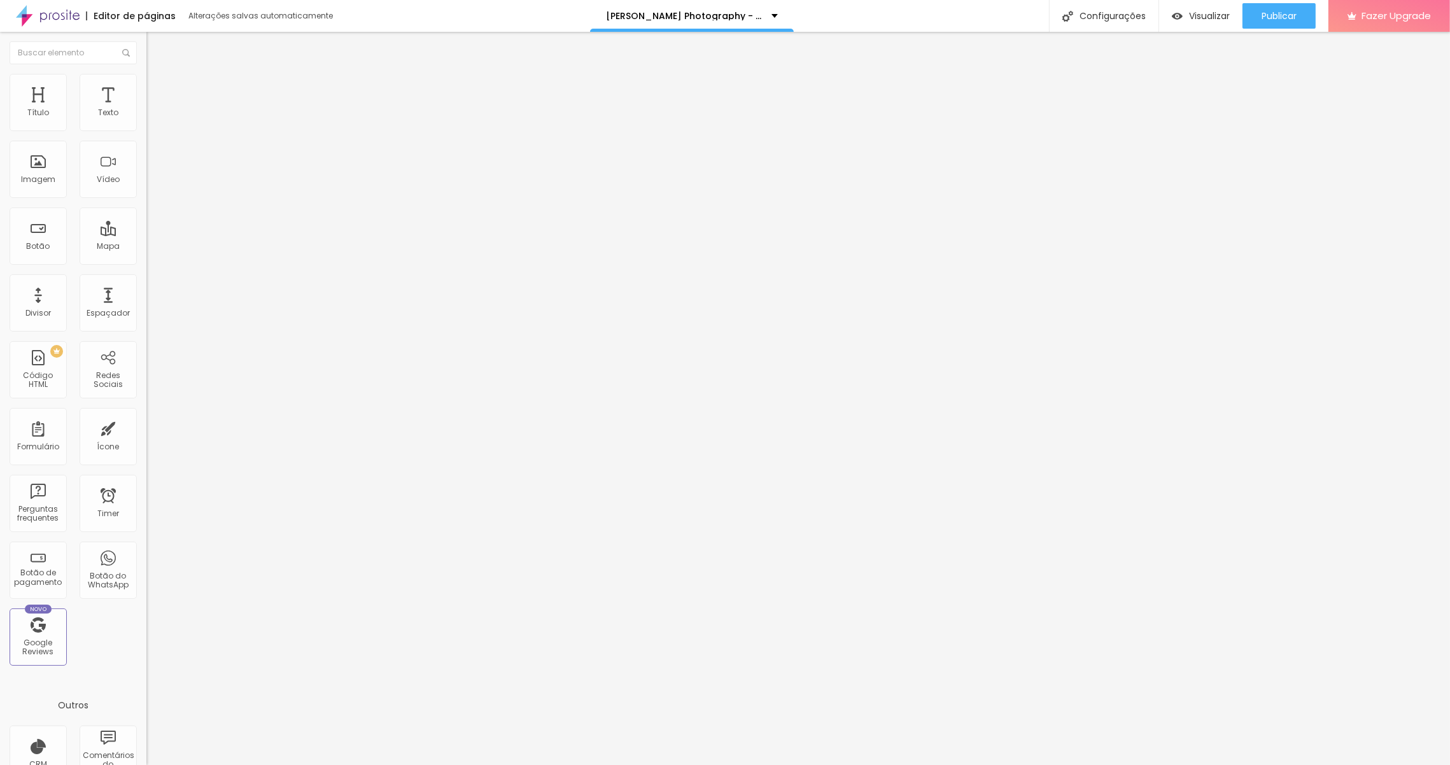
drag, startPoint x: 702, startPoint y: 242, endPoint x: 555, endPoint y: 228, distance: 147.7
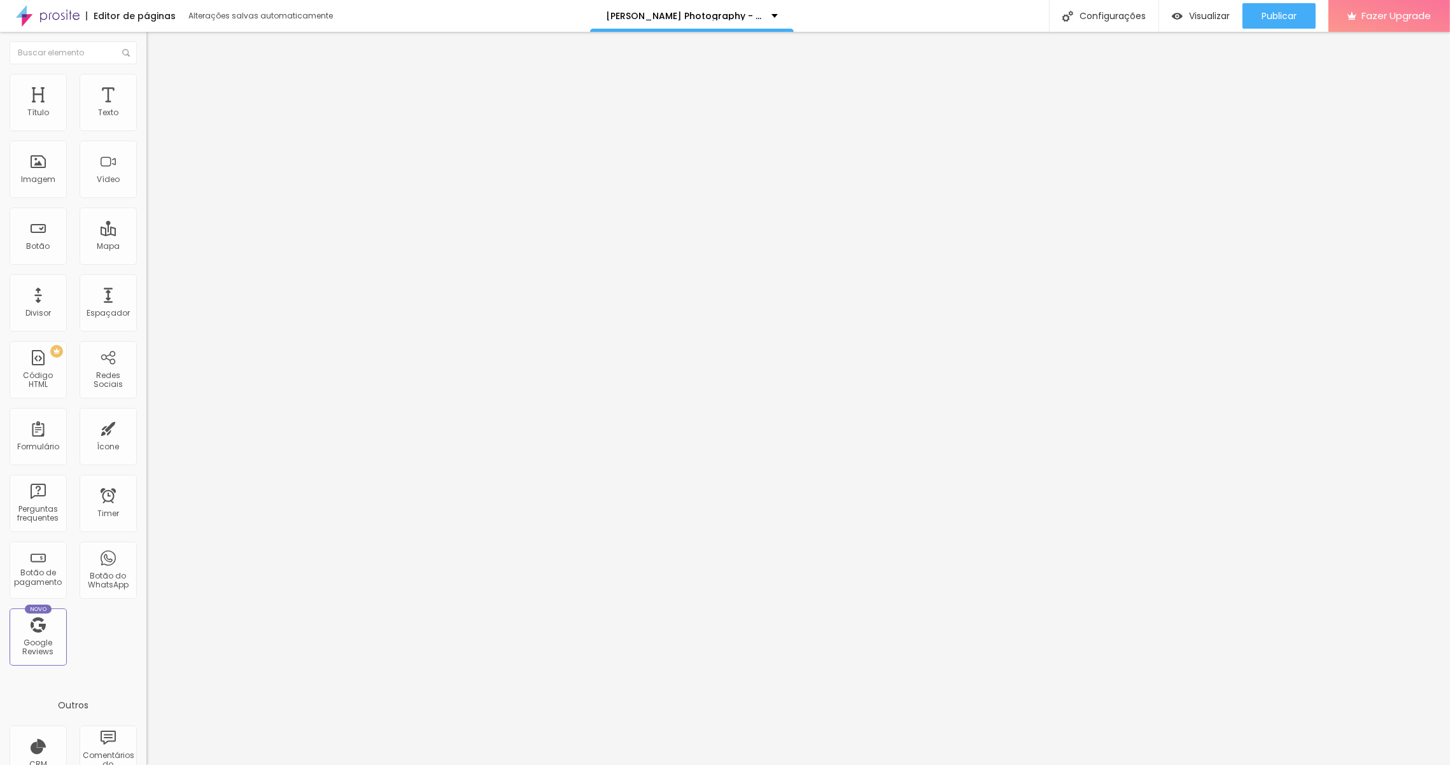
click at [146, 135] on span "Editar perguntas" at bounding box center [182, 129] width 73 height 11
drag, startPoint x: 572, startPoint y: 236, endPoint x: 539, endPoint y: 235, distance: 32.5
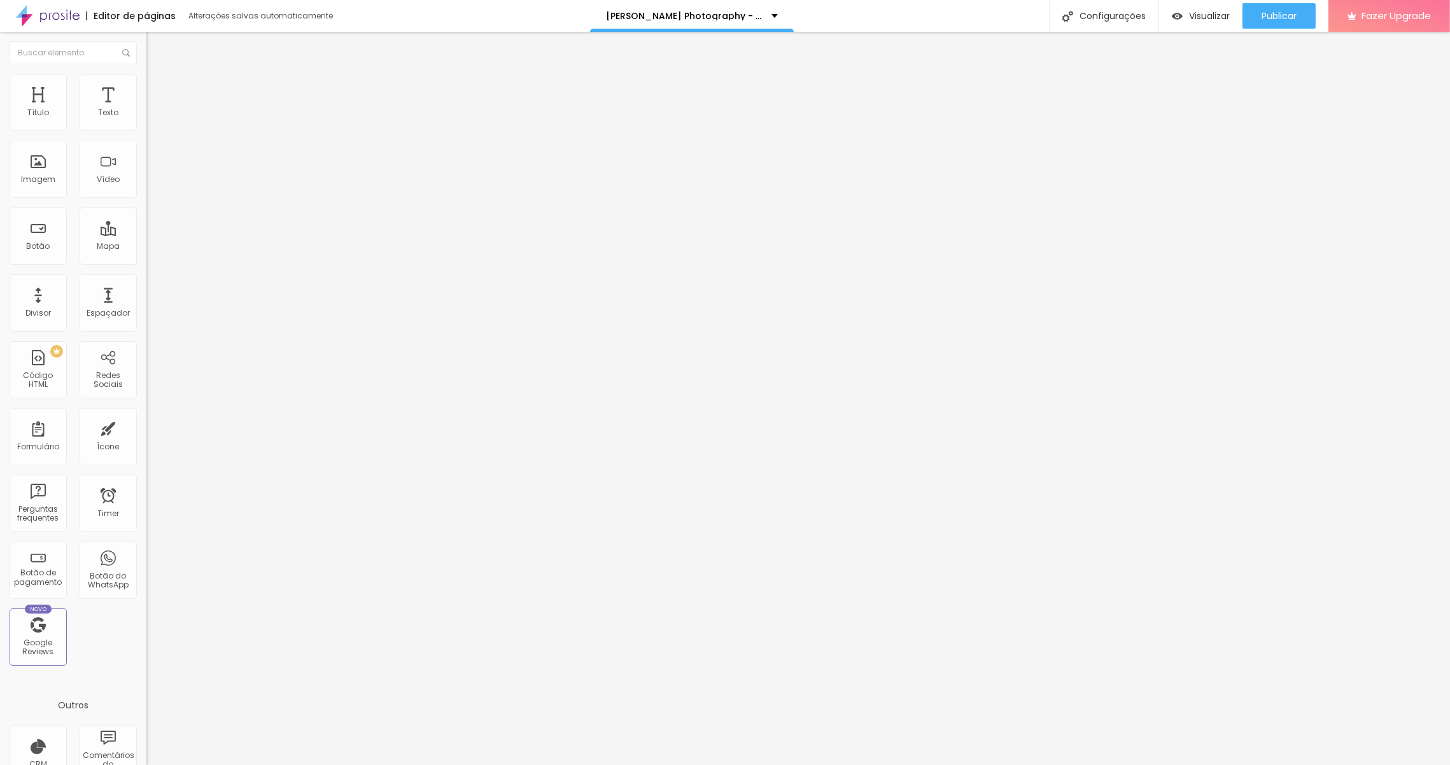
drag, startPoint x: 710, startPoint y: 234, endPoint x: 537, endPoint y: 235, distance: 173.1
drag, startPoint x: 698, startPoint y: 367, endPoint x: 960, endPoint y: 255, distance: 285.1
drag, startPoint x: 672, startPoint y: 352, endPoint x: 567, endPoint y: 351, distance: 105.0
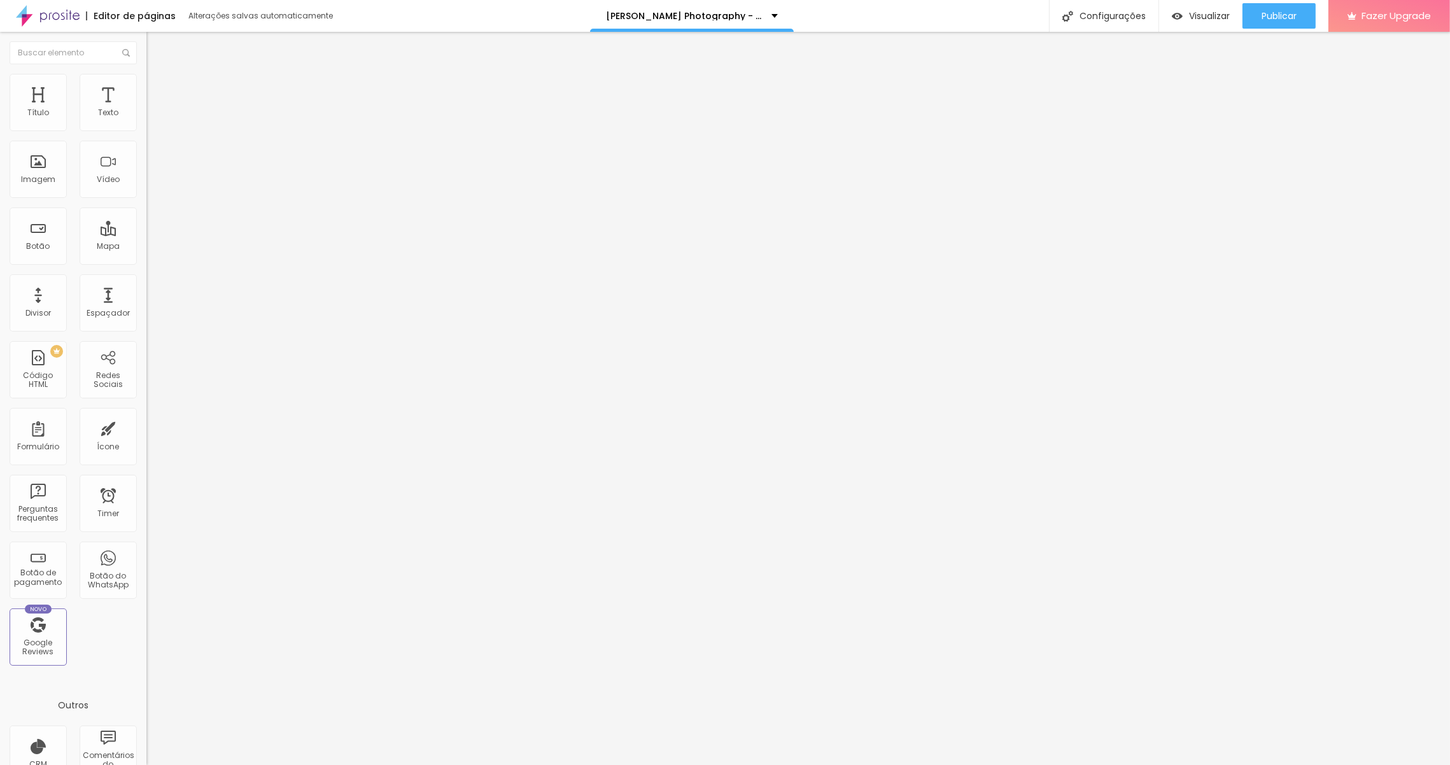
drag, startPoint x: 757, startPoint y: 382, endPoint x: 532, endPoint y: 353, distance: 227.1
copy p "Dispomos de vouchers para que possa oferecer esta memória tão especial a uma fa…"
drag, startPoint x: 703, startPoint y: 379, endPoint x: 685, endPoint y: 383, distance: 18.2
